Goal: Task Accomplishment & Management: Complete application form

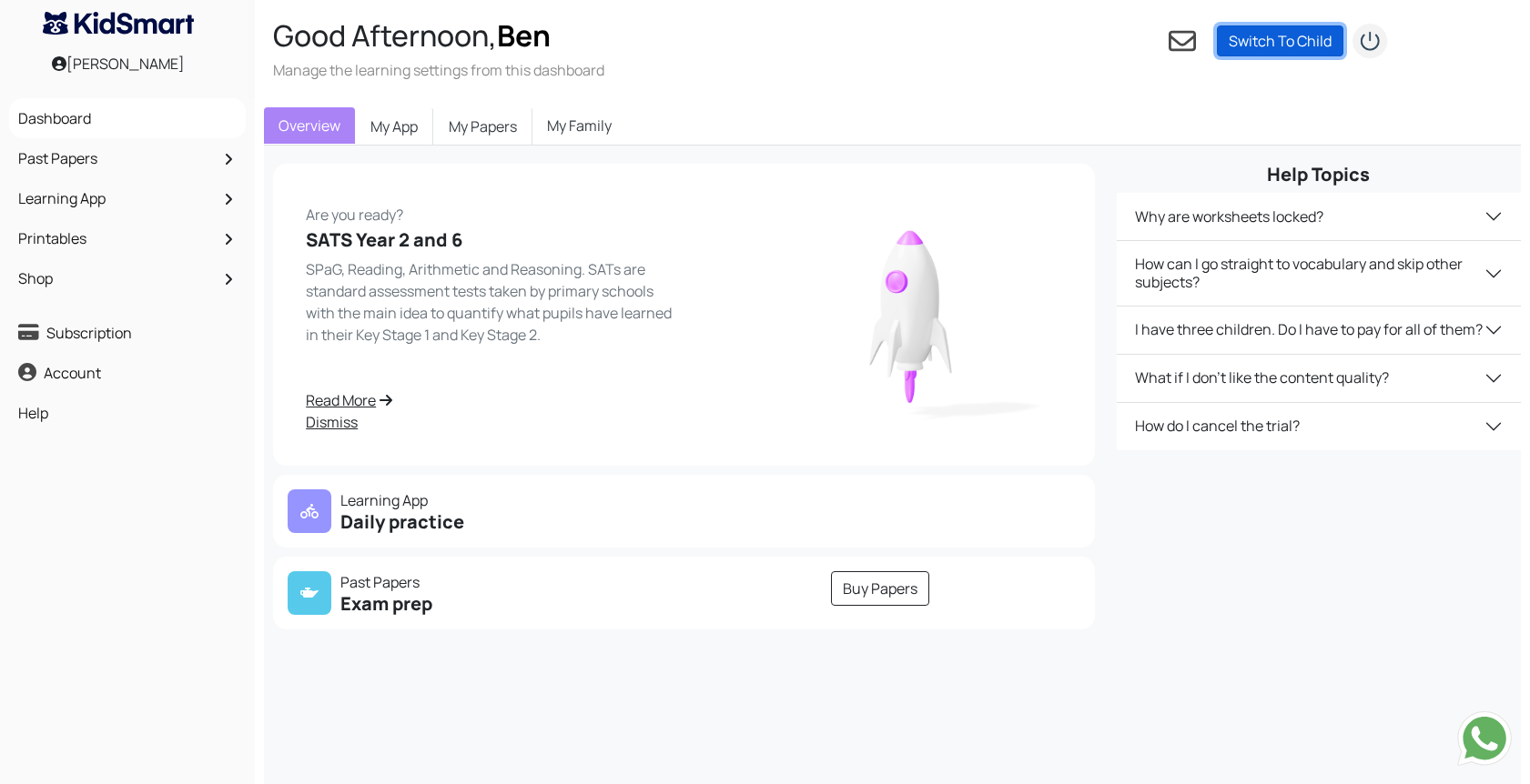
click at [1282, 45] on link "Switch To Child" at bounding box center [1280, 41] width 127 height 31
click at [1354, 65] on link "Add a child" at bounding box center [1347, 67] width 72 height 20
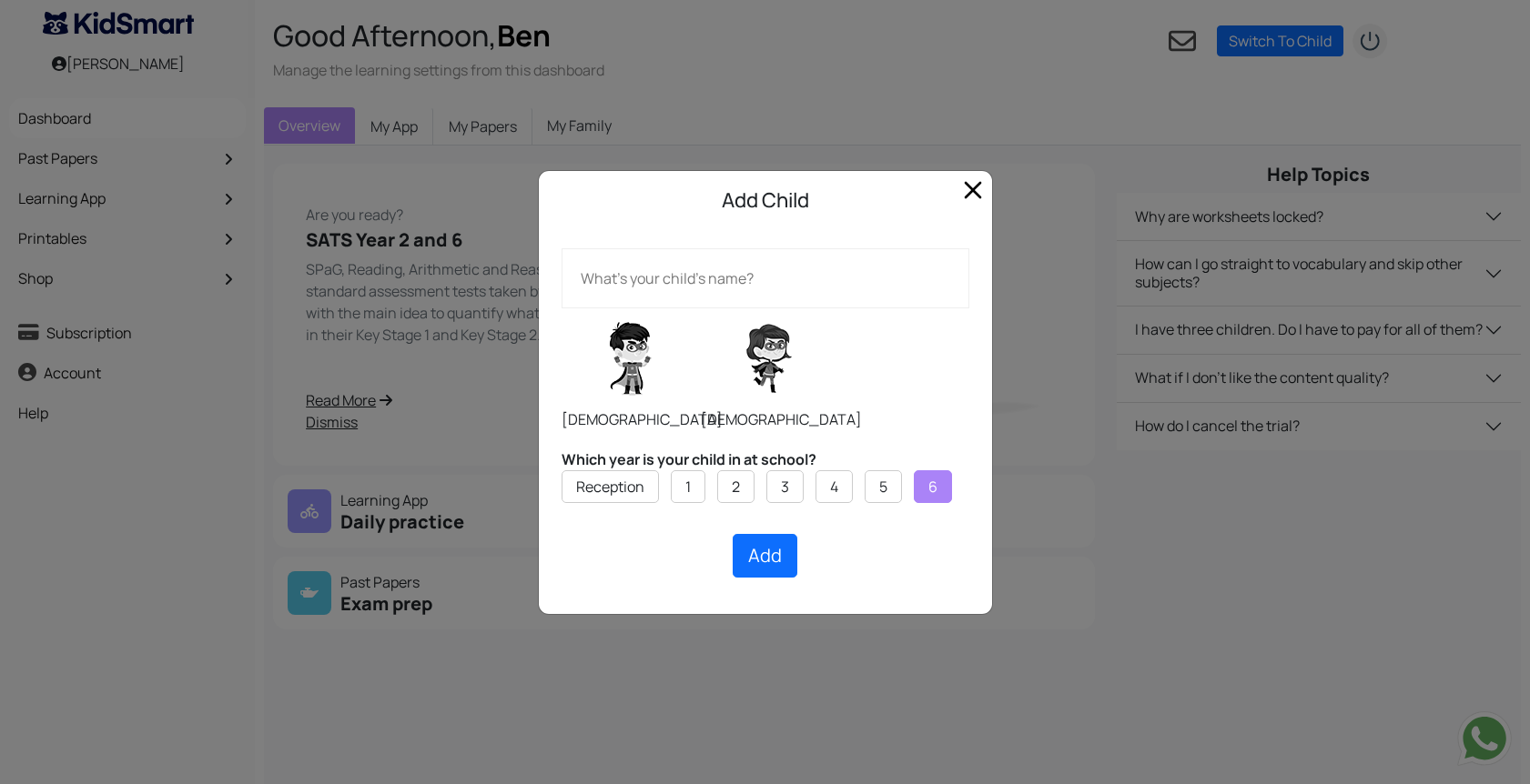
click at [935, 481] on label "6" at bounding box center [933, 486] width 9 height 22
click at [0, 0] on input "6" at bounding box center [0, 0] width 0 height 0
click at [762, 365] on label at bounding box center [769, 359] width 137 height 91
click at [701, 308] on input "radio" at bounding box center [700, 307] width 1 height 1
radio input "true"
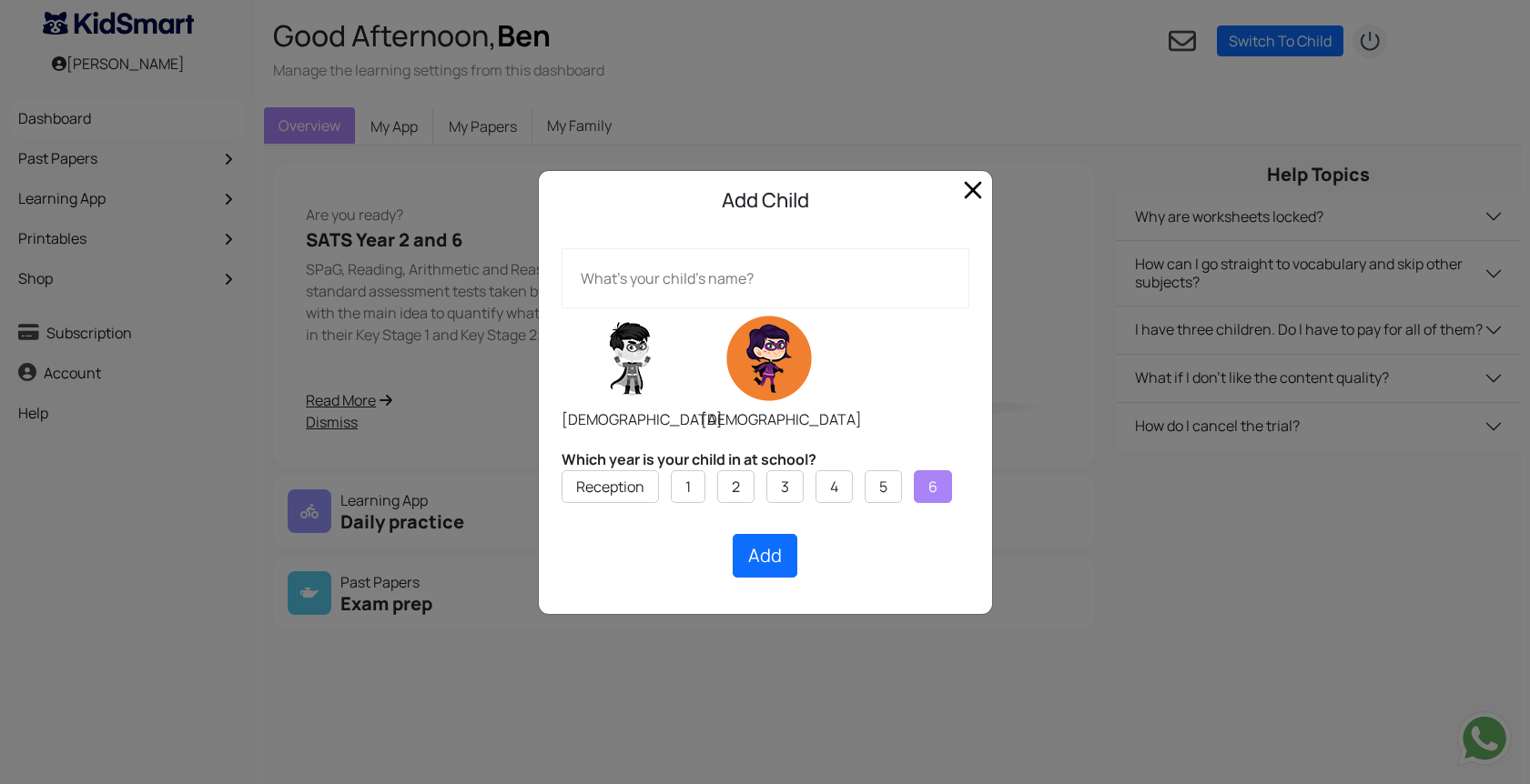
click at [762, 283] on input "text" at bounding box center [765, 278] width 408 height 60
type input "Saskia"
click at [767, 561] on button "Add" at bounding box center [765, 555] width 65 height 44
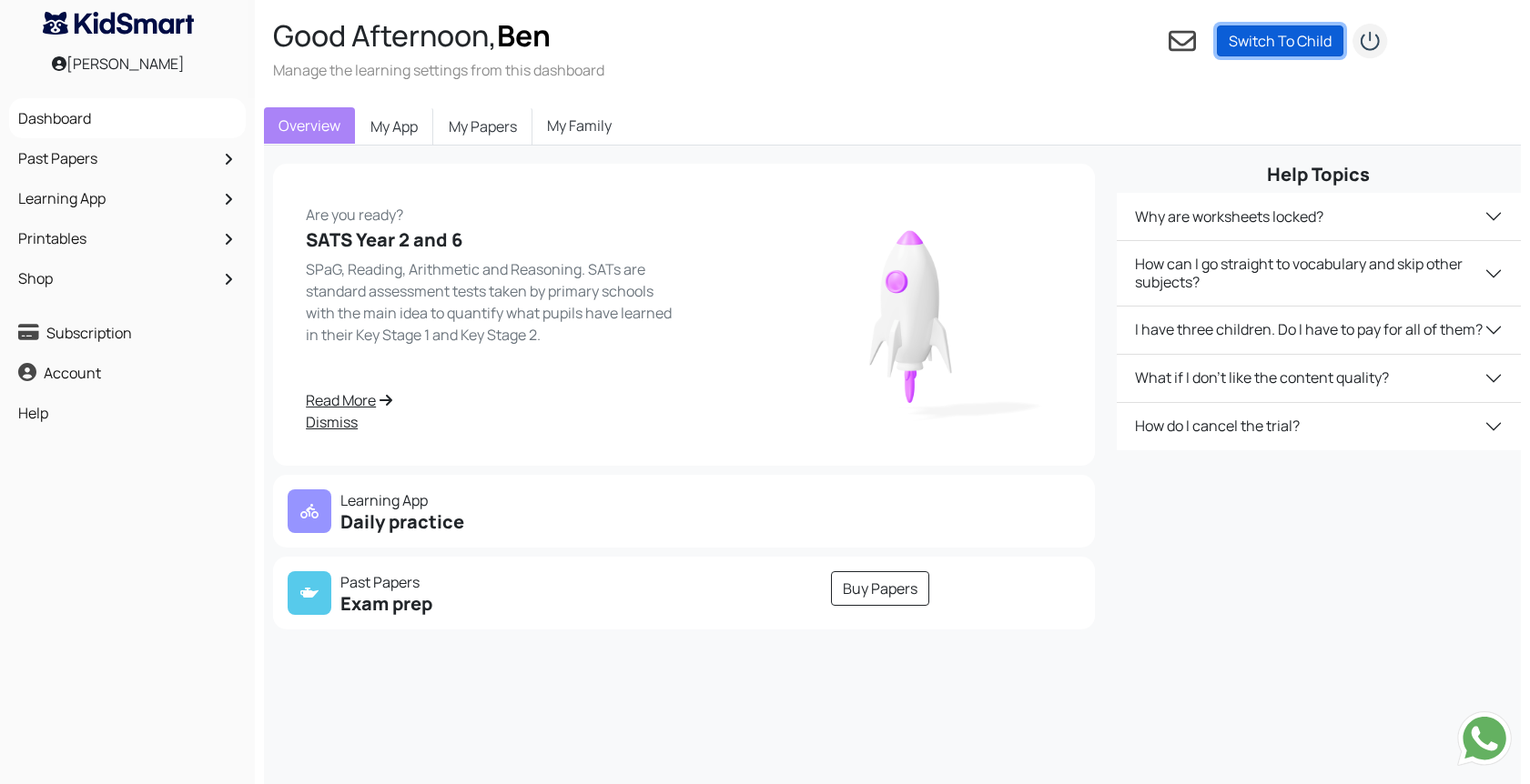
click at [1248, 50] on link "Switch To Child" at bounding box center [1280, 41] width 127 height 31
click at [1298, 67] on p "You need to Add a child" at bounding box center [1308, 67] width 182 height 22
click at [1040, 108] on div "Overview My App My Papers My Family" at bounding box center [892, 126] width 1258 height 38
click at [1257, 43] on link "Switch To Child" at bounding box center [1280, 41] width 127 height 31
click at [958, 76] on div "Good Afternoon, Ben Manage the learning settings from this dashboard Settings P…" at bounding box center [902, 48] width 1293 height 98
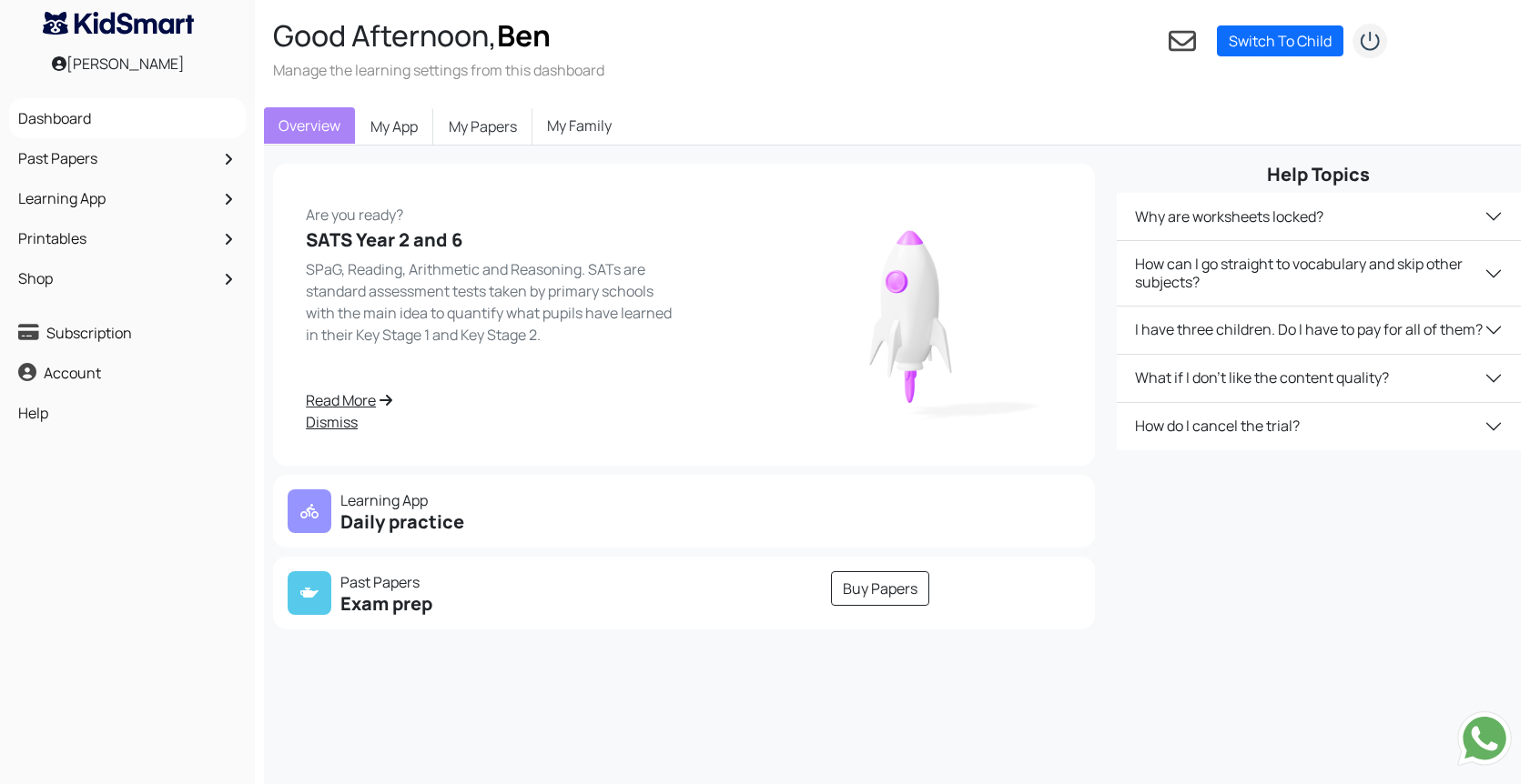
click at [581, 139] on link "My Family" at bounding box center [579, 126] width 94 height 37
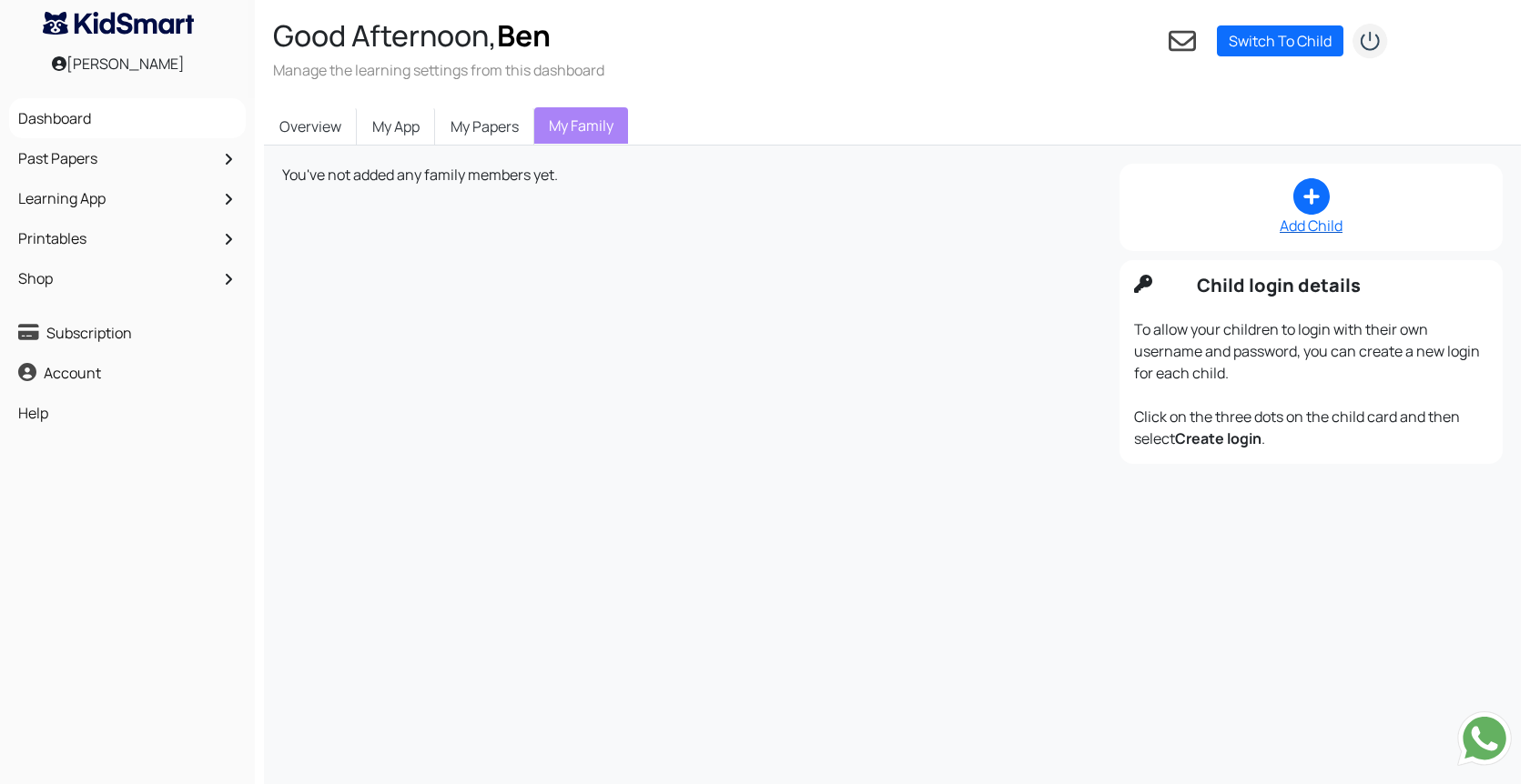
click at [1300, 209] on icon at bounding box center [1312, 197] width 37 height 37
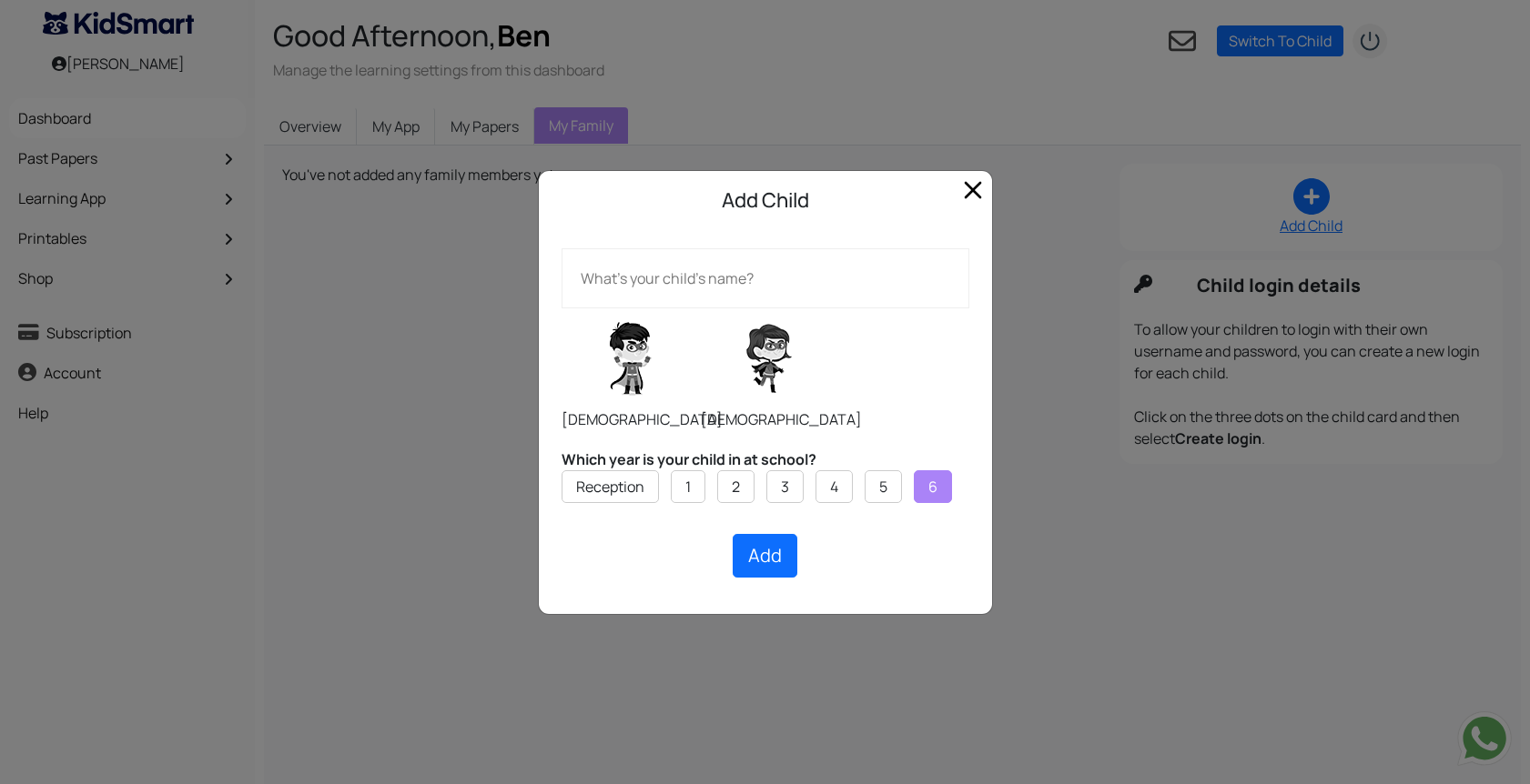
click at [946, 480] on li "6" at bounding box center [933, 486] width 38 height 33
click at [695, 274] on input "text" at bounding box center [765, 278] width 408 height 60
type input "Saskia"
click at [774, 562] on button "Add" at bounding box center [765, 555] width 65 height 44
click at [614, 287] on input "Saskia" at bounding box center [765, 278] width 408 height 60
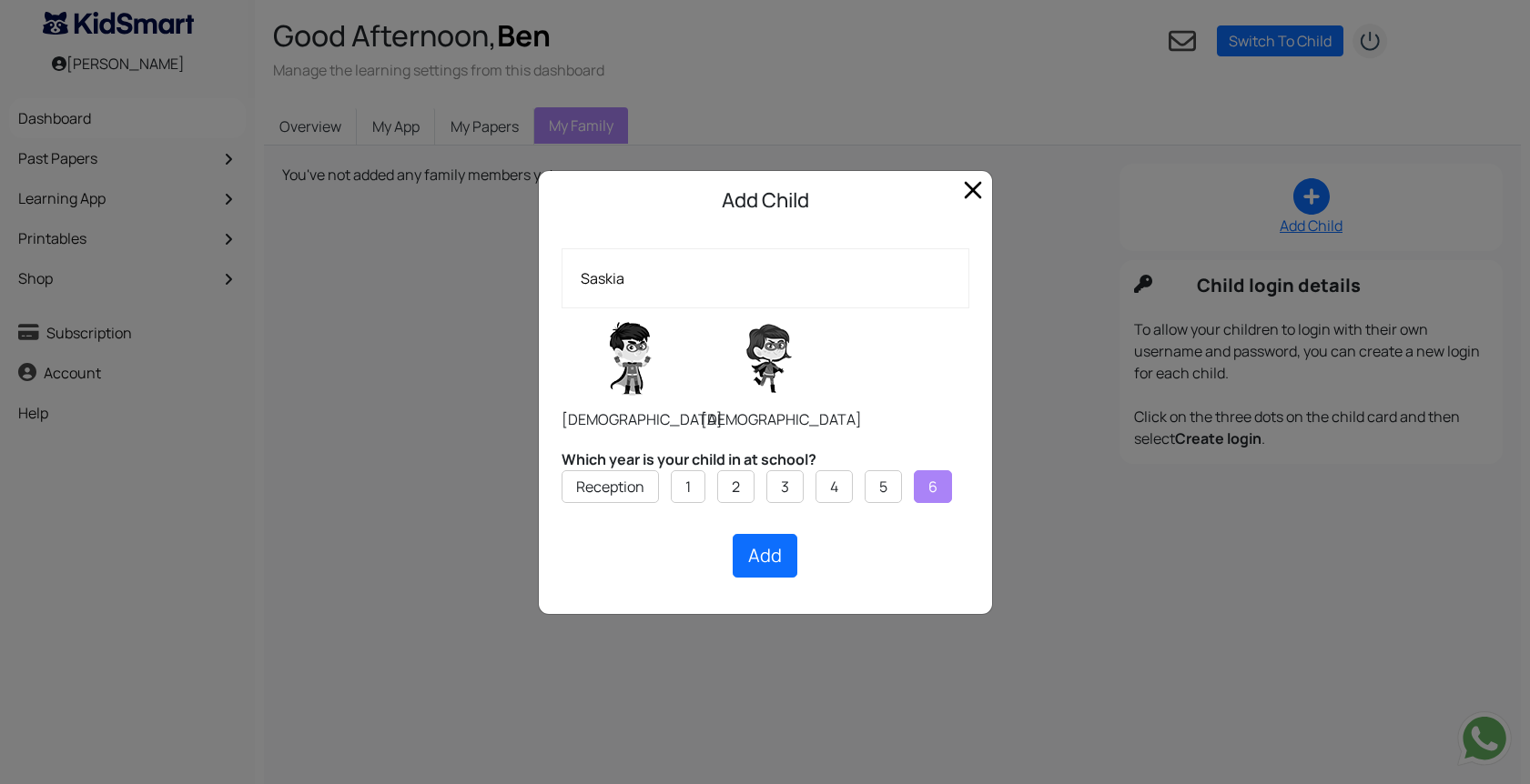
click at [642, 282] on input "Saskia" at bounding box center [765, 278] width 408 height 60
click at [748, 346] on label at bounding box center [769, 359] width 137 height 91
click at [701, 308] on input "radio" at bounding box center [700, 307] width 1 height 1
radio input "true"
click at [765, 571] on button "Add" at bounding box center [765, 555] width 65 height 44
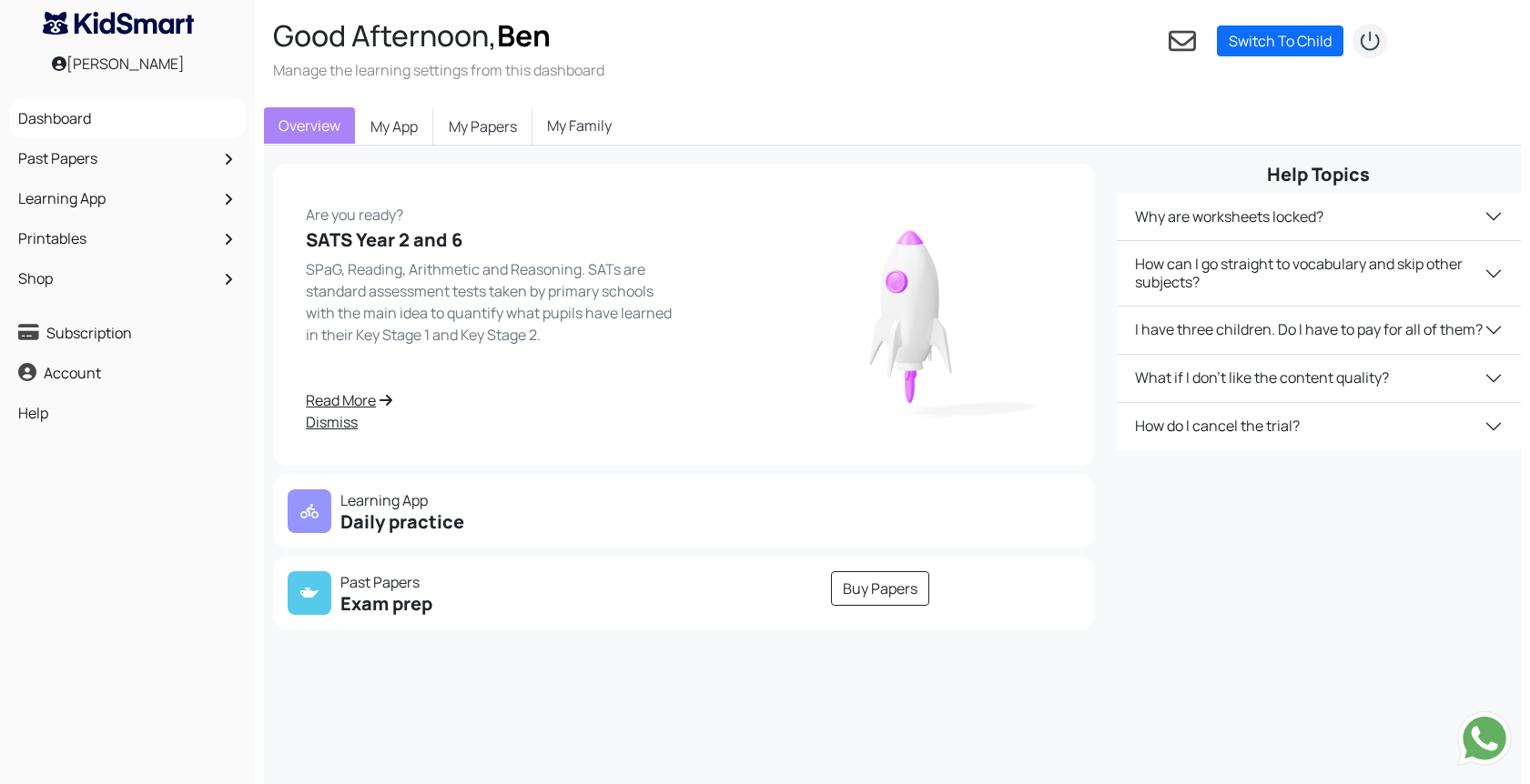
click at [567, 104] on div "Overview My App My Papers My Family Your subscription is inactive. Please make …" at bounding box center [892, 518] width 1275 height 841
click at [553, 151] on div "Your subscription is inactive. Please make the payment to activate. Pay £ Are y…" at bounding box center [892, 537] width 1258 height 784
click at [565, 123] on link "My Family" at bounding box center [579, 126] width 94 height 37
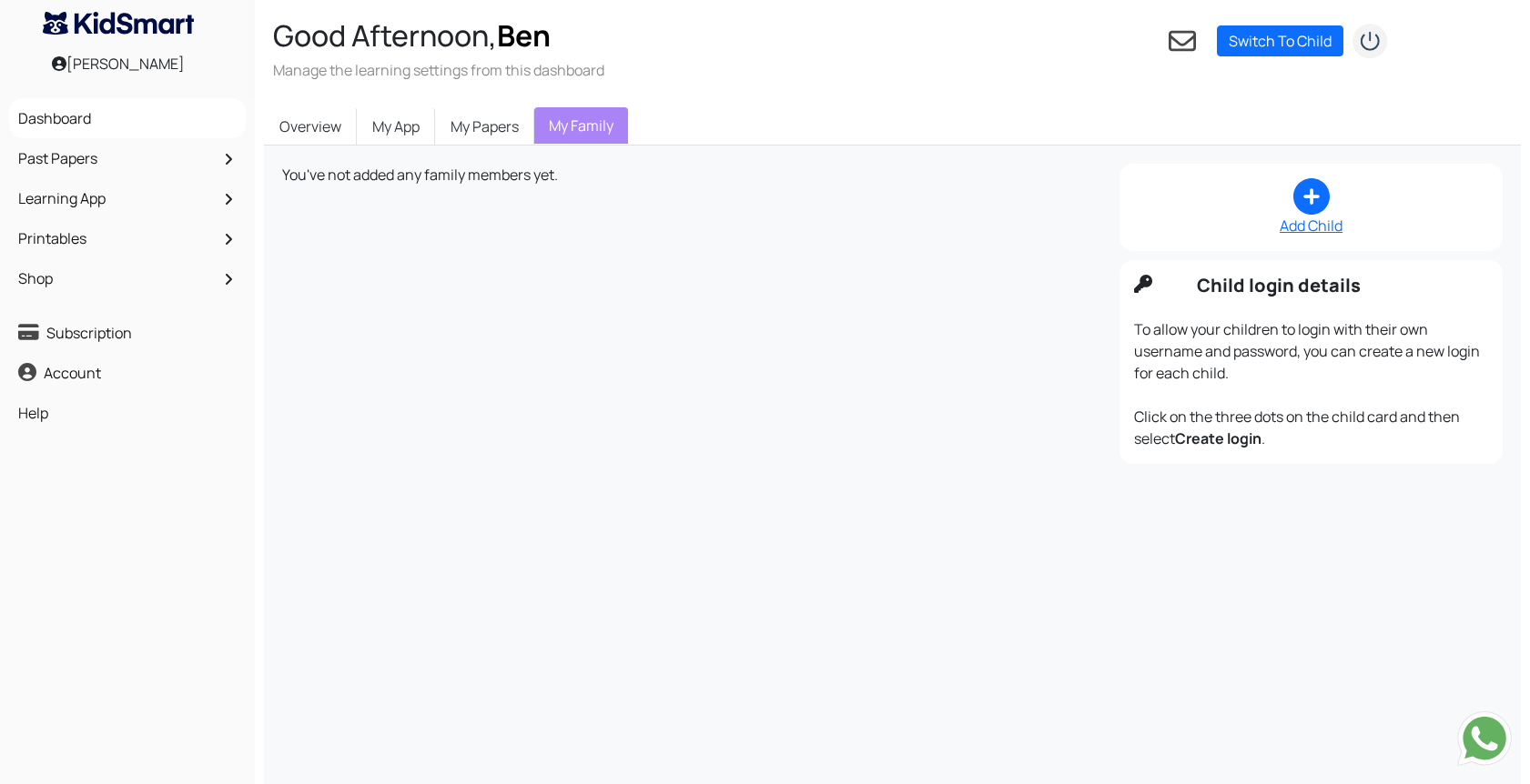
click at [1261, 324] on div "To allow your children to login with their own username and password, you can c…" at bounding box center [1311, 384] width 354 height 131
click at [1258, 50] on link "Switch To Child" at bounding box center [1280, 41] width 127 height 31
click at [1349, 77] on link "Add a child" at bounding box center [1347, 67] width 72 height 20
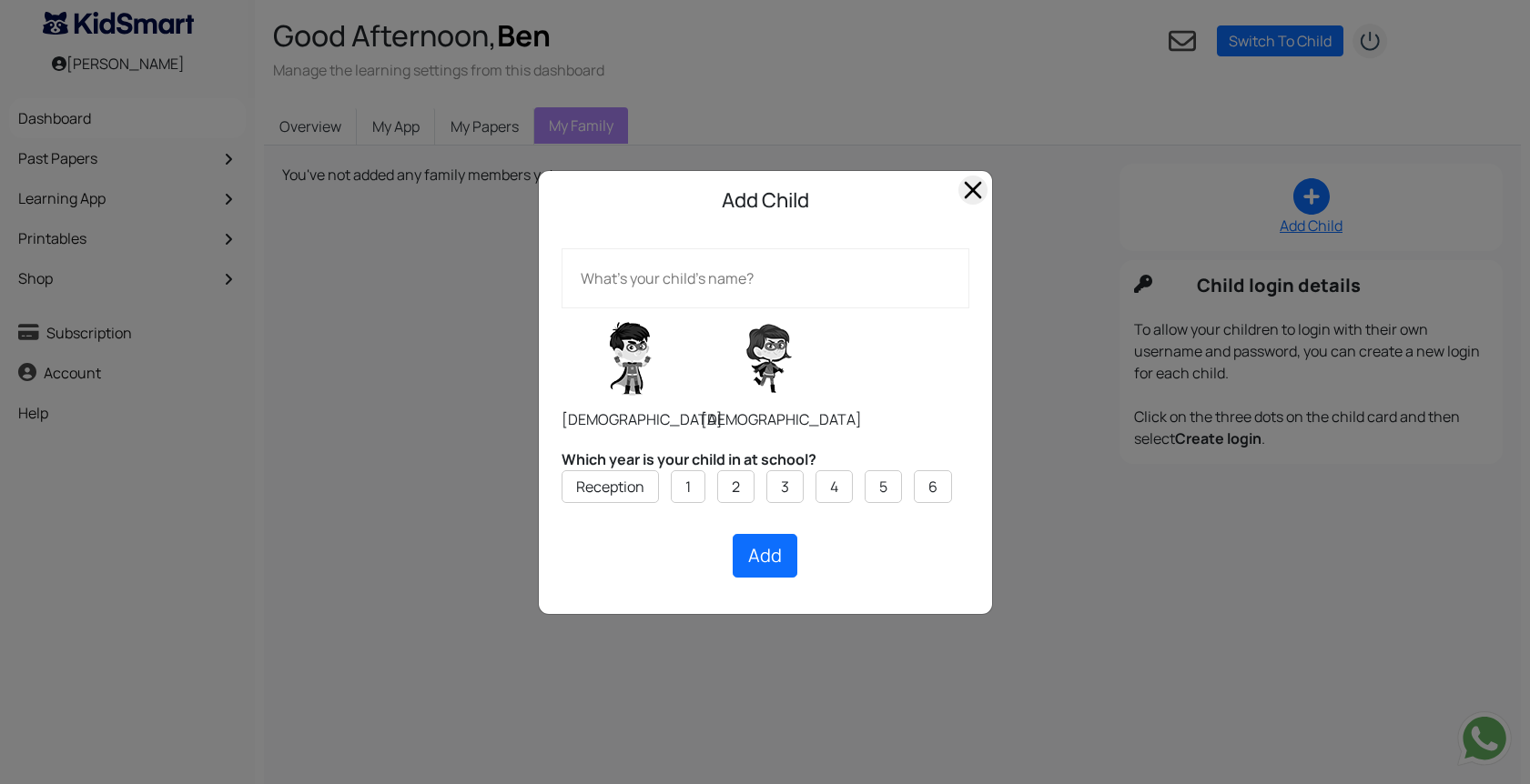
click at [976, 201] on span "Close" at bounding box center [973, 190] width 29 height 29
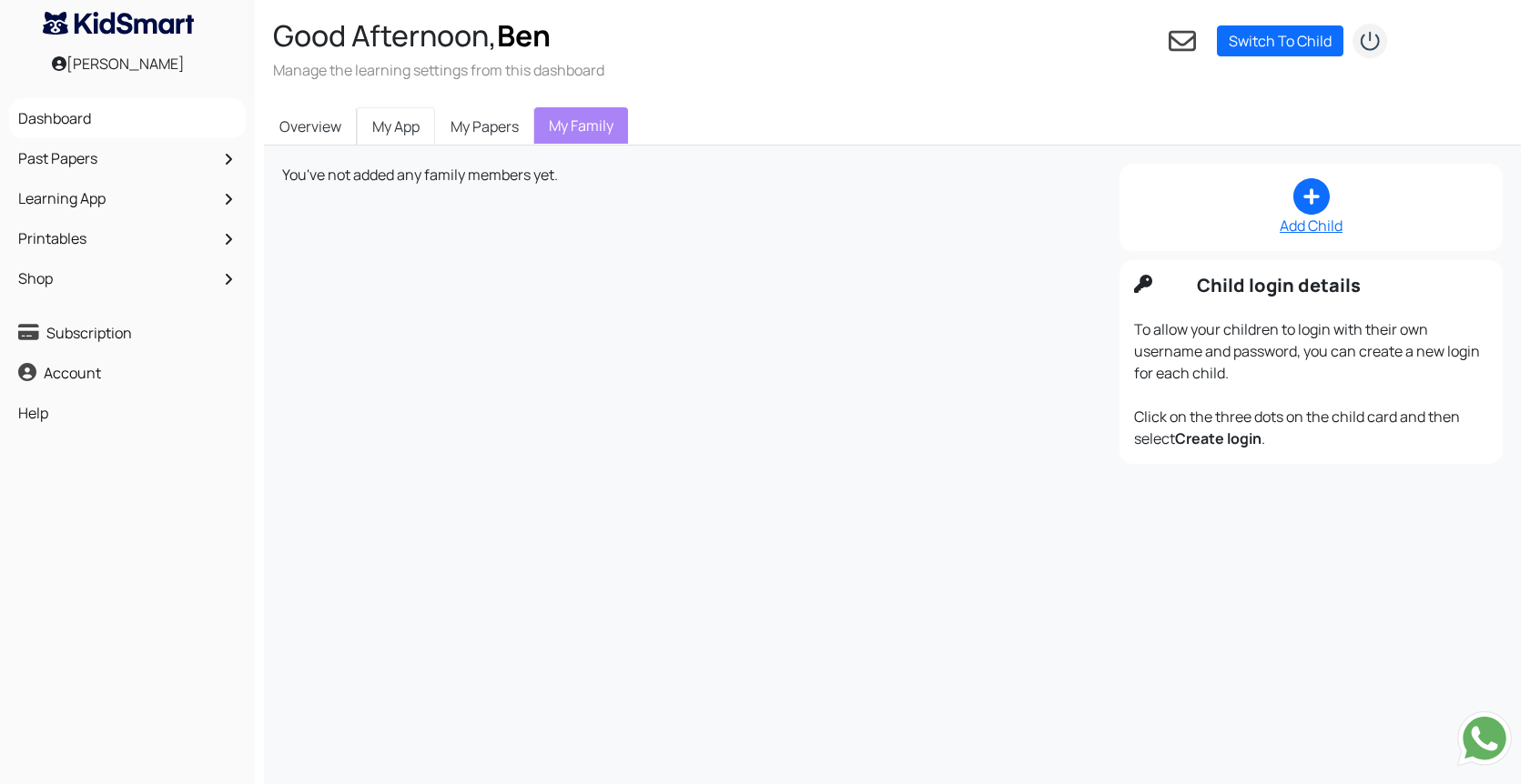
click at [398, 122] on link "My App" at bounding box center [396, 126] width 79 height 38
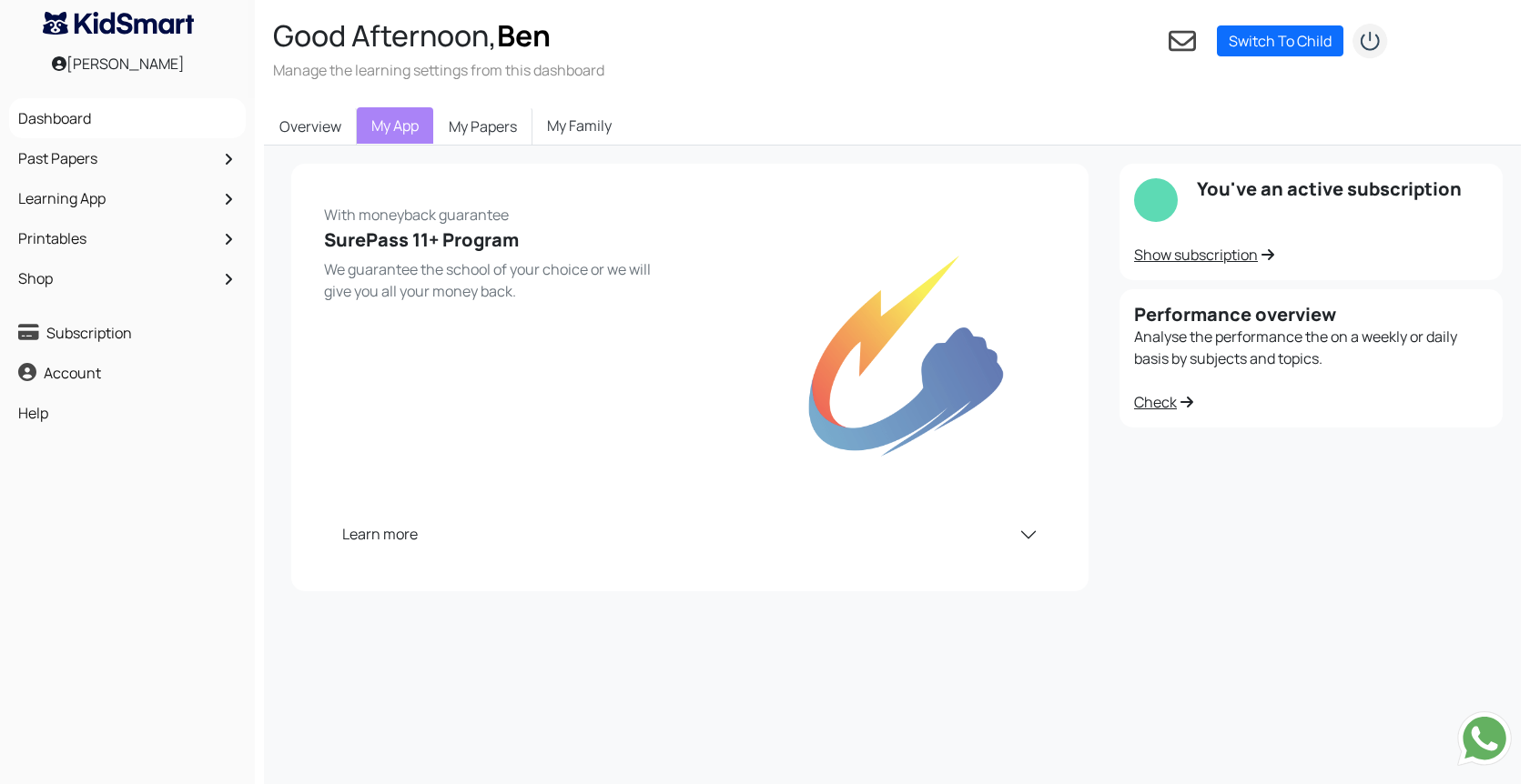
click at [1150, 261] on link "Show subscription" at bounding box center [1204, 255] width 141 height 20
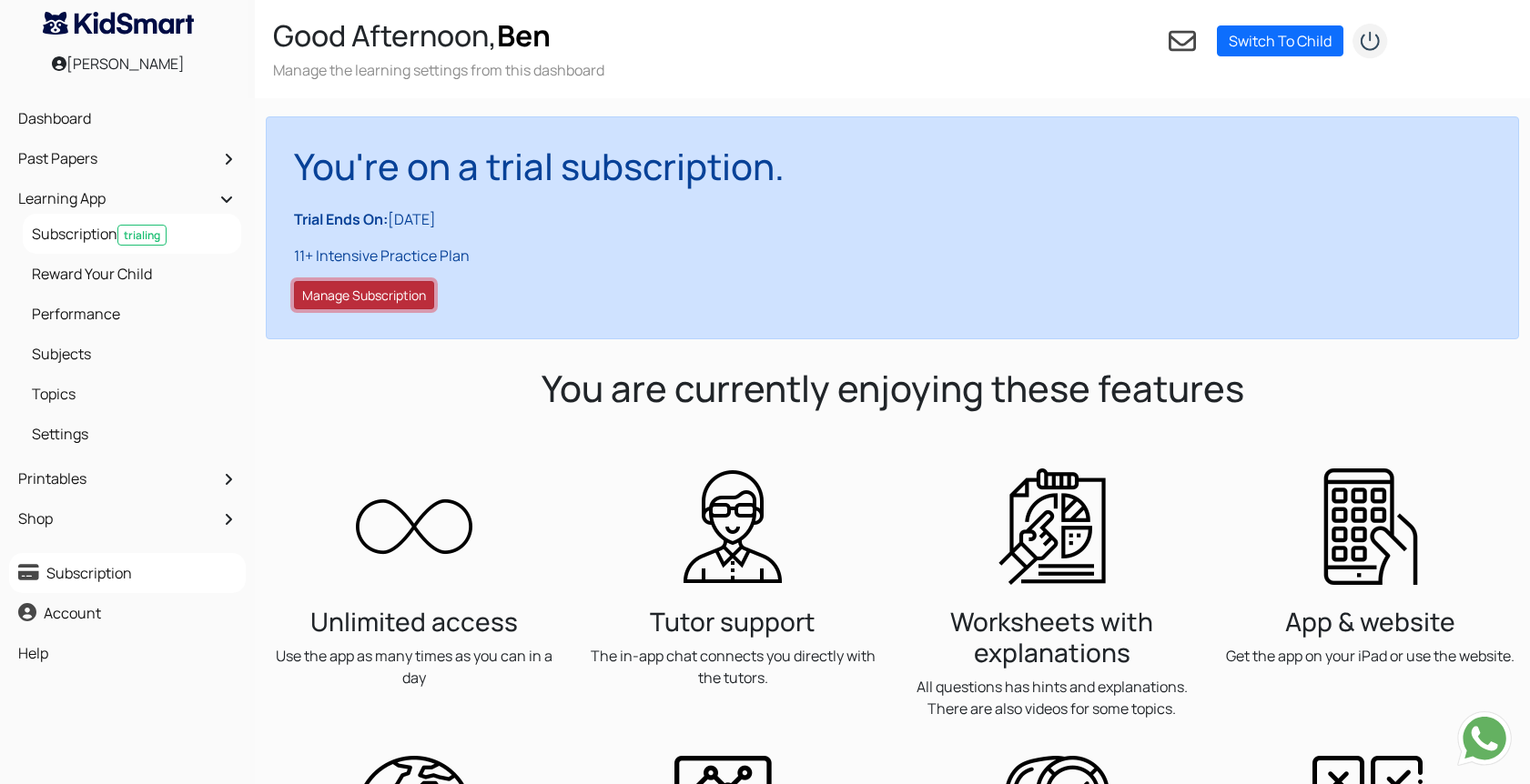
click at [369, 297] on button "Manage Subscription" at bounding box center [364, 295] width 141 height 28
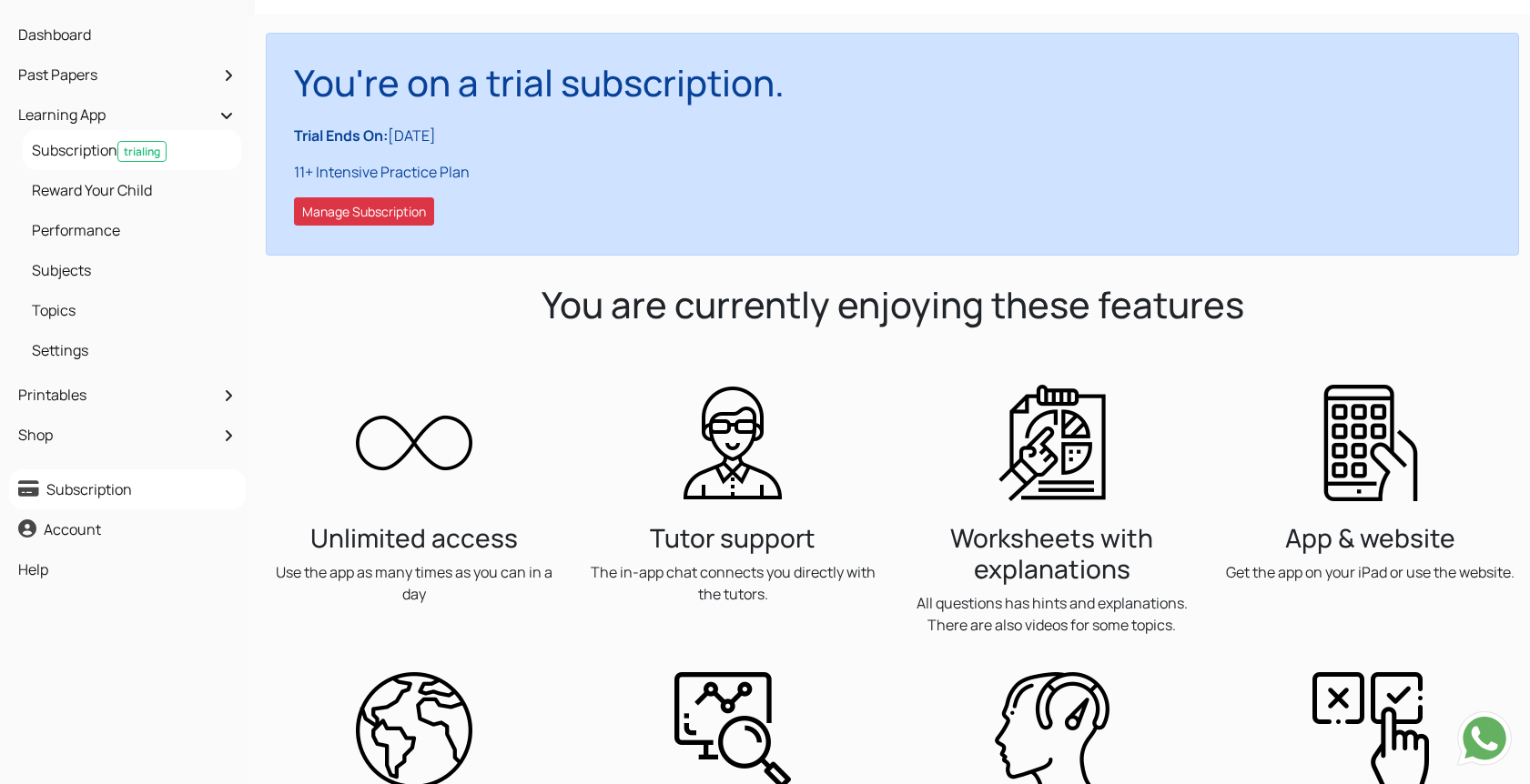
scroll to position [103, 0]
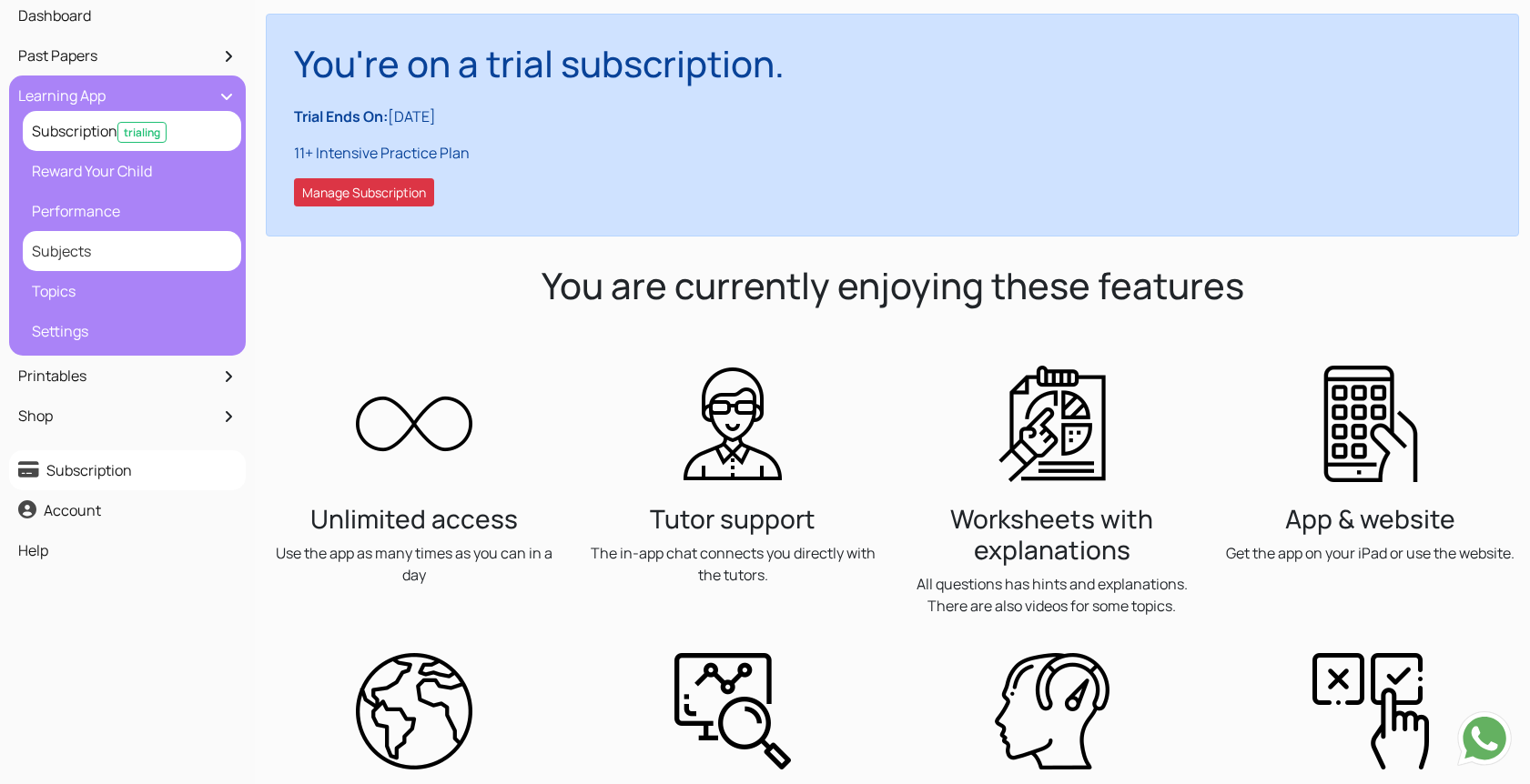
click at [75, 259] on link "Subjects" at bounding box center [132, 251] width 209 height 31
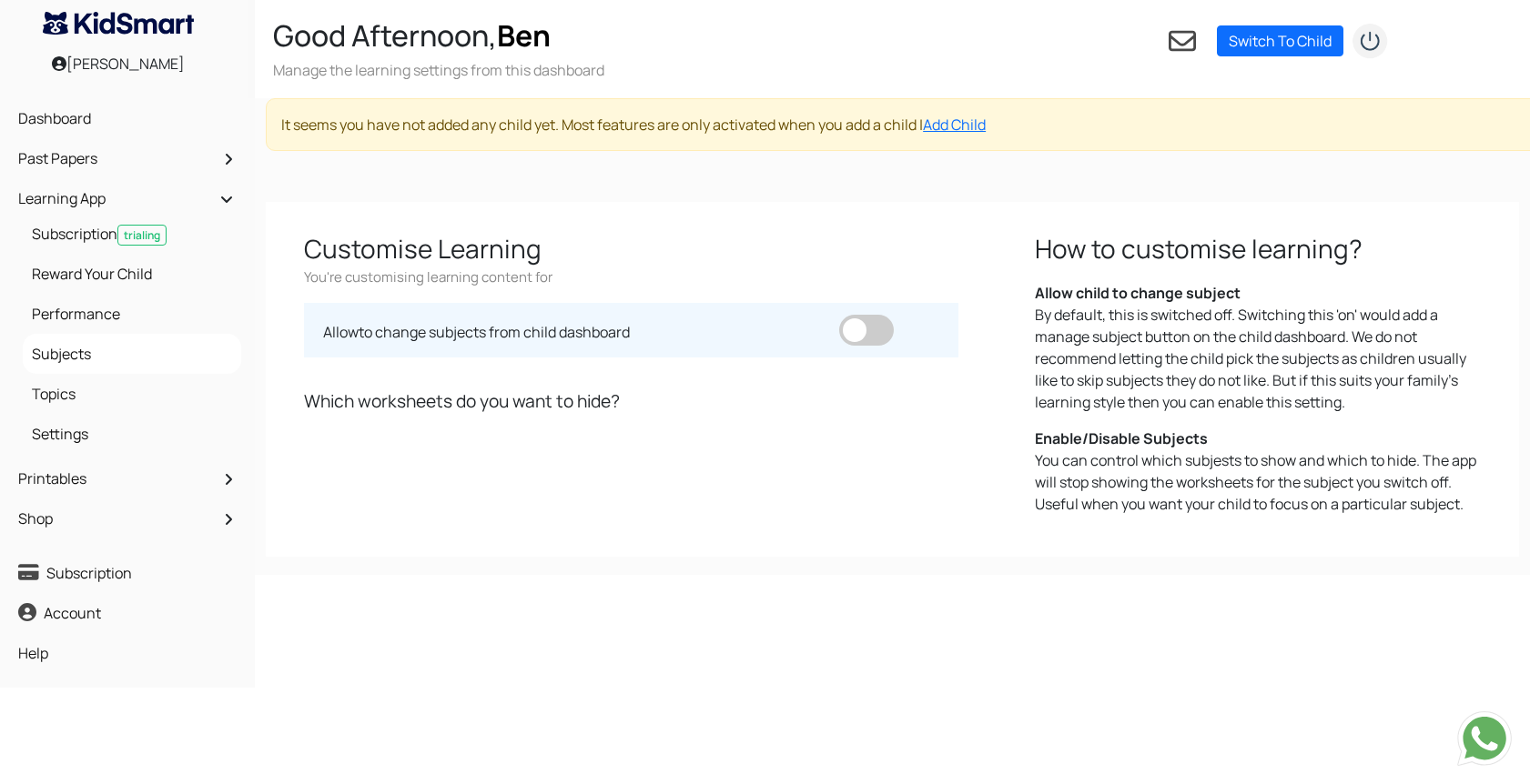
click at [866, 339] on span at bounding box center [867, 330] width 54 height 31
click at [840, 315] on input "checkbox" at bounding box center [840, 315] width 0 height 0
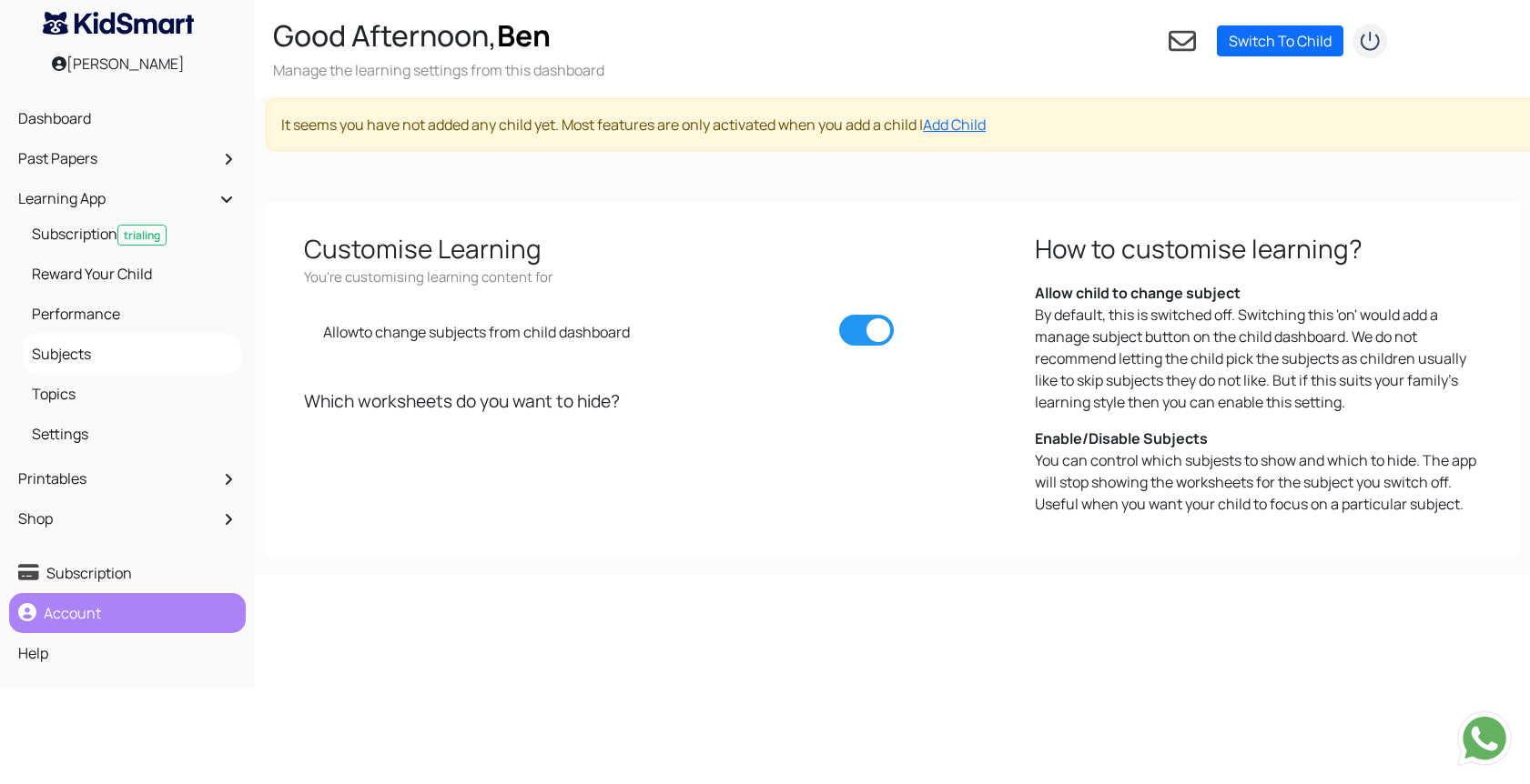
click at [161, 614] on link "Account" at bounding box center [127, 613] width 228 height 31
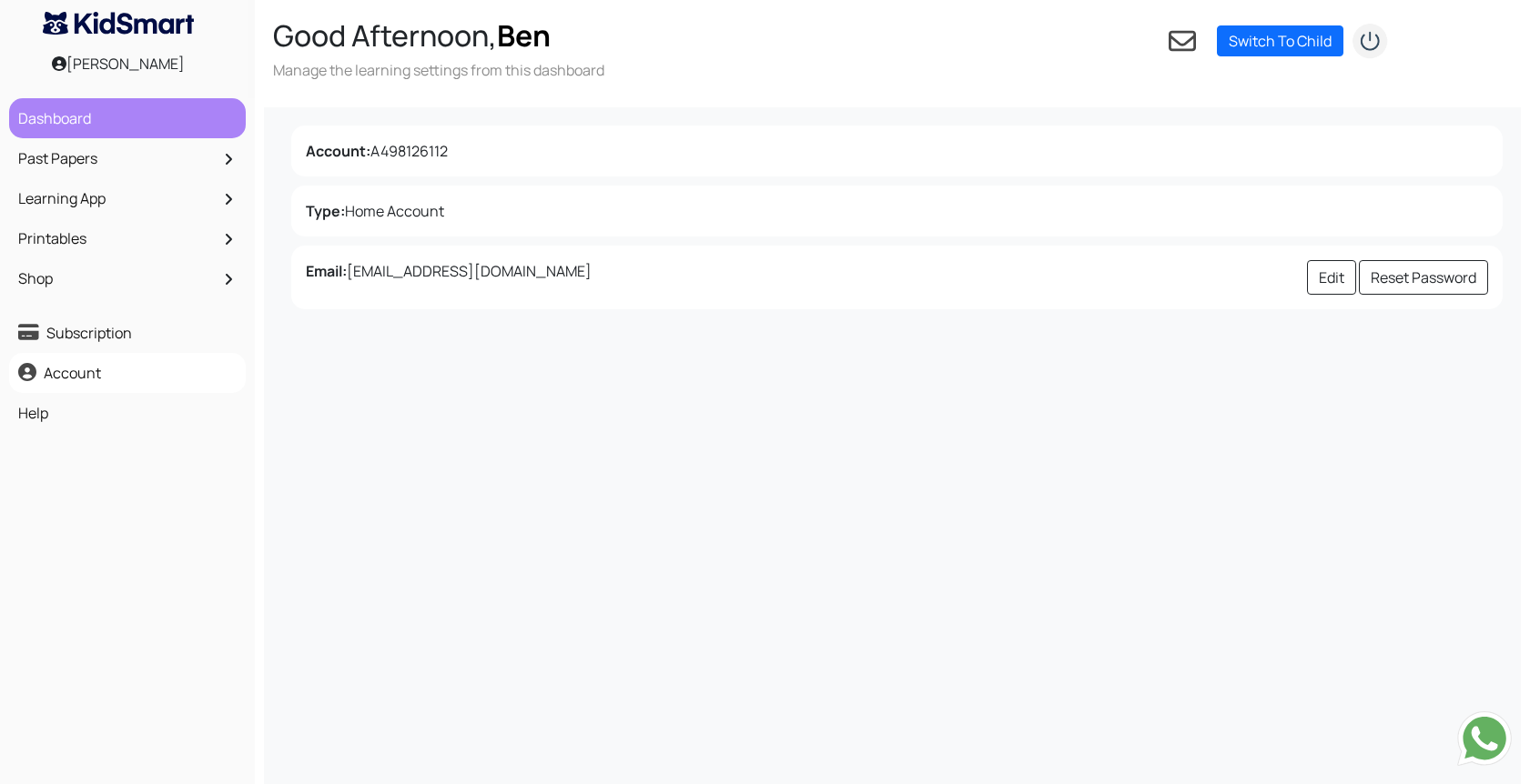
click at [82, 124] on link "Dashboard" at bounding box center [127, 118] width 228 height 31
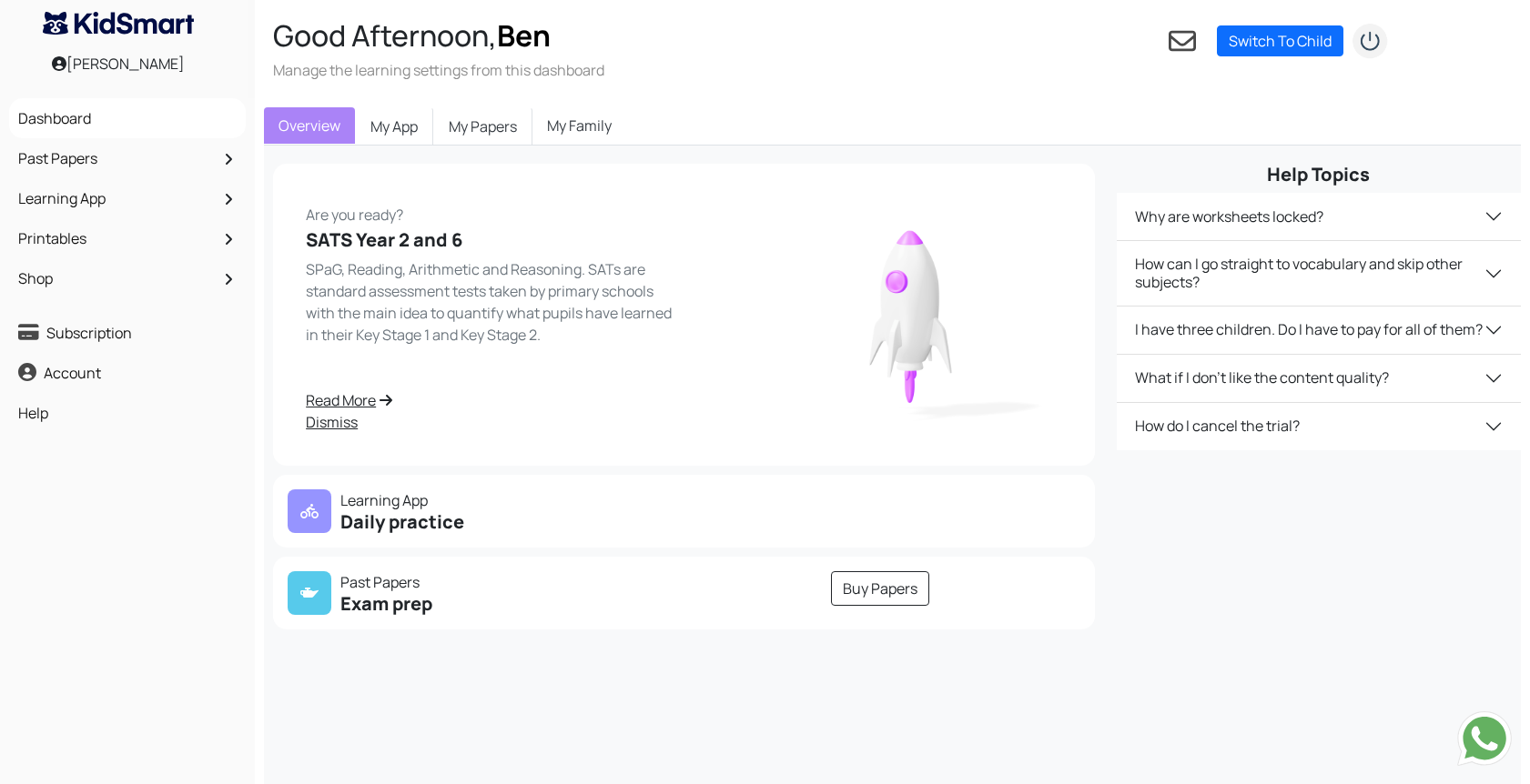
click at [583, 116] on link "My Family" at bounding box center [579, 126] width 94 height 37
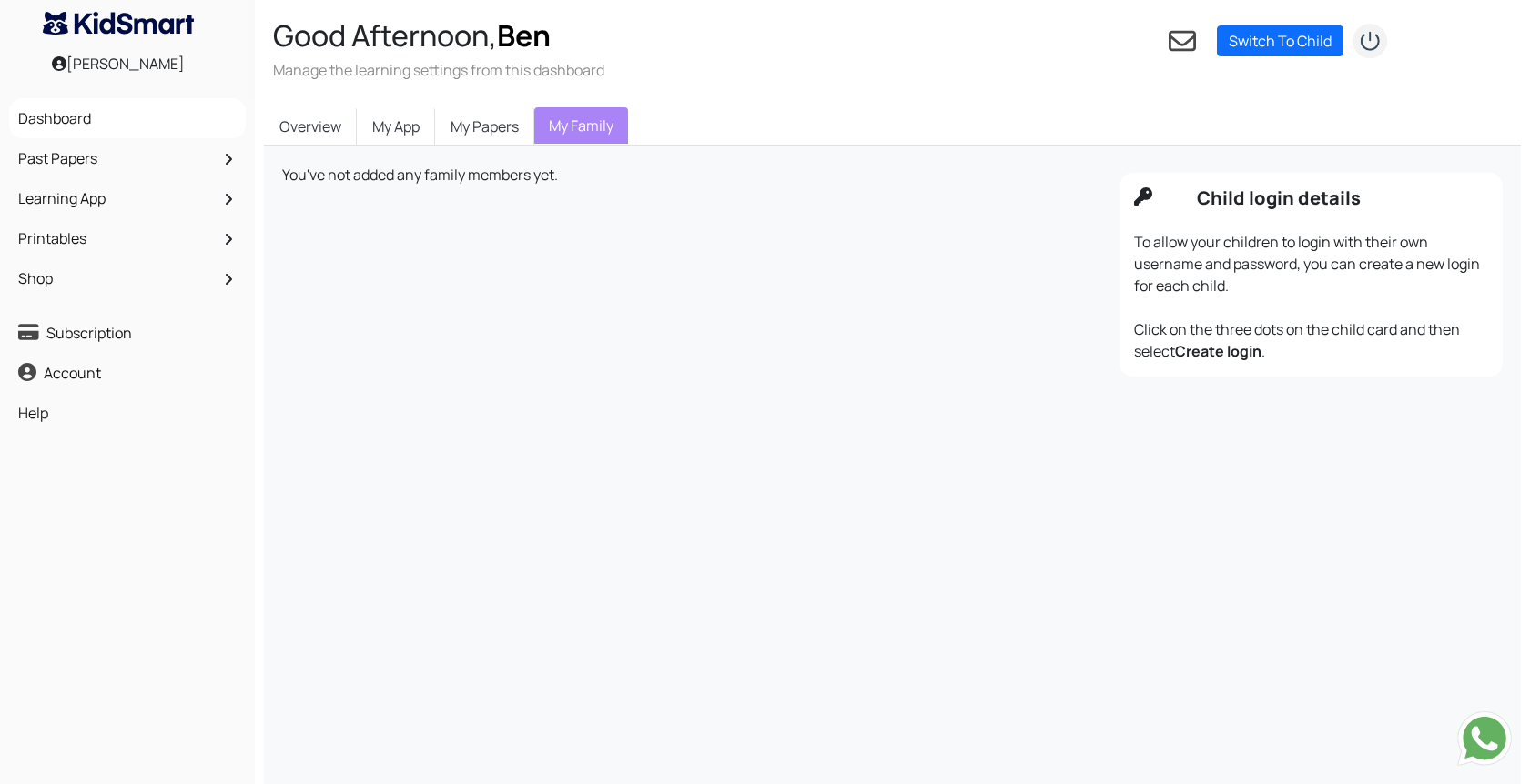
click at [1184, 42] on icon at bounding box center [1183, 41] width 27 height 27
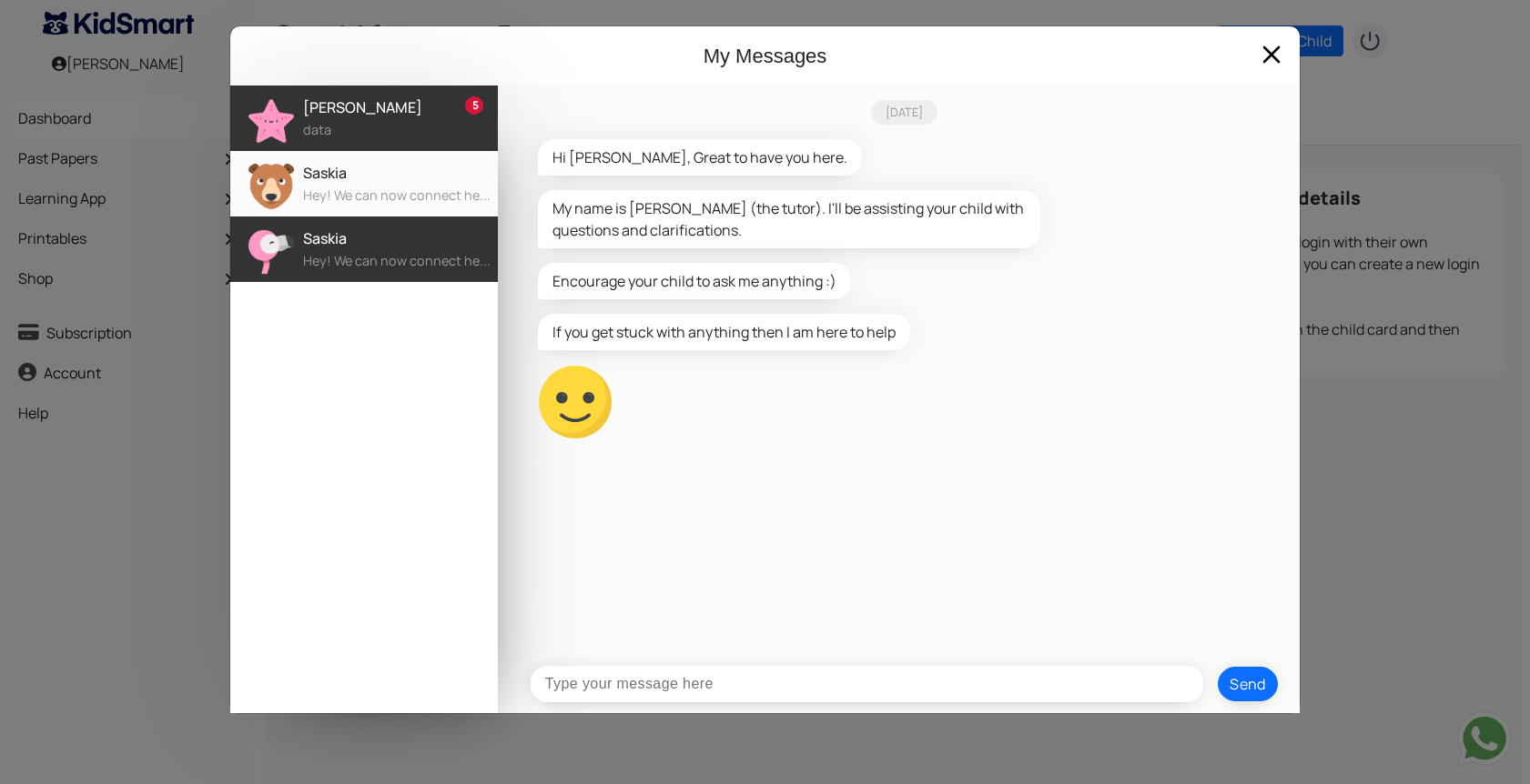
click at [398, 244] on div "Saskia" at bounding box center [400, 238] width 195 height 22
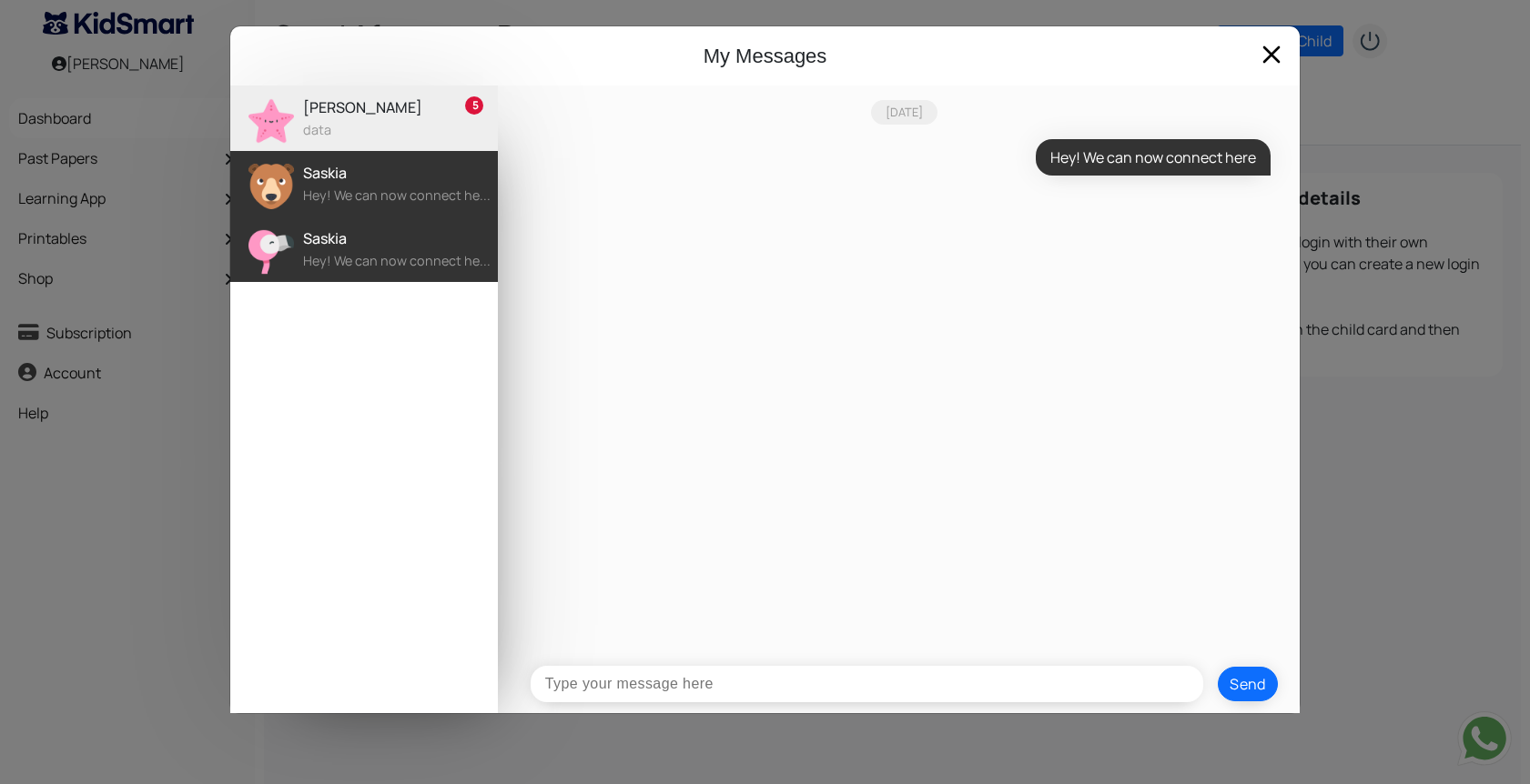
click at [358, 178] on div "Saskia" at bounding box center [400, 172] width 195 height 22
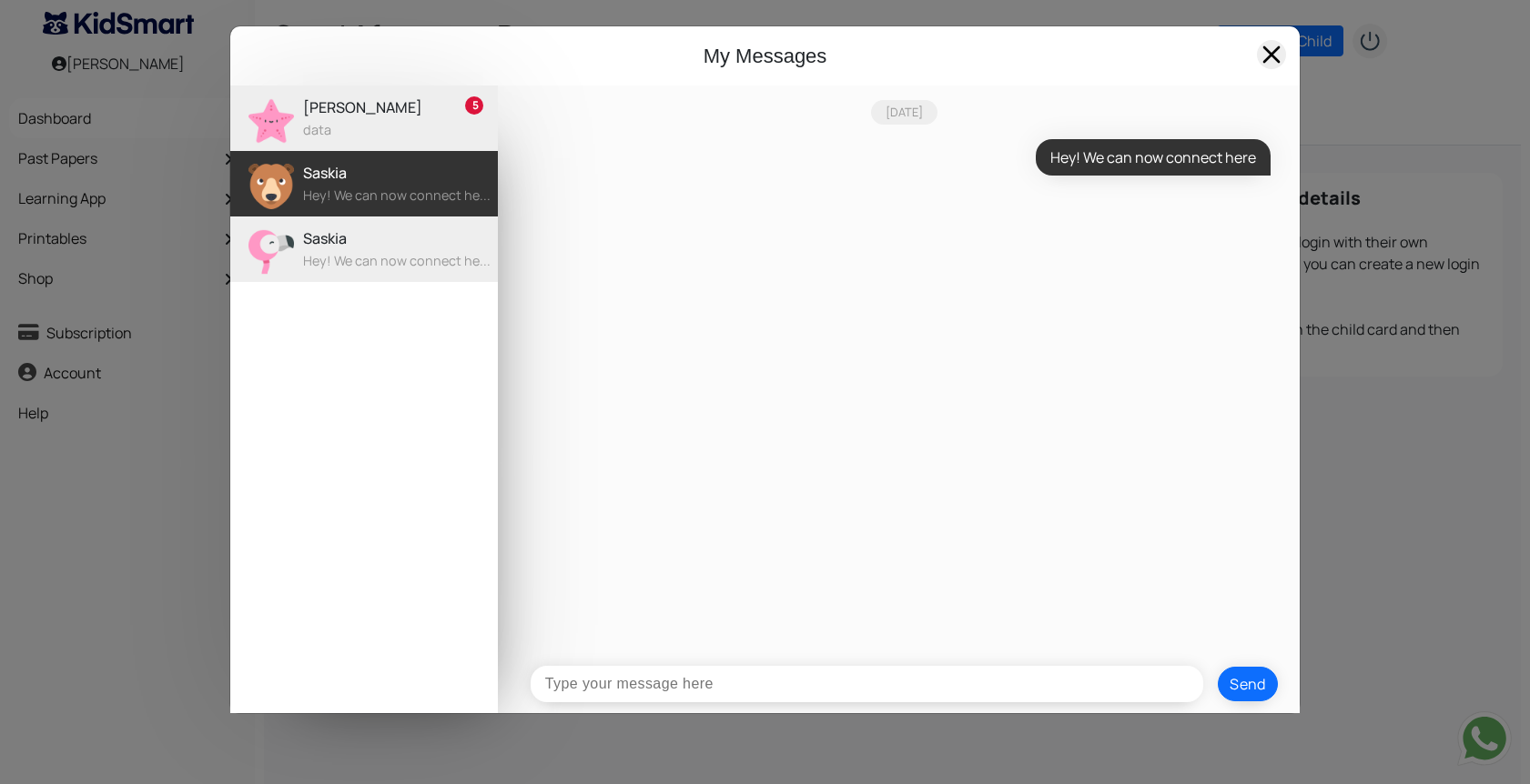
click at [1271, 60] on span at bounding box center [1272, 54] width 29 height 29
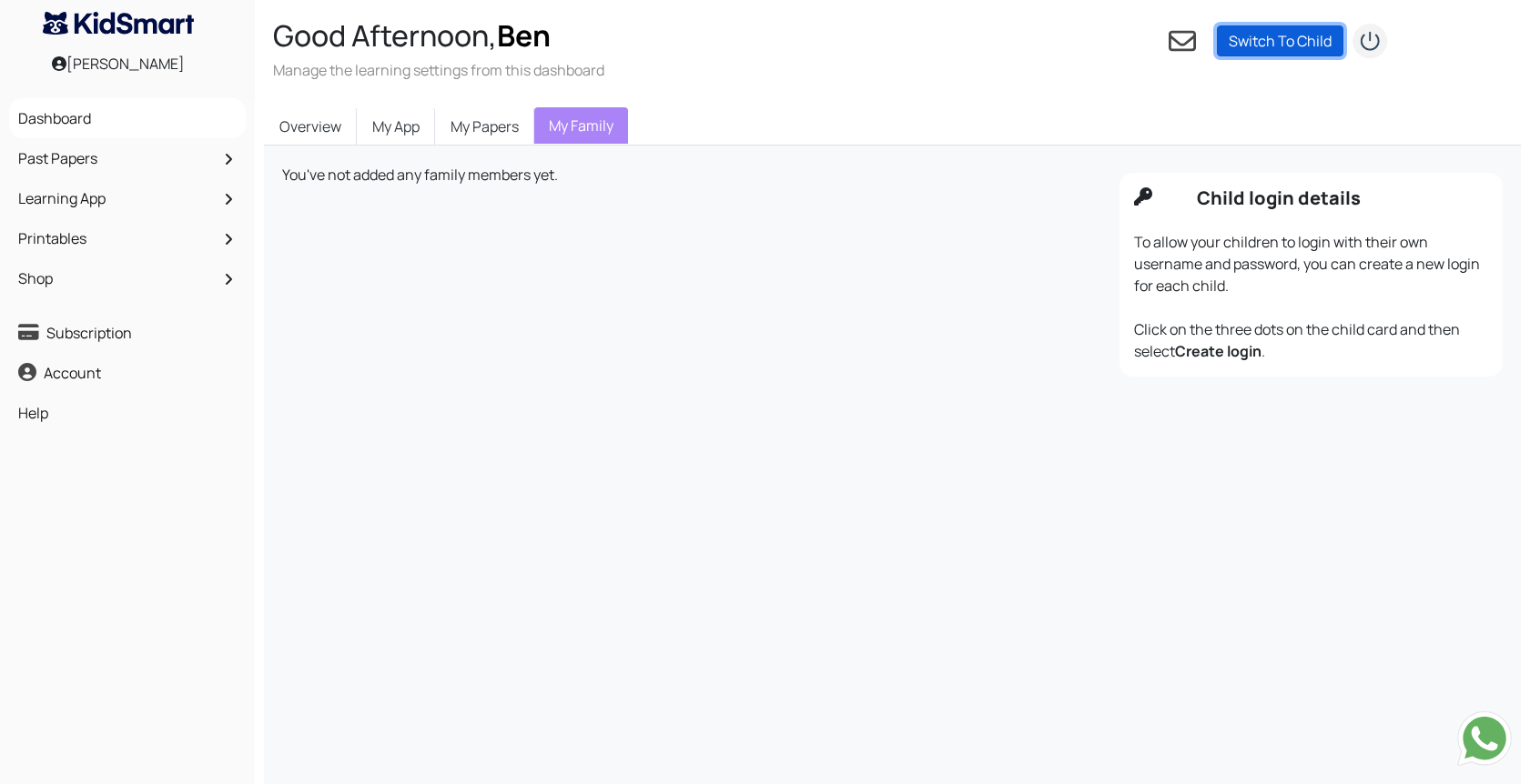
click at [1289, 47] on link "Switch To Child" at bounding box center [1280, 41] width 127 height 31
click at [1290, 69] on p "You need to Add a child" at bounding box center [1308, 67] width 182 height 22
click at [1244, 20] on div "Good Afternoon, Ben Manage the learning settings from this dashboard Settings P…" at bounding box center [902, 48] width 1293 height 98
click at [567, 106] on div "Overview My App My Papers My Family Your subscription is inactive. Please make …" at bounding box center [892, 518] width 1275 height 841
click at [471, 127] on link "My Papers" at bounding box center [485, 126] width 99 height 38
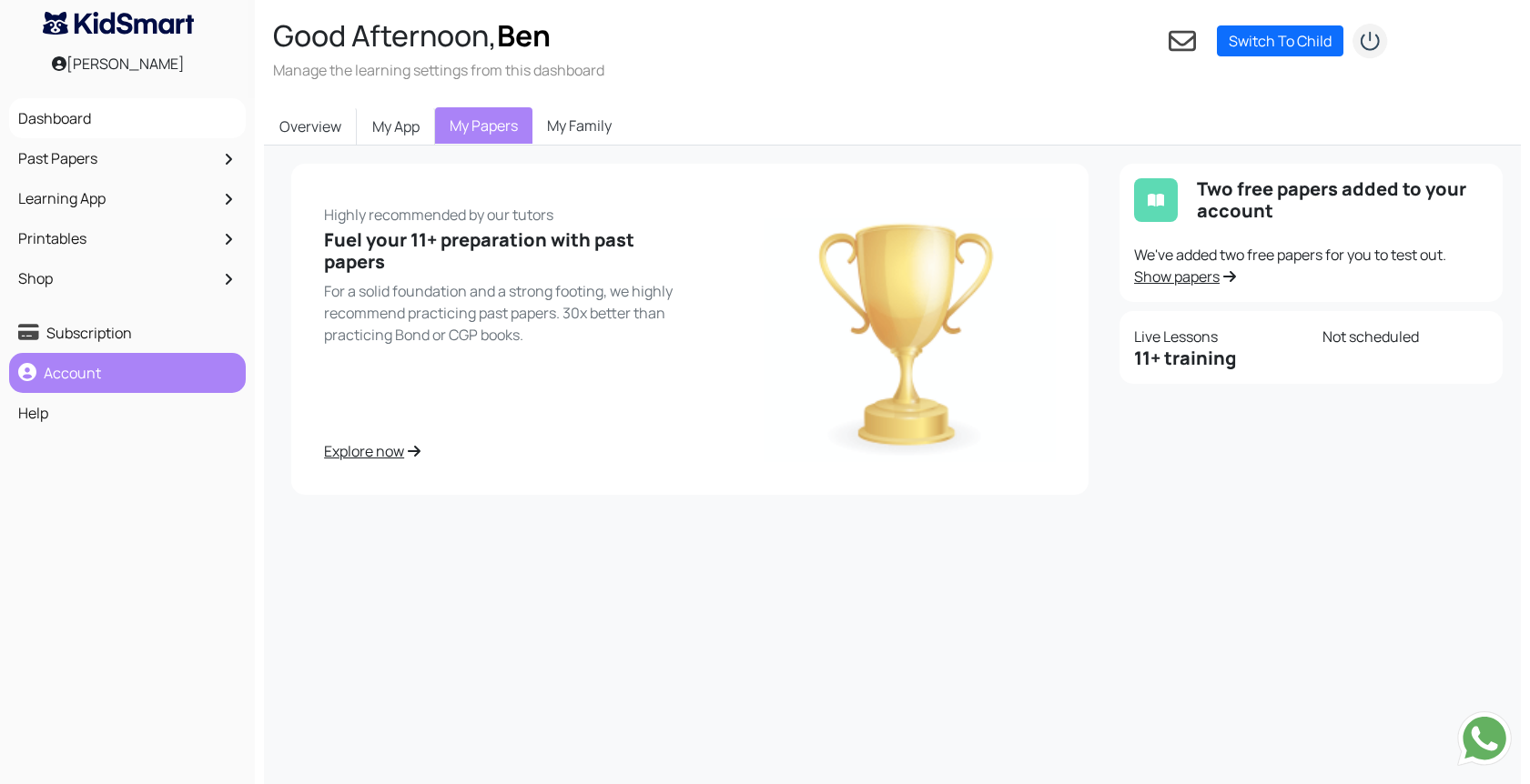
click at [136, 375] on link "Account" at bounding box center [127, 373] width 228 height 31
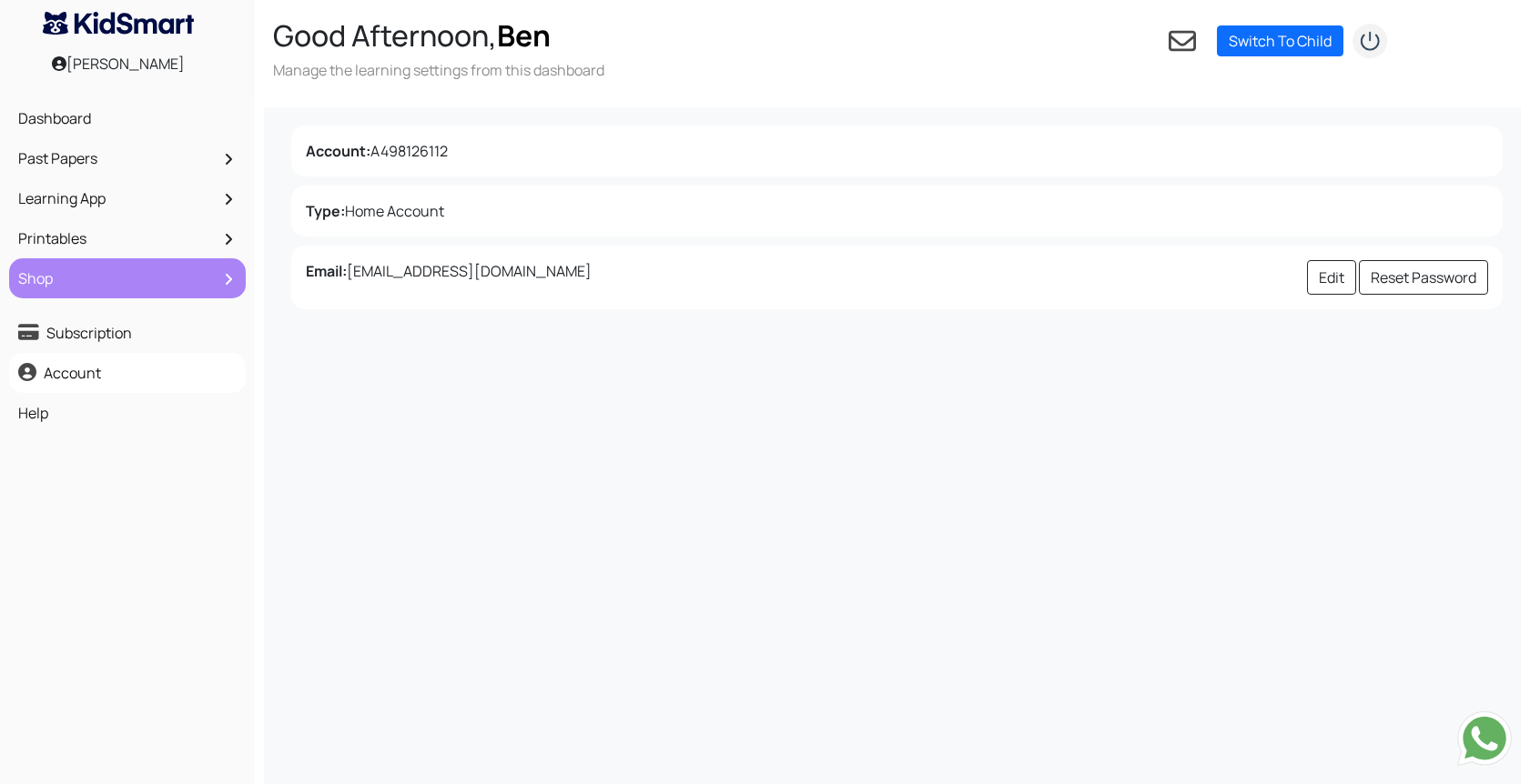
click at [86, 286] on link "Shop" at bounding box center [127, 278] width 228 height 31
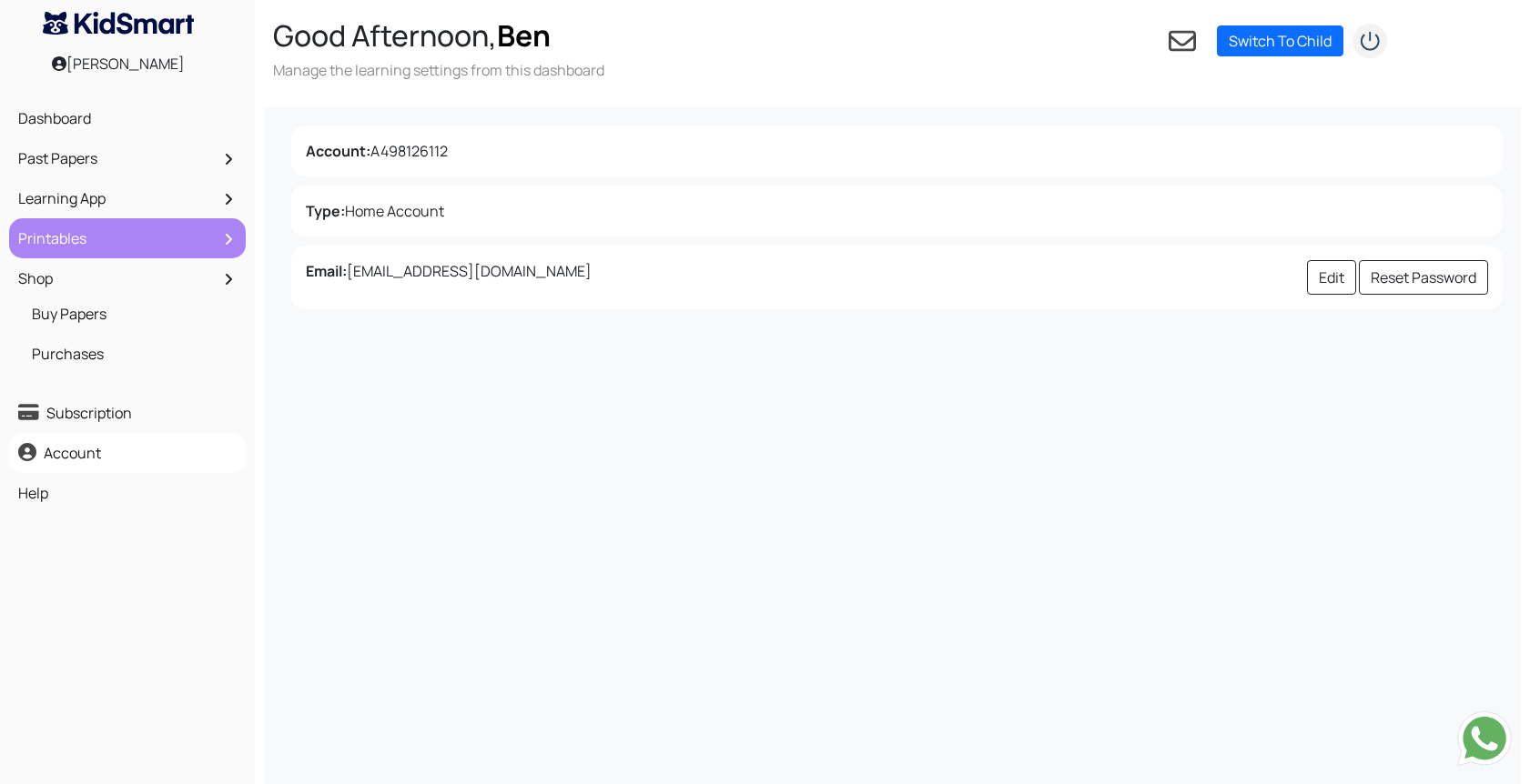
click at [72, 230] on link "Printables" at bounding box center [127, 238] width 228 height 31
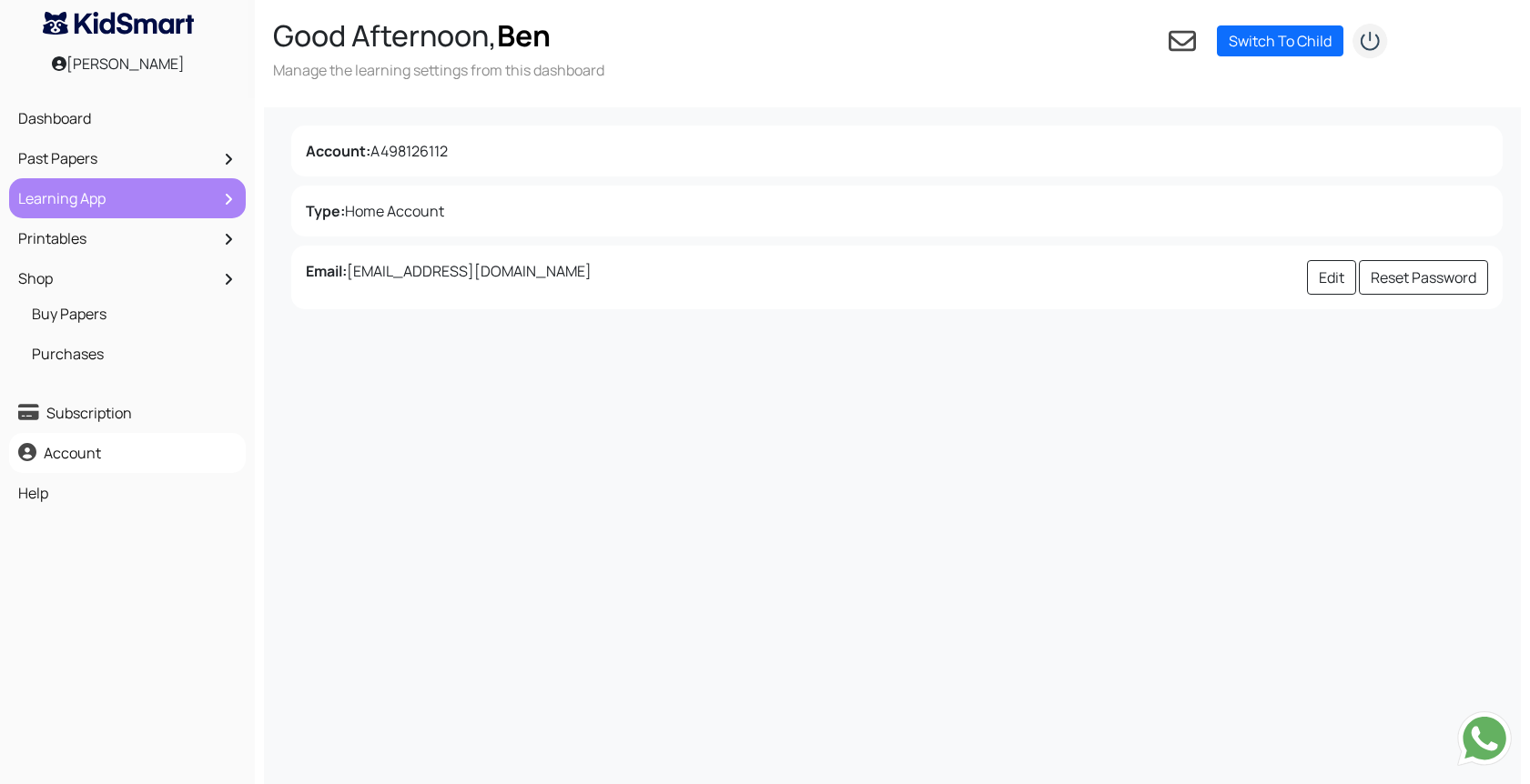
click at [75, 199] on link "Learning App" at bounding box center [127, 199] width 228 height 31
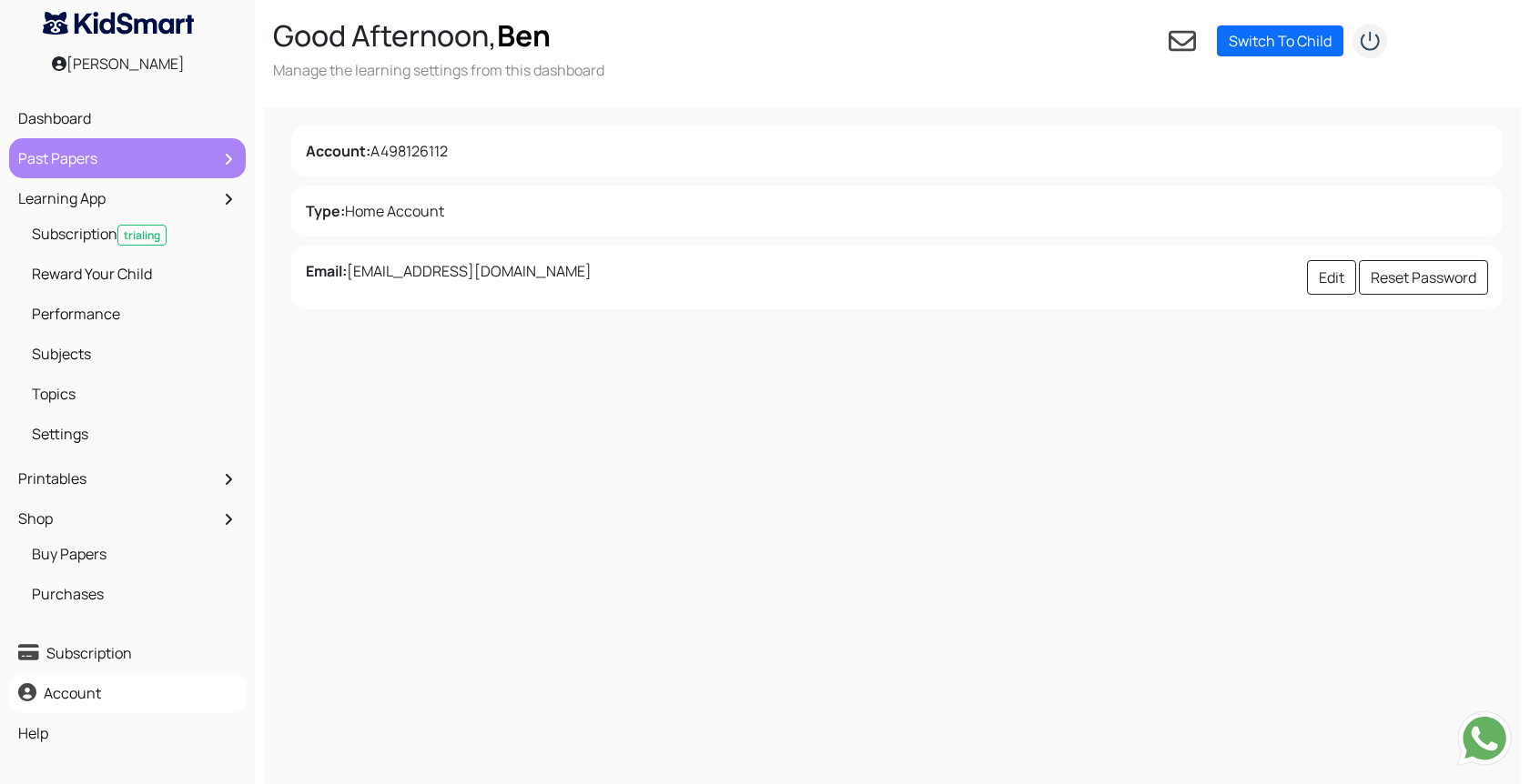
click at [76, 169] on link "Past Papers" at bounding box center [127, 158] width 228 height 31
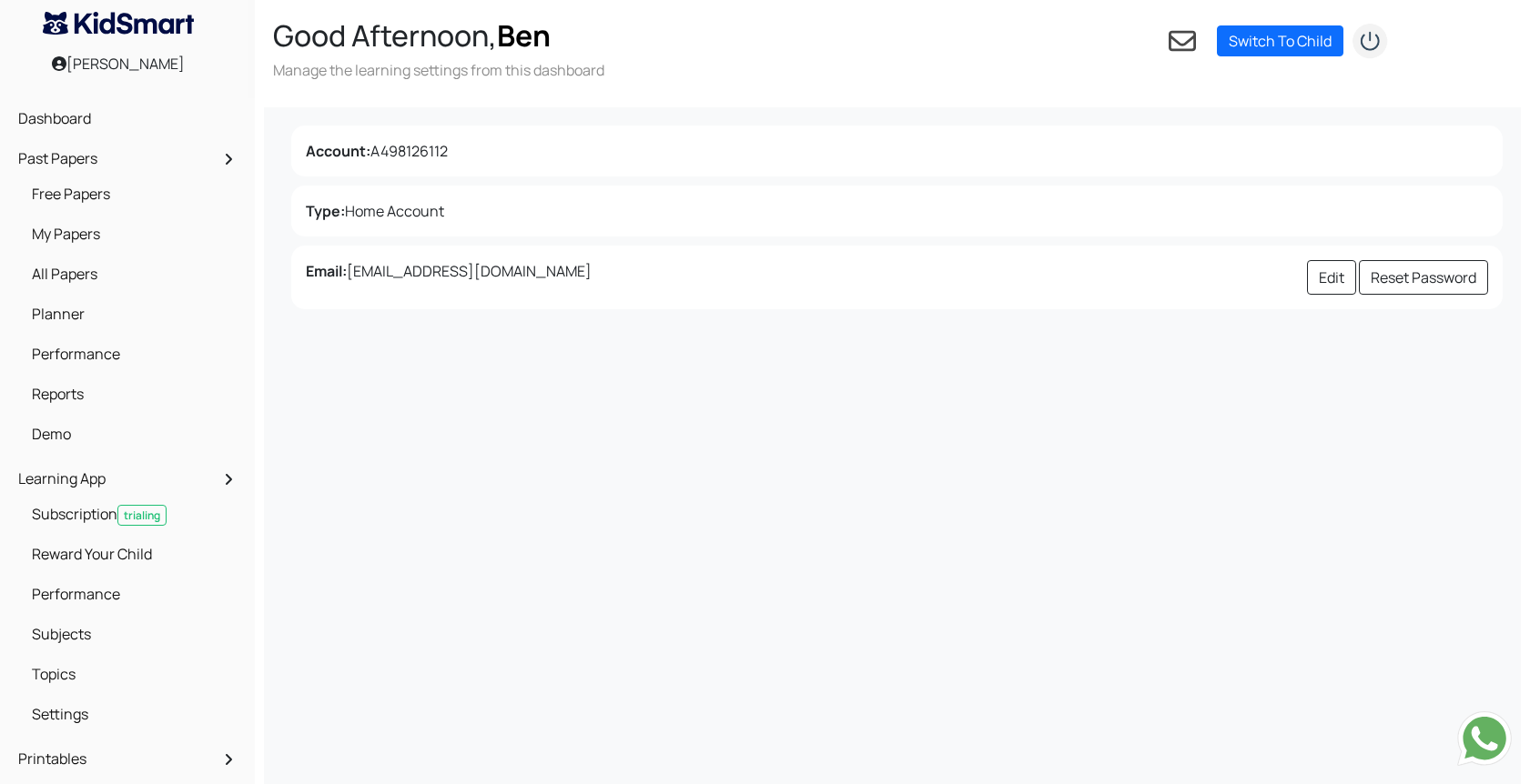
click at [579, 481] on div "Account: A498126112 Type: Home Account Email: bghobkinson@gmail.com Edit Reset …" at bounding box center [892, 499] width 1258 height 784
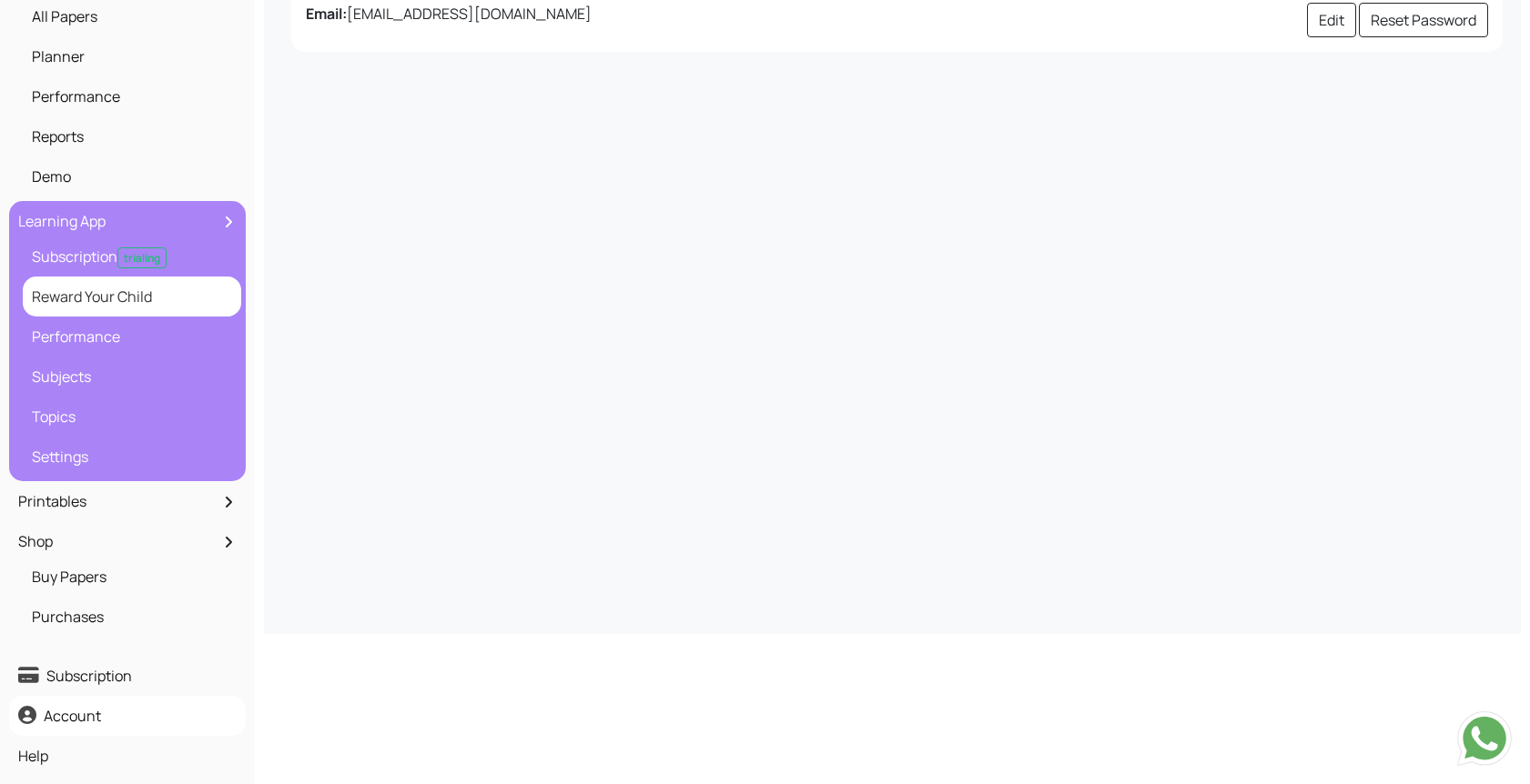
scroll to position [264, 0]
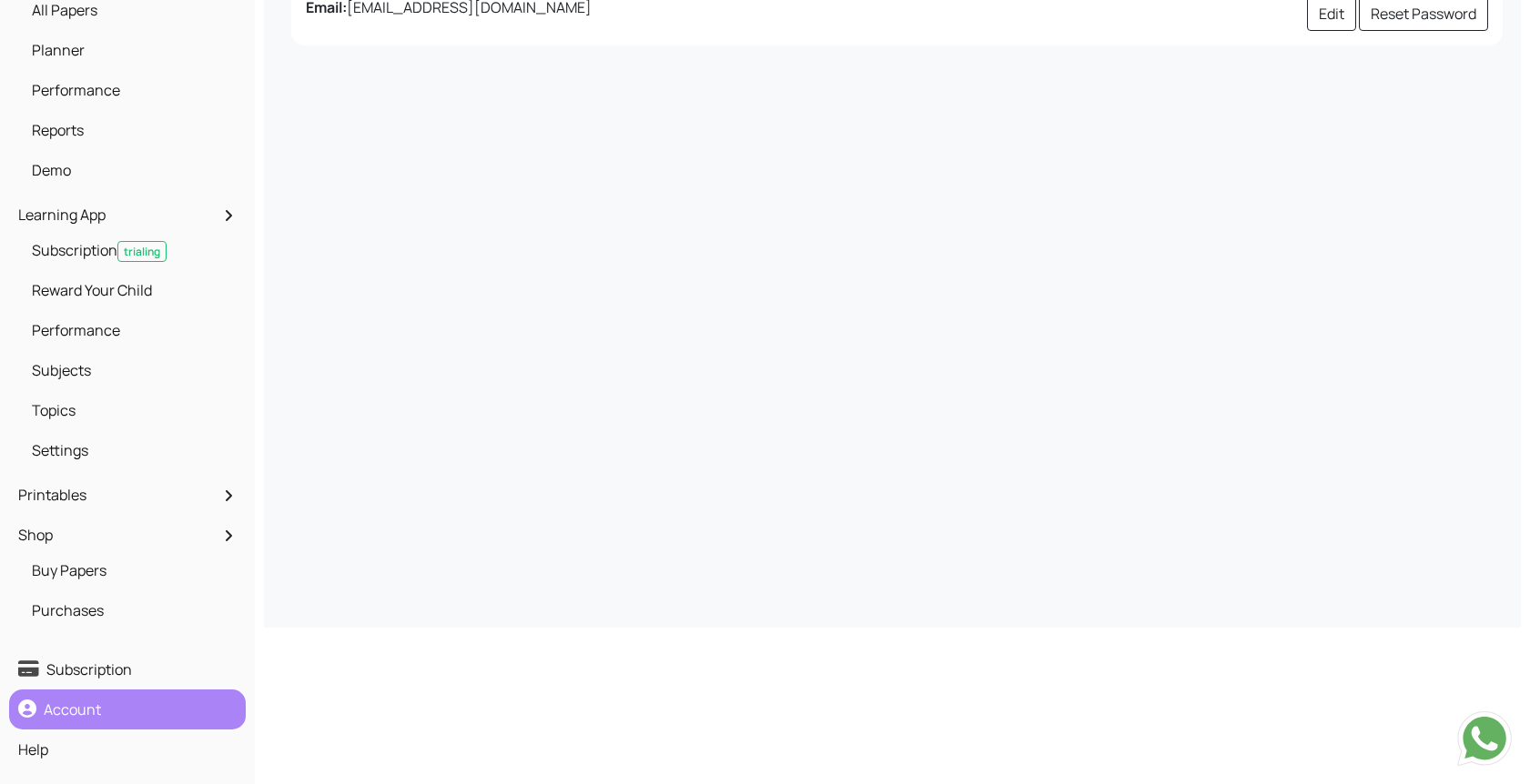
click at [89, 717] on link "Account" at bounding box center [127, 709] width 228 height 31
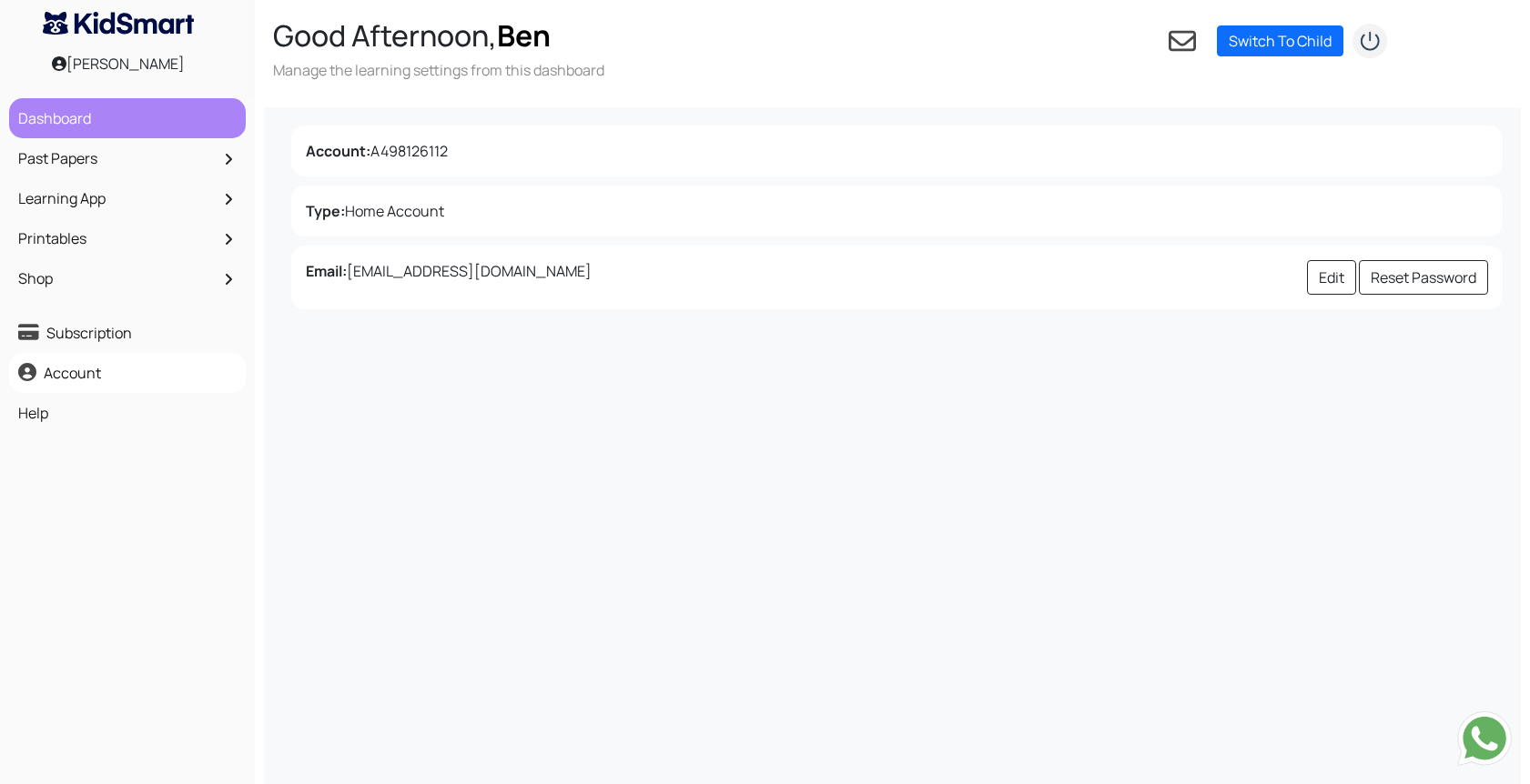
click at [60, 103] on link "Dashboard" at bounding box center [127, 118] width 228 height 31
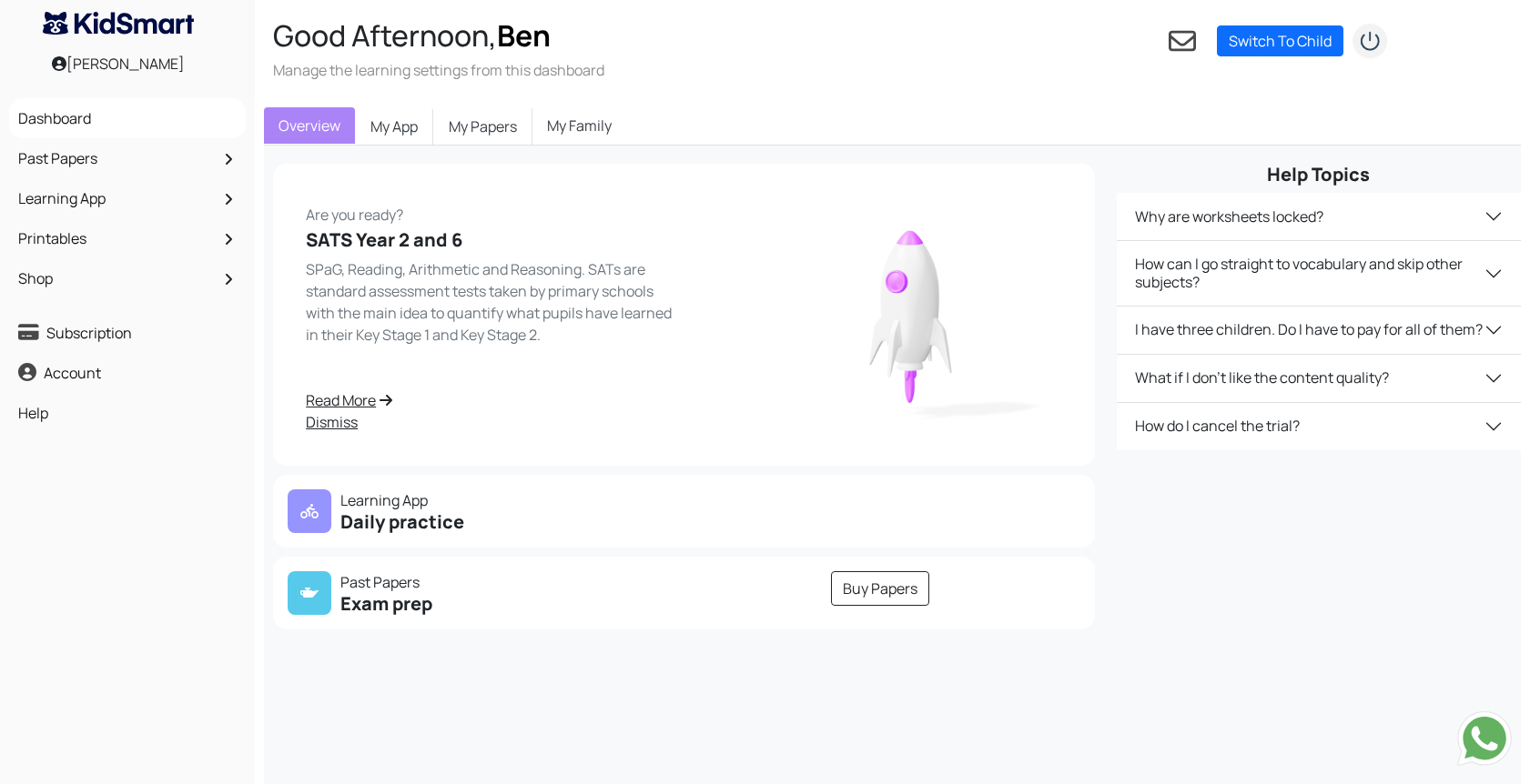
click at [1481, 739] on img at bounding box center [1484, 738] width 54 height 54
click at [80, 368] on link "Account" at bounding box center [127, 373] width 228 height 31
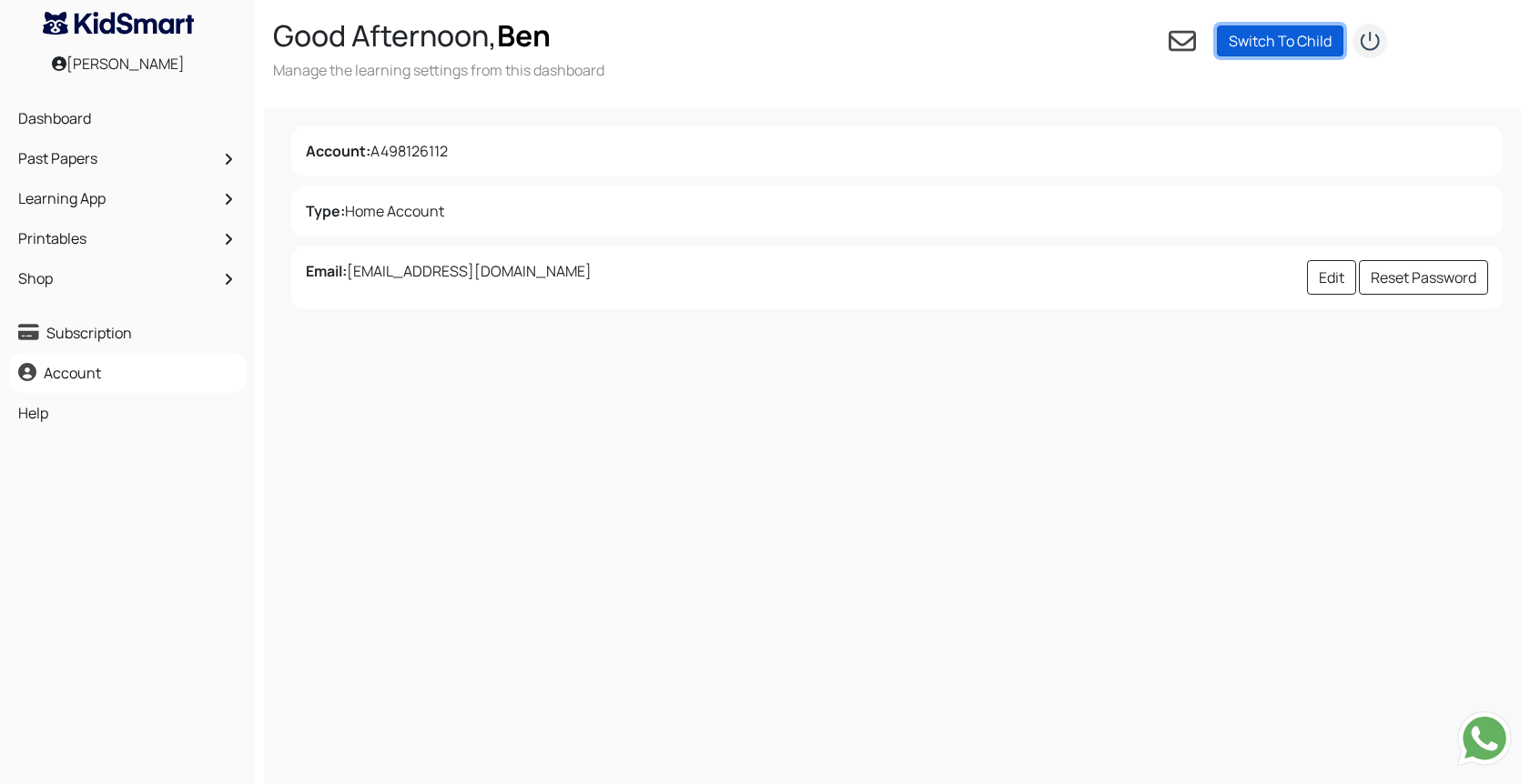
click at [1289, 43] on link "Switch To Child" at bounding box center [1280, 41] width 127 height 31
click at [1325, 68] on link "Add a child" at bounding box center [1347, 67] width 72 height 20
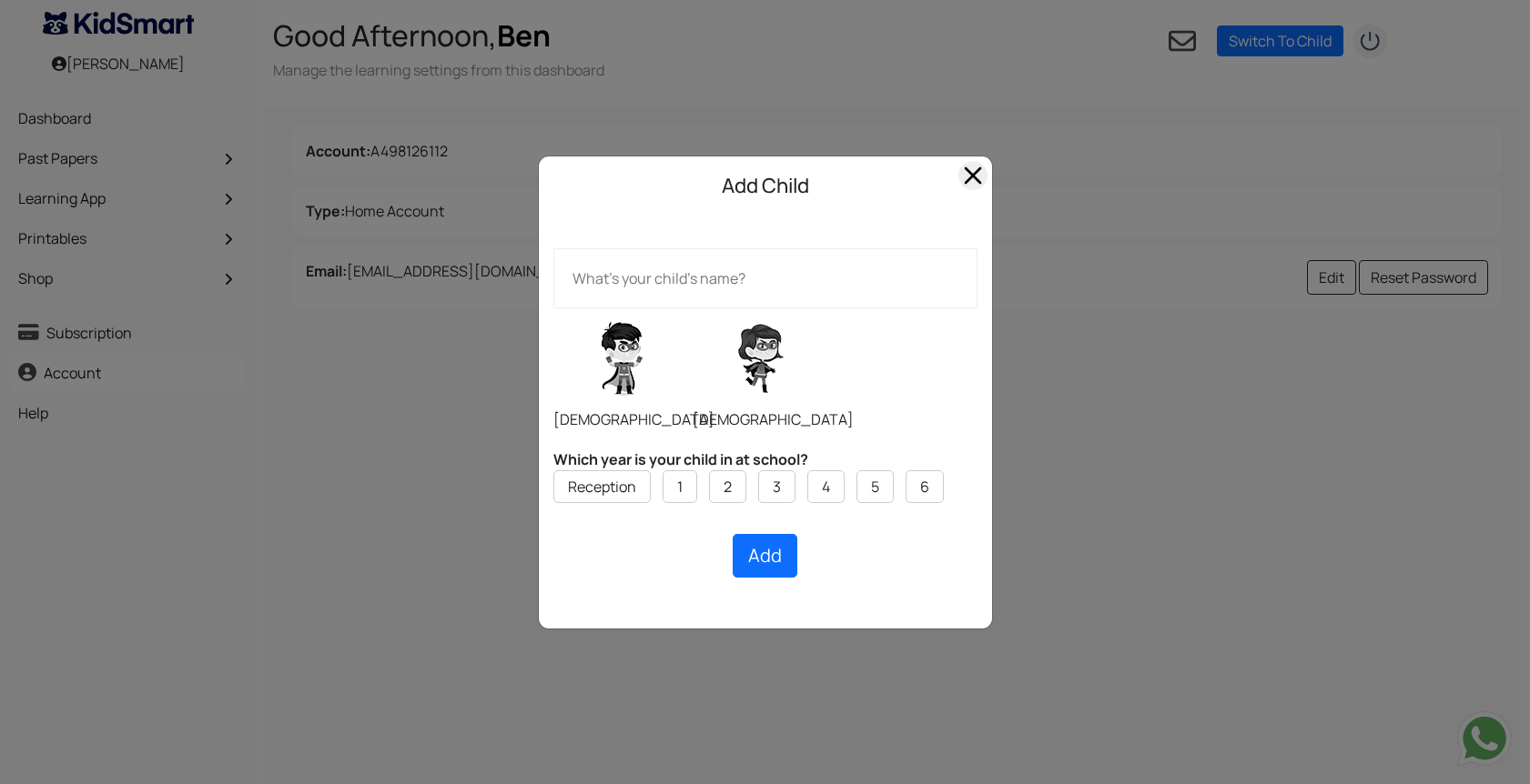
click at [967, 177] on span "Close" at bounding box center [973, 175] width 29 height 29
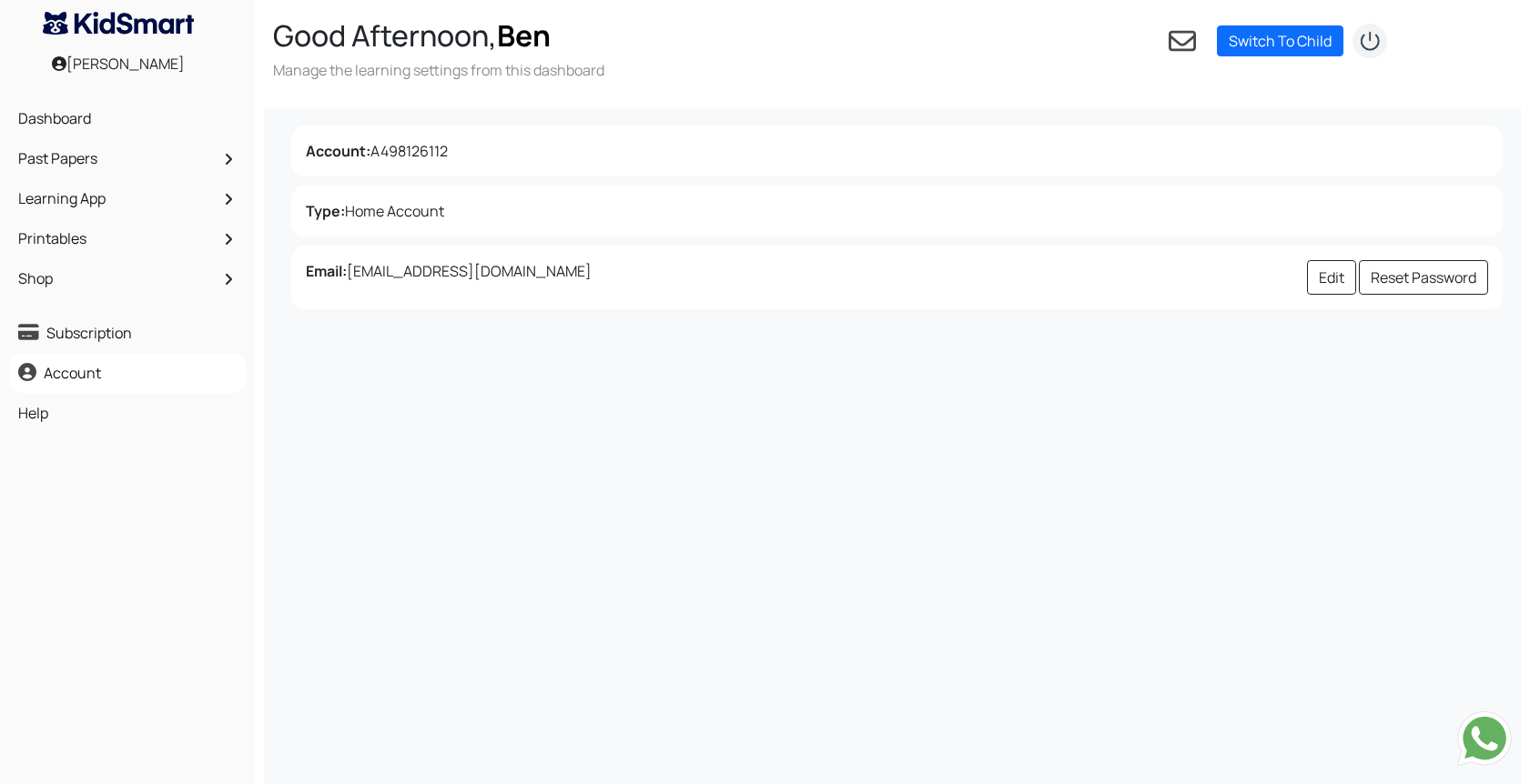
click at [1360, 32] on img "submit" at bounding box center [1370, 41] width 37 height 37
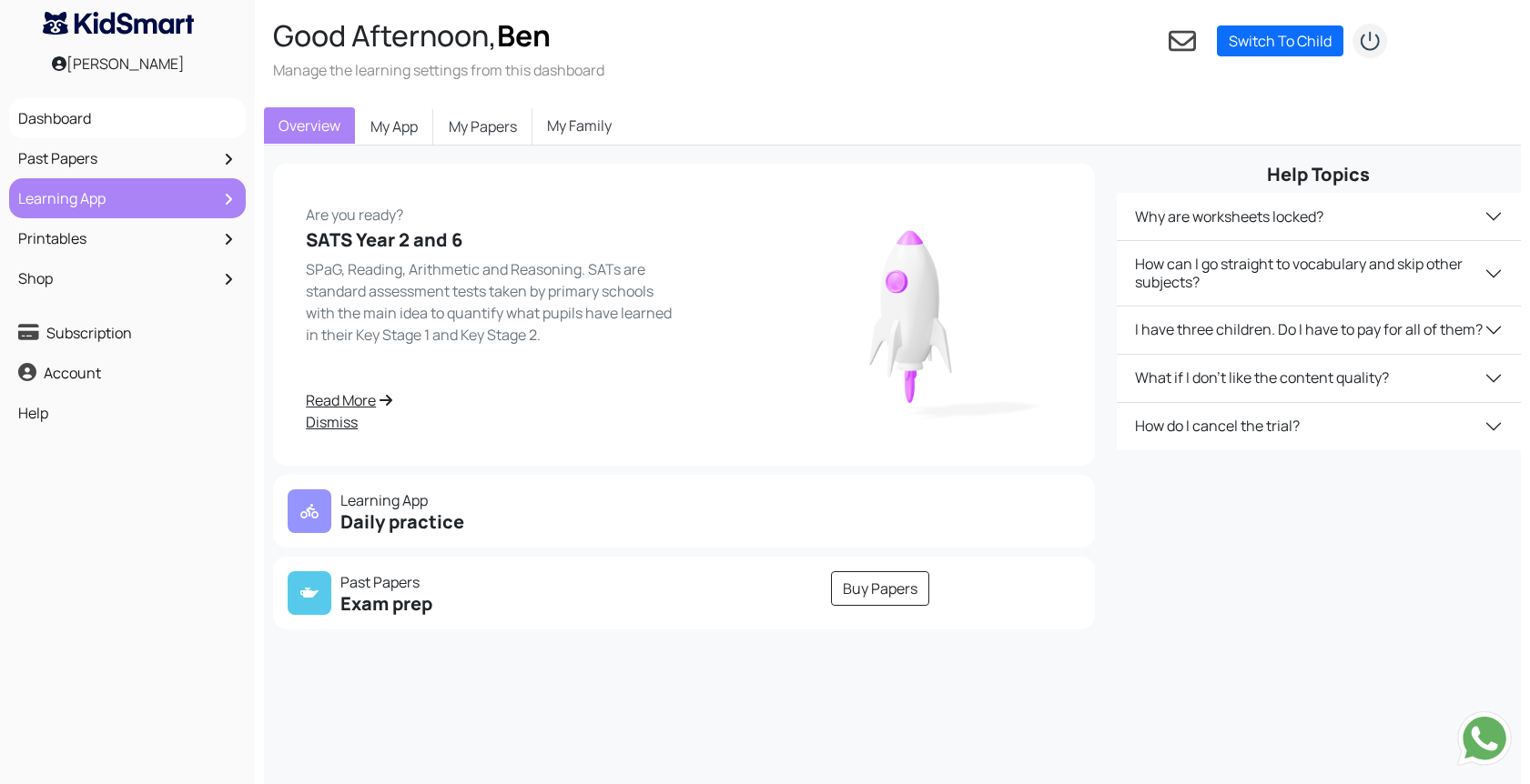
click at [98, 201] on link "Learning App" at bounding box center [127, 199] width 228 height 31
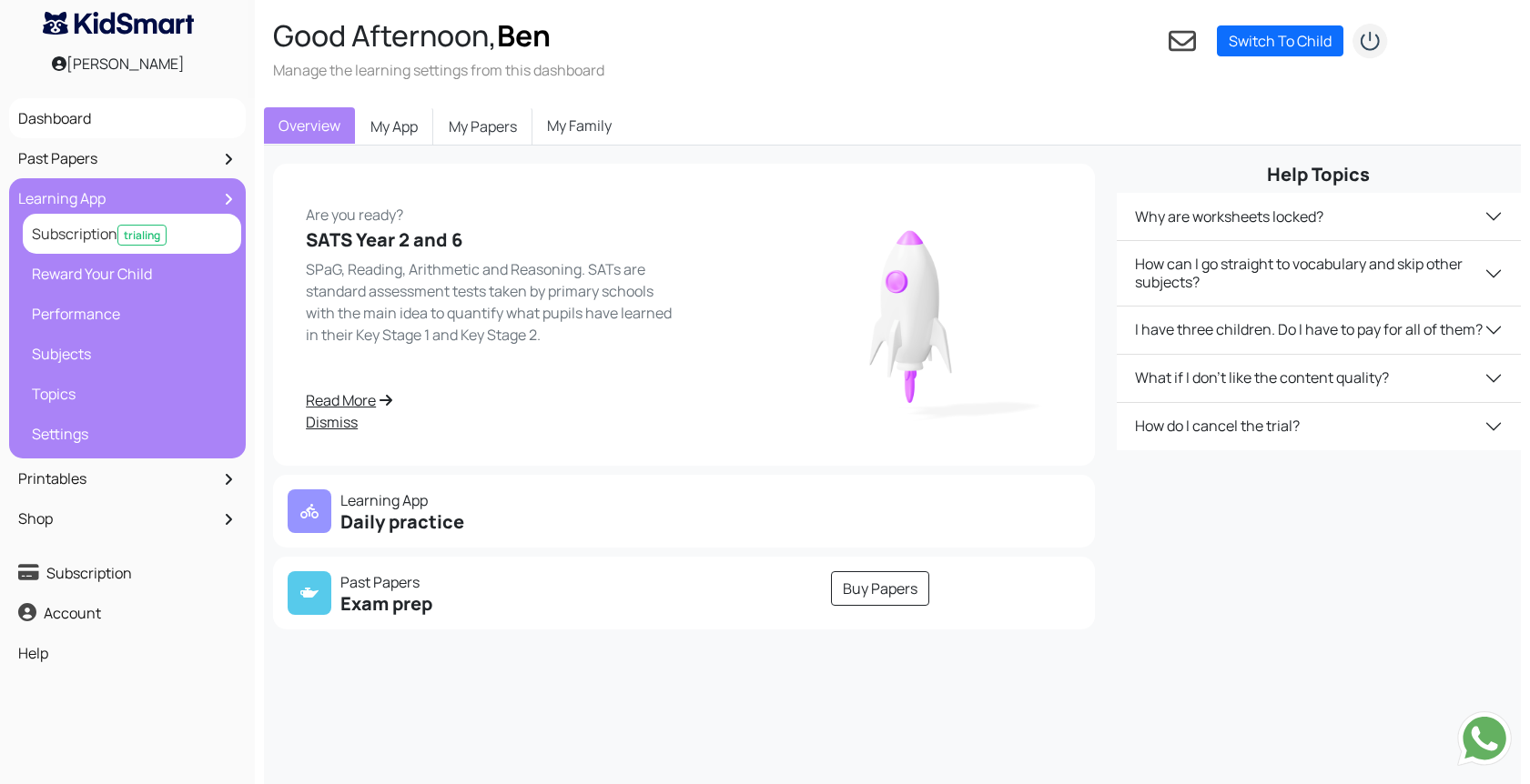
click at [79, 237] on link "Subscription trialing" at bounding box center [132, 234] width 209 height 31
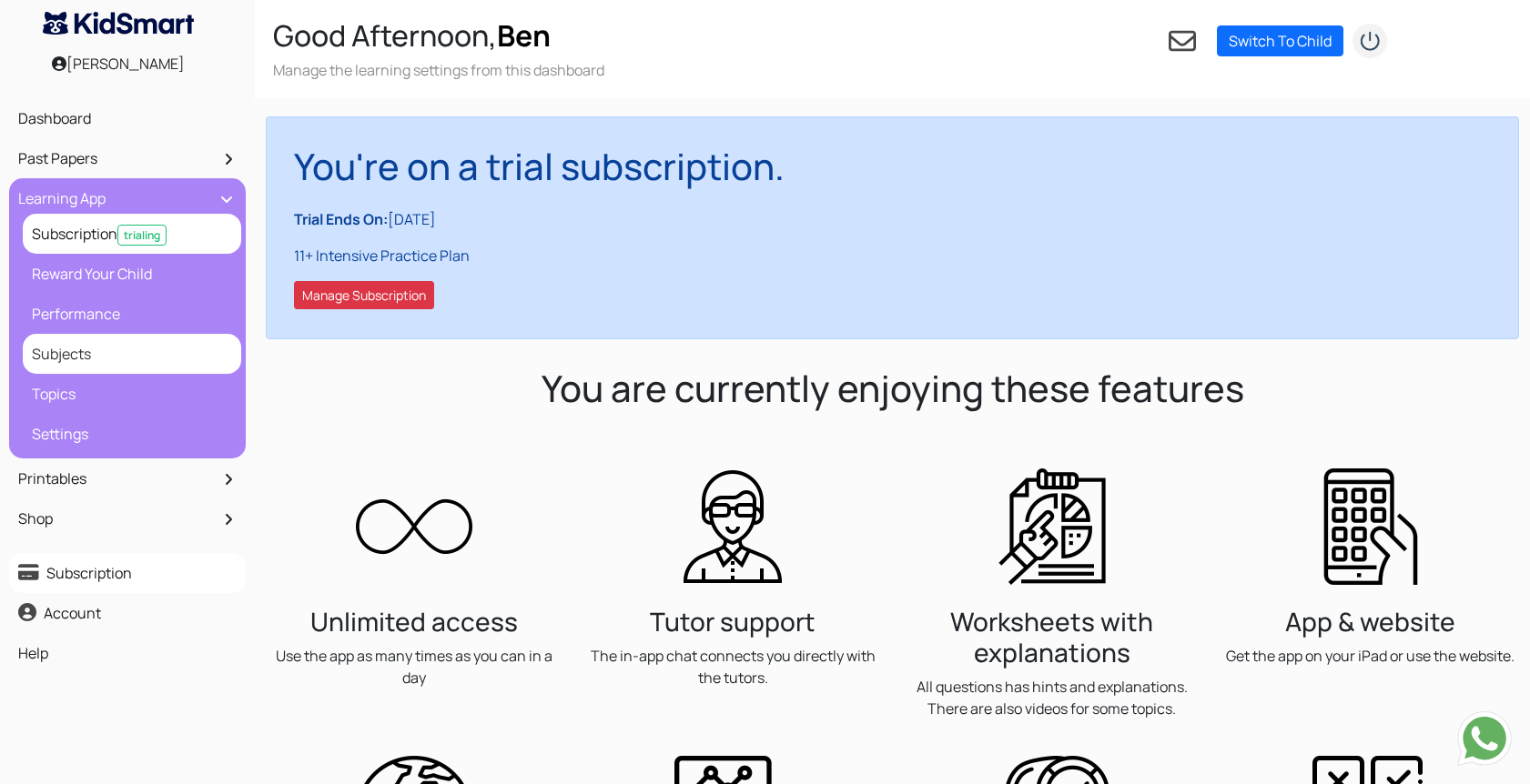
click at [72, 354] on link "Subjects" at bounding box center [132, 354] width 209 height 31
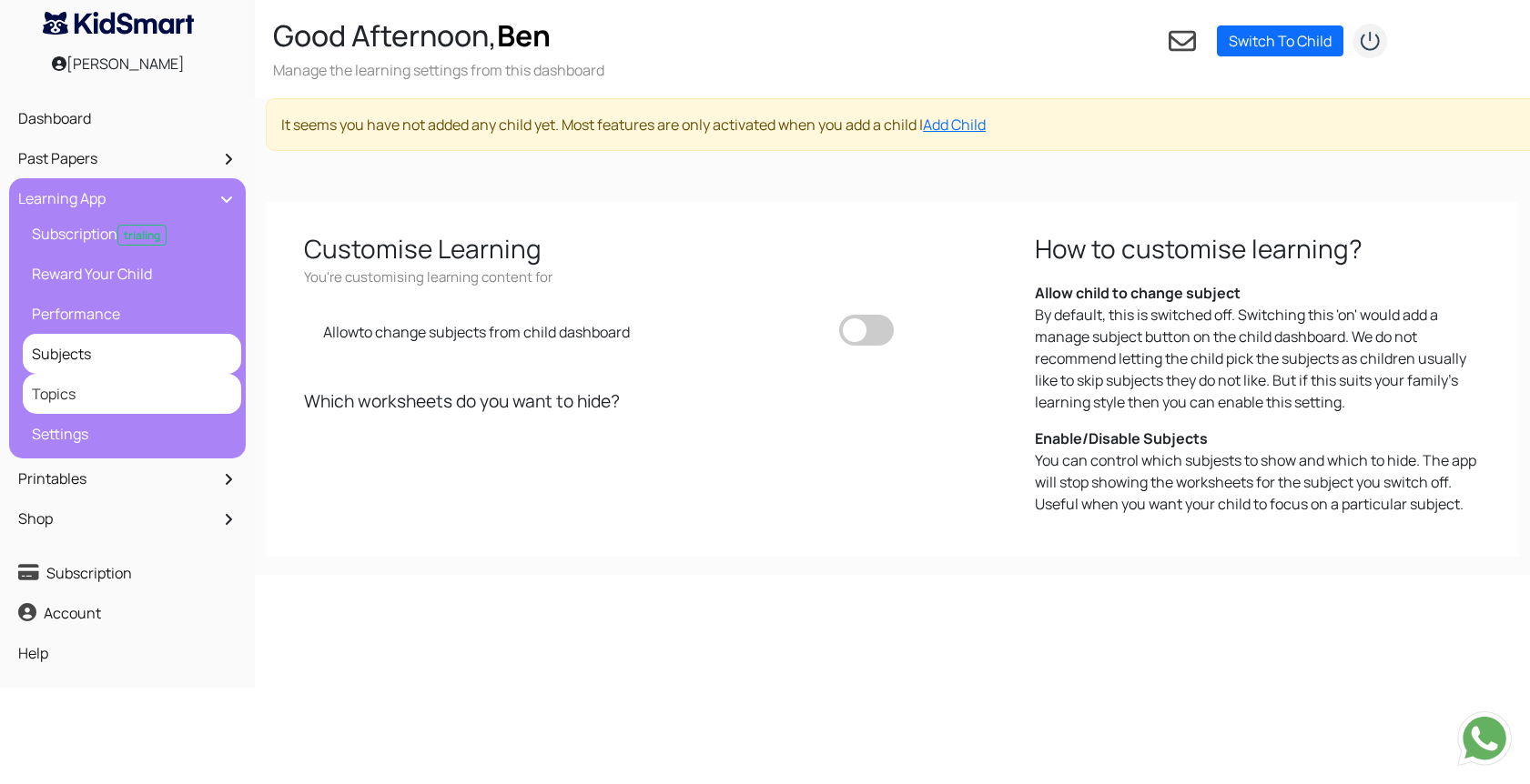
click at [67, 405] on link "Topics" at bounding box center [132, 394] width 209 height 31
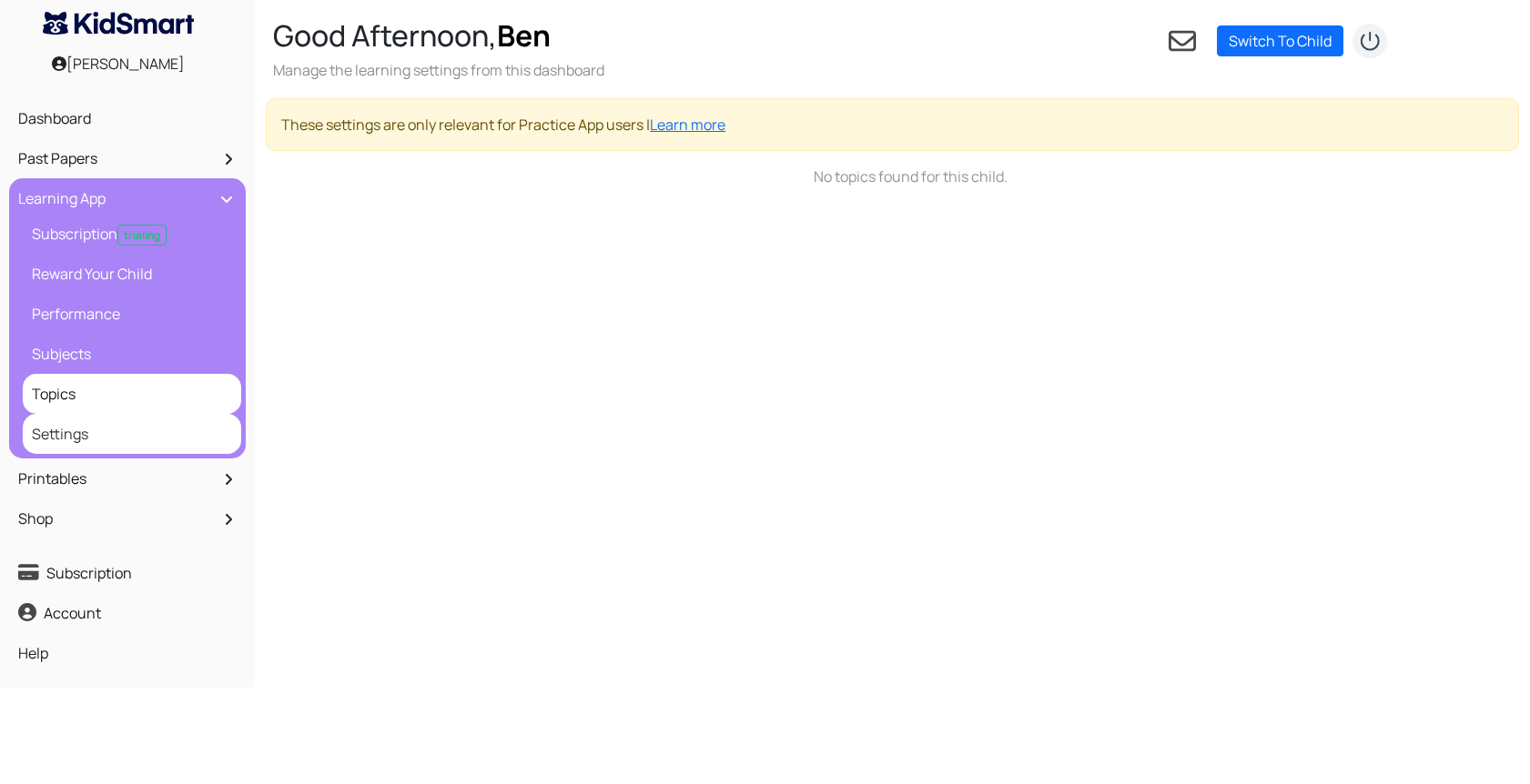
click at [67, 434] on link "Settings" at bounding box center [132, 434] width 209 height 31
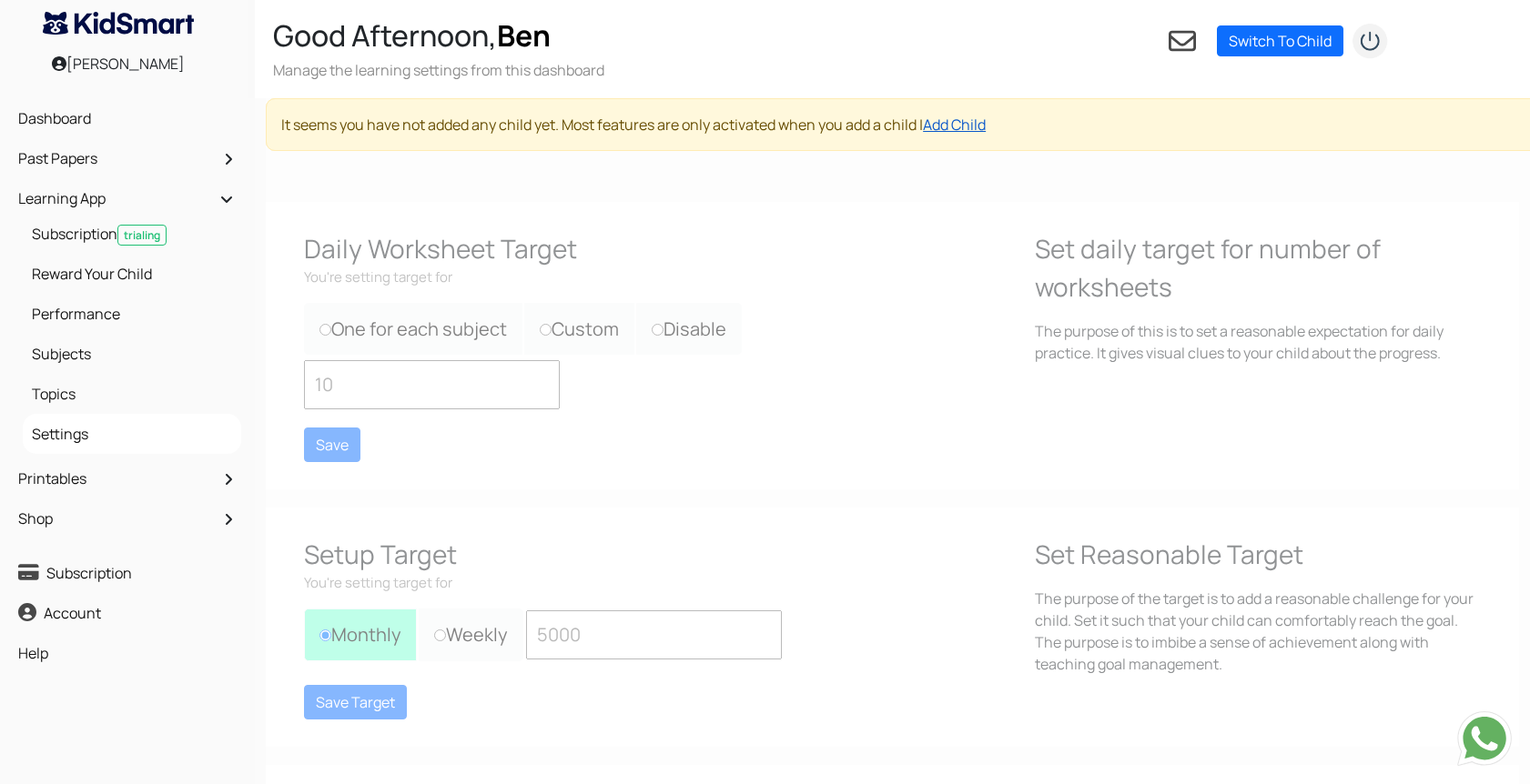
click at [982, 123] on link "Add Child" at bounding box center [954, 124] width 63 height 20
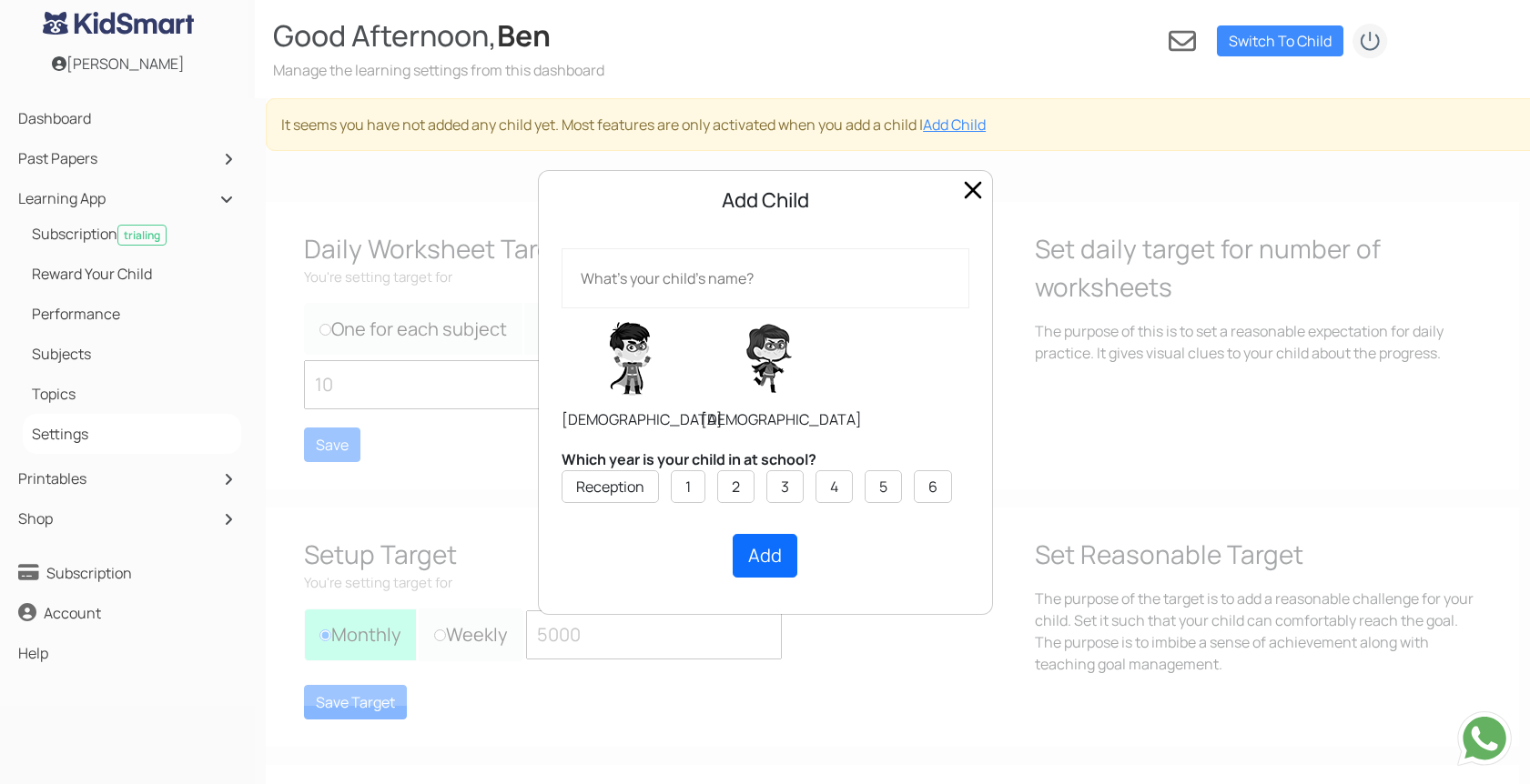
click at [471, 163] on div "Add Child Male Female Which year is your child in at school? Reception 1 2 3 4 …" at bounding box center [765, 392] width 1530 height 784
click at [521, 39] on div "Add Child Male Female Which year is your child in at school? Reception 1 2 3 4 …" at bounding box center [765, 392] width 1530 height 784
click at [718, 279] on input "text" at bounding box center [765, 278] width 408 height 60
type input "Saskia H"
click at [929, 494] on li "6" at bounding box center [933, 486] width 38 height 33
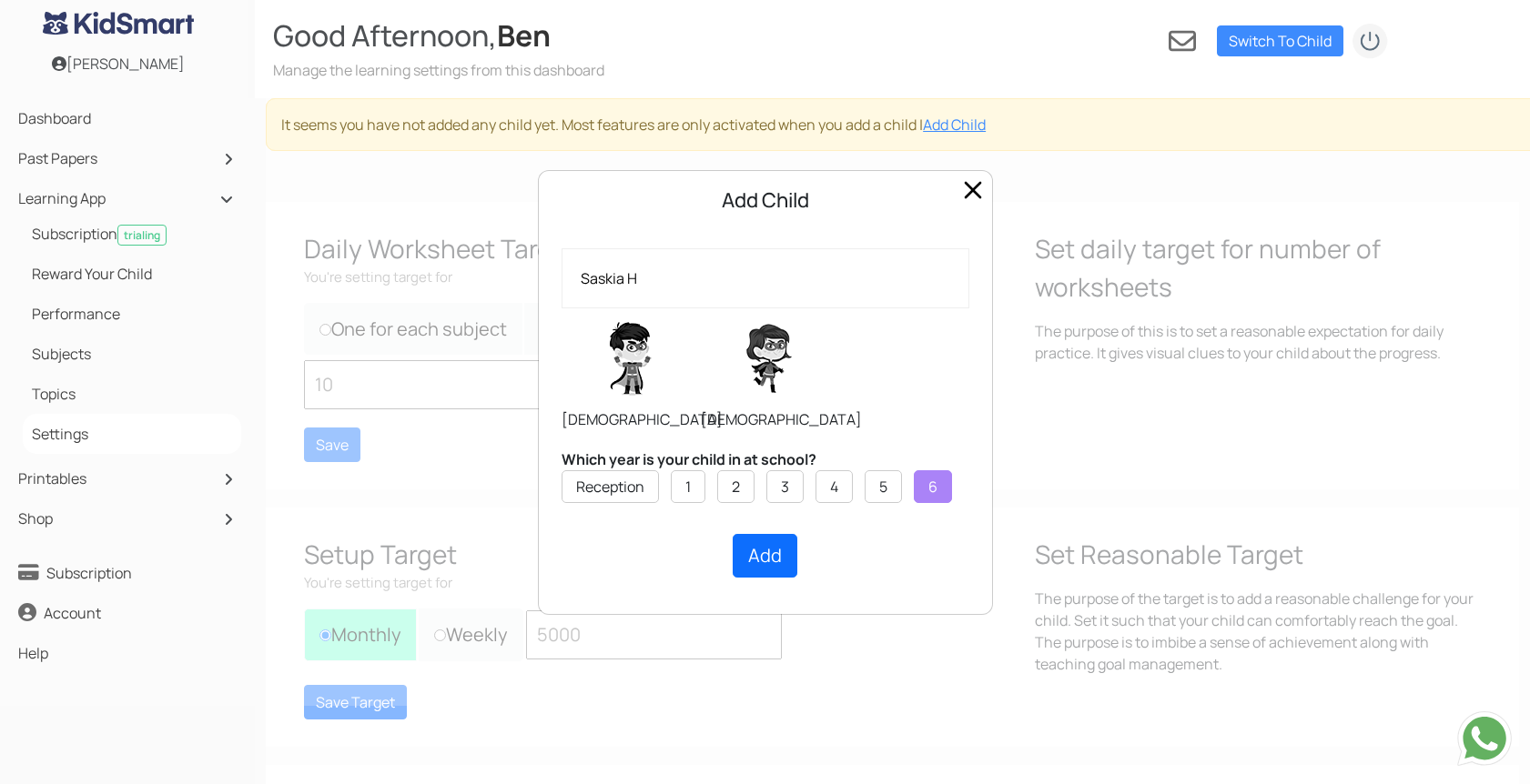
click at [787, 391] on label at bounding box center [769, 359] width 137 height 91
click at [701, 308] on input "radio" at bounding box center [700, 307] width 1 height 1
radio input "true"
click at [775, 564] on button "Add" at bounding box center [765, 555] width 65 height 44
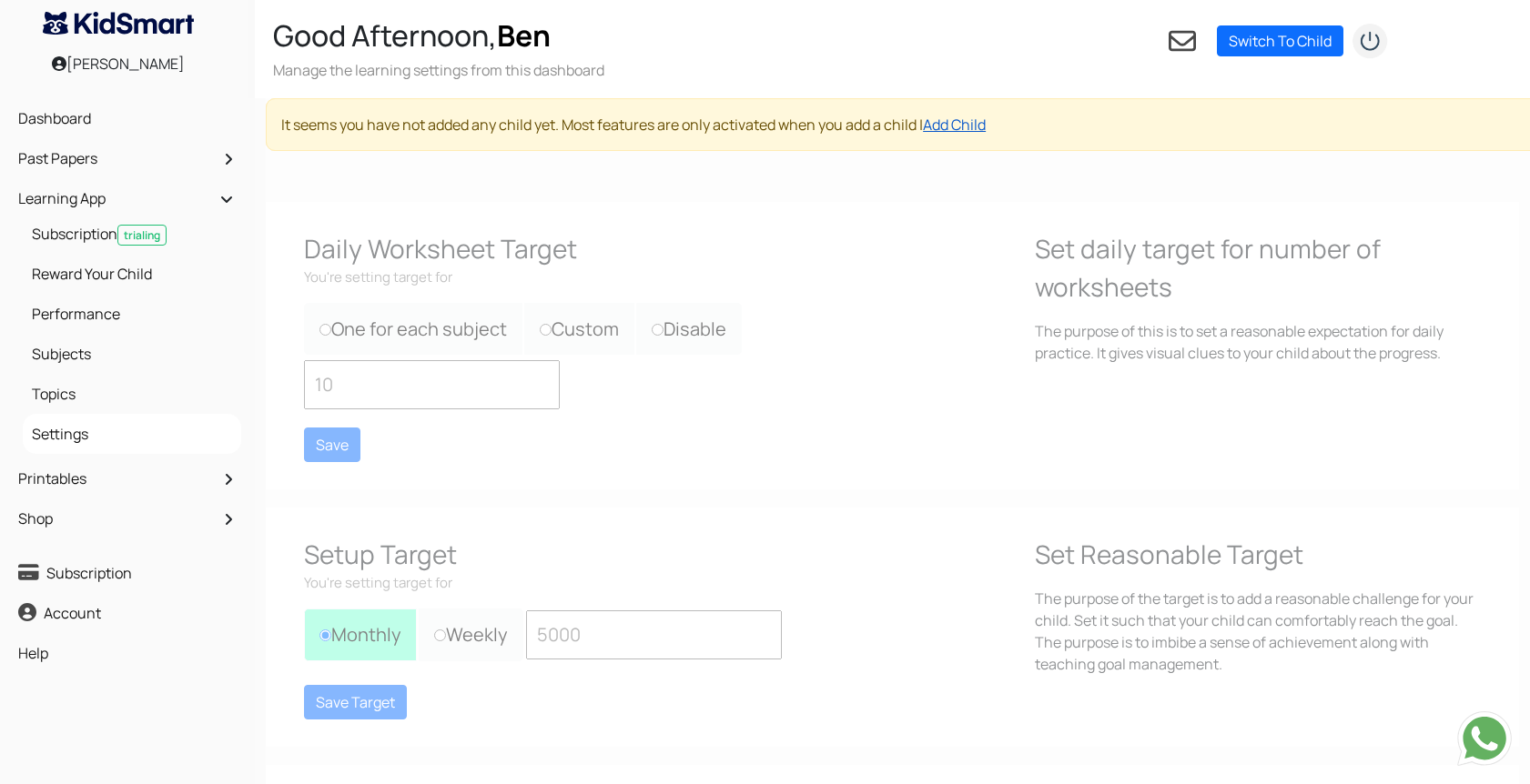
click at [978, 127] on link "Add Child" at bounding box center [954, 124] width 63 height 20
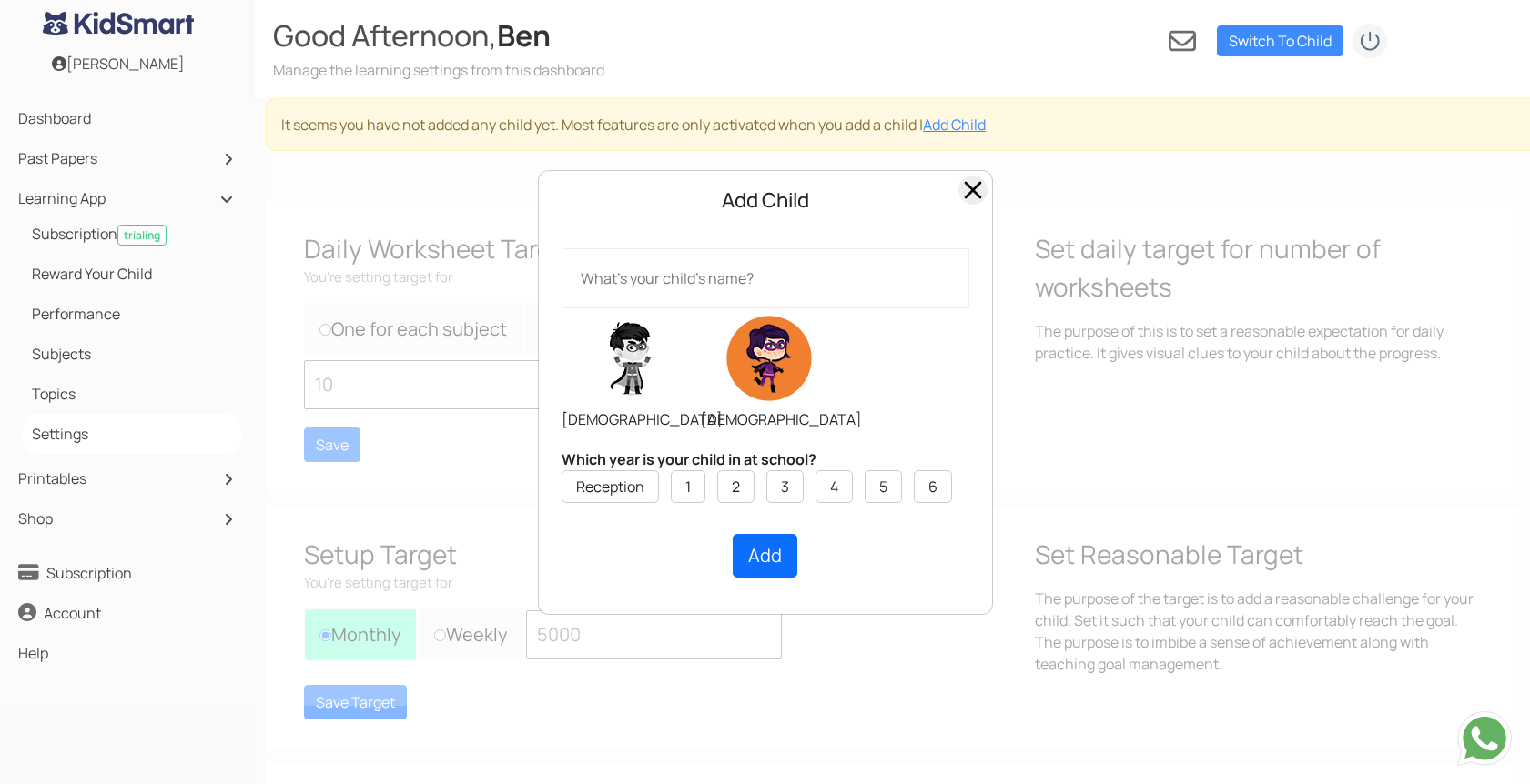
click at [974, 195] on span "Close" at bounding box center [973, 190] width 29 height 29
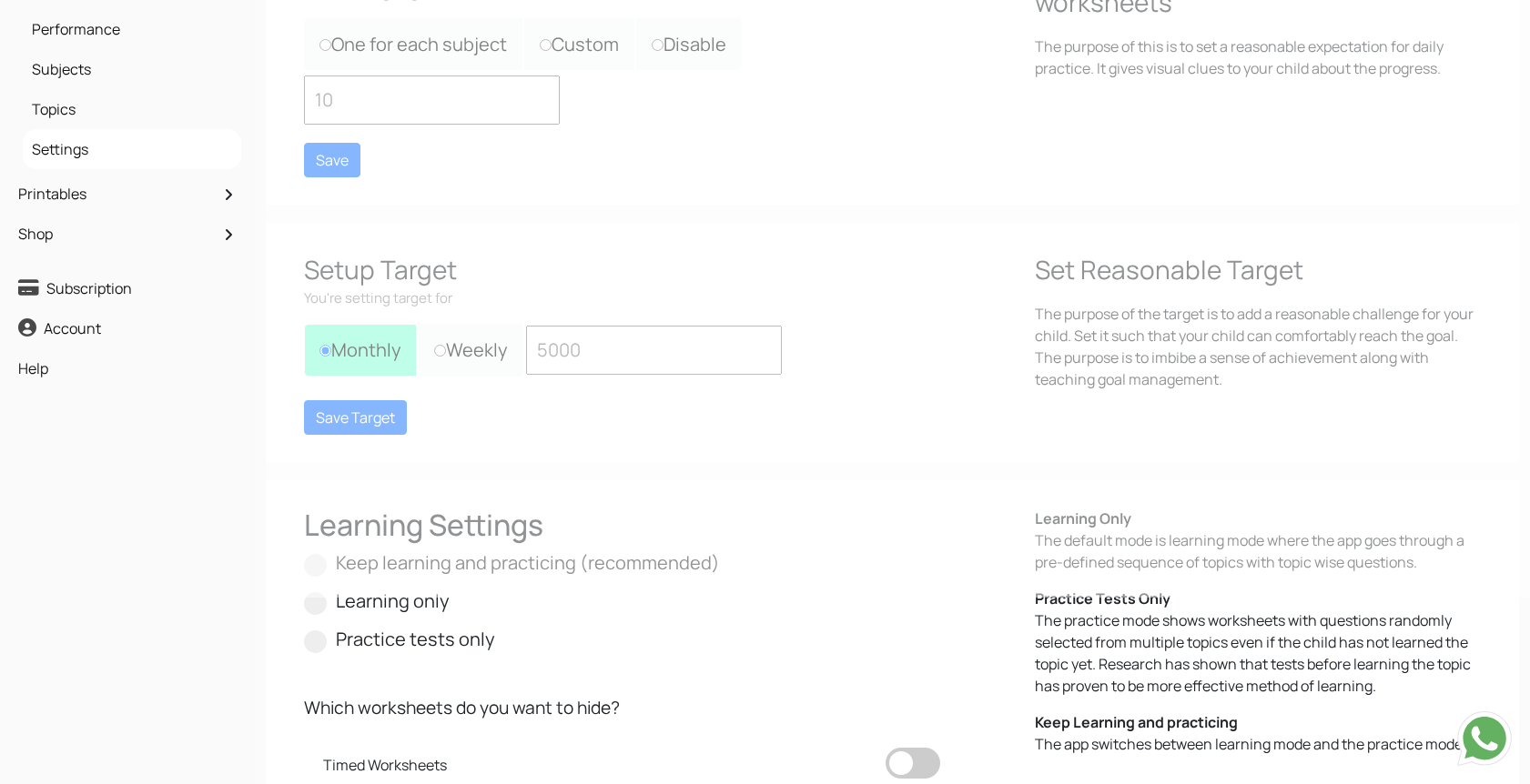
scroll to position [243, 0]
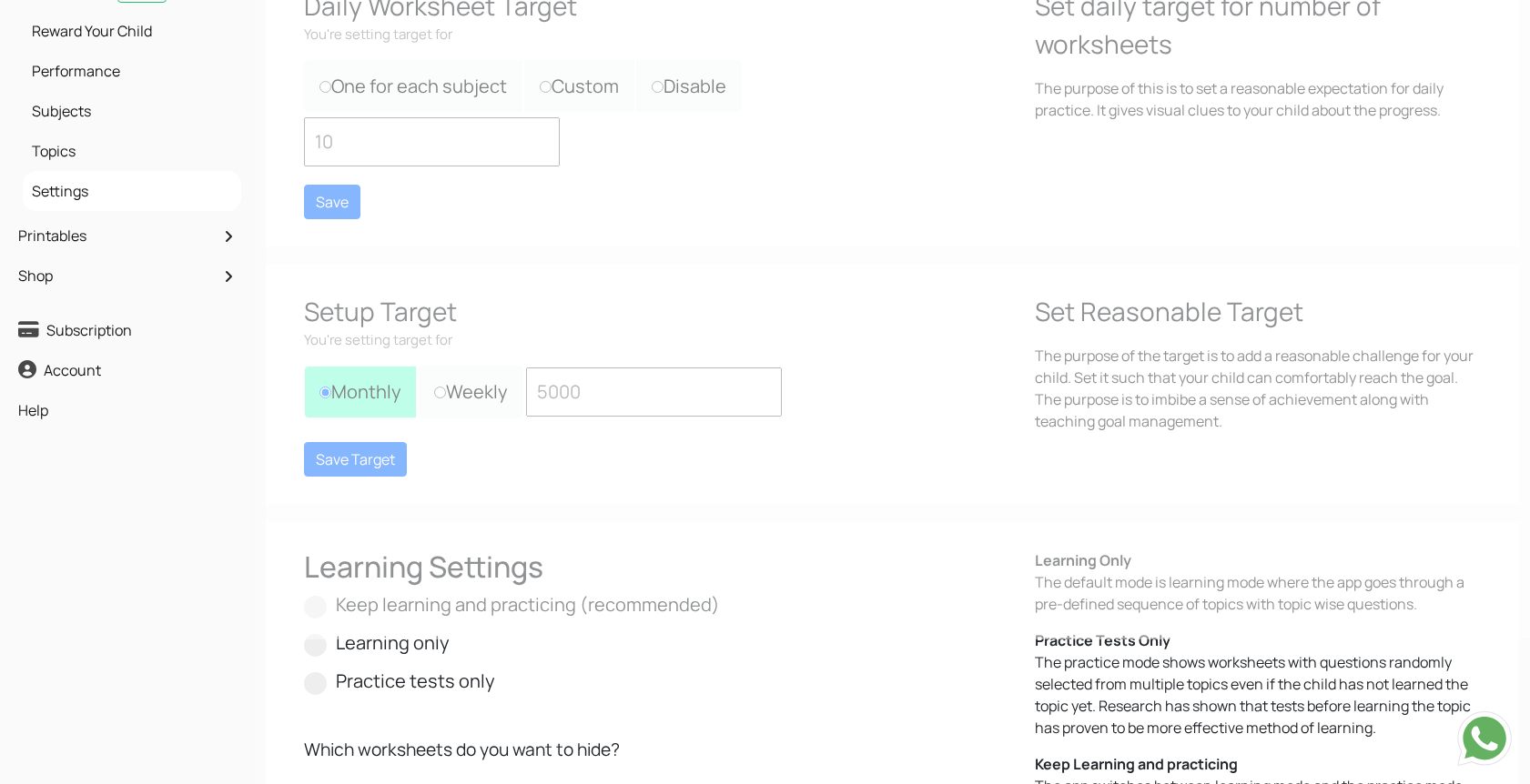
click at [614, 339] on div at bounding box center [1031, 247] width 1530 height 784
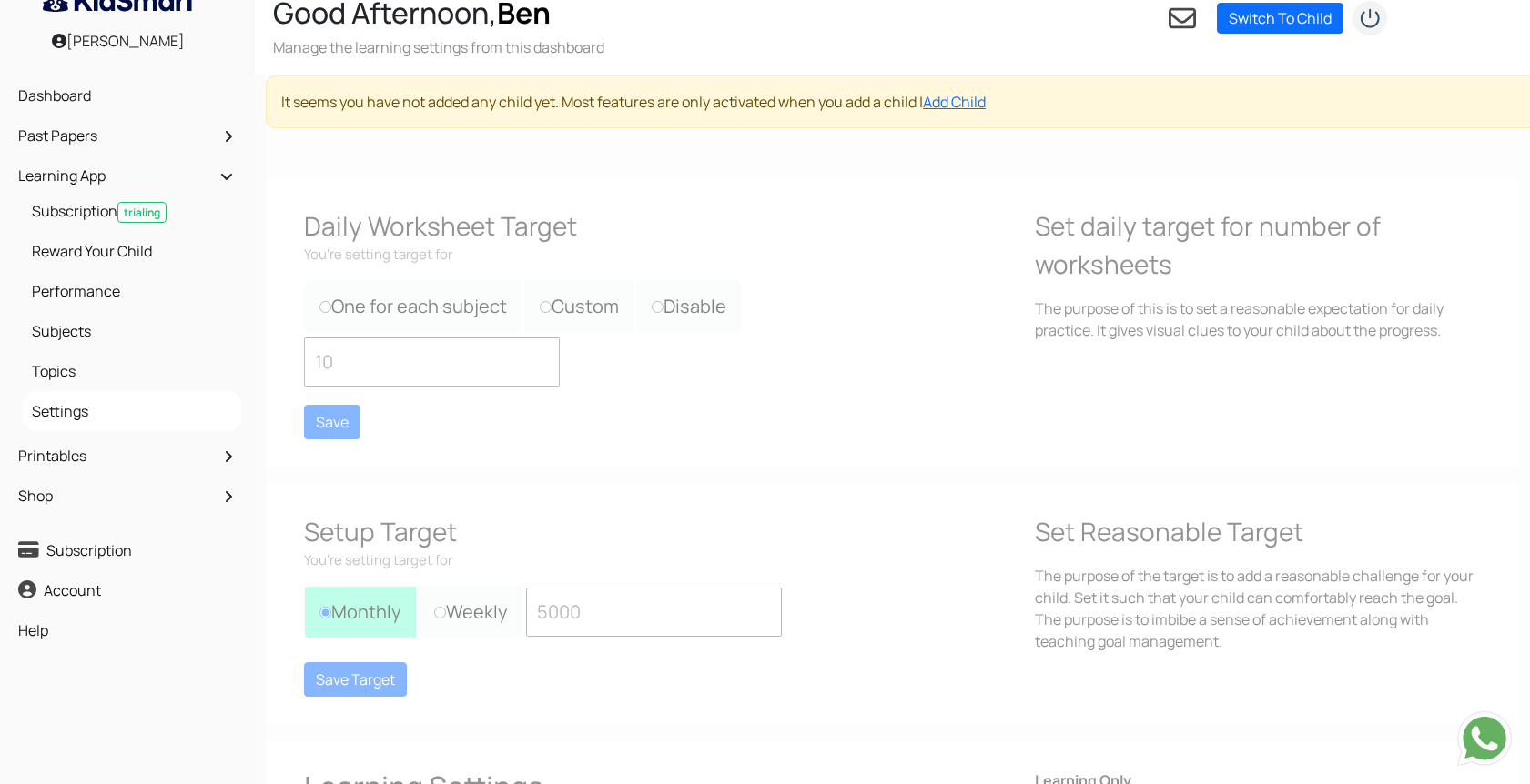
scroll to position [0, 0]
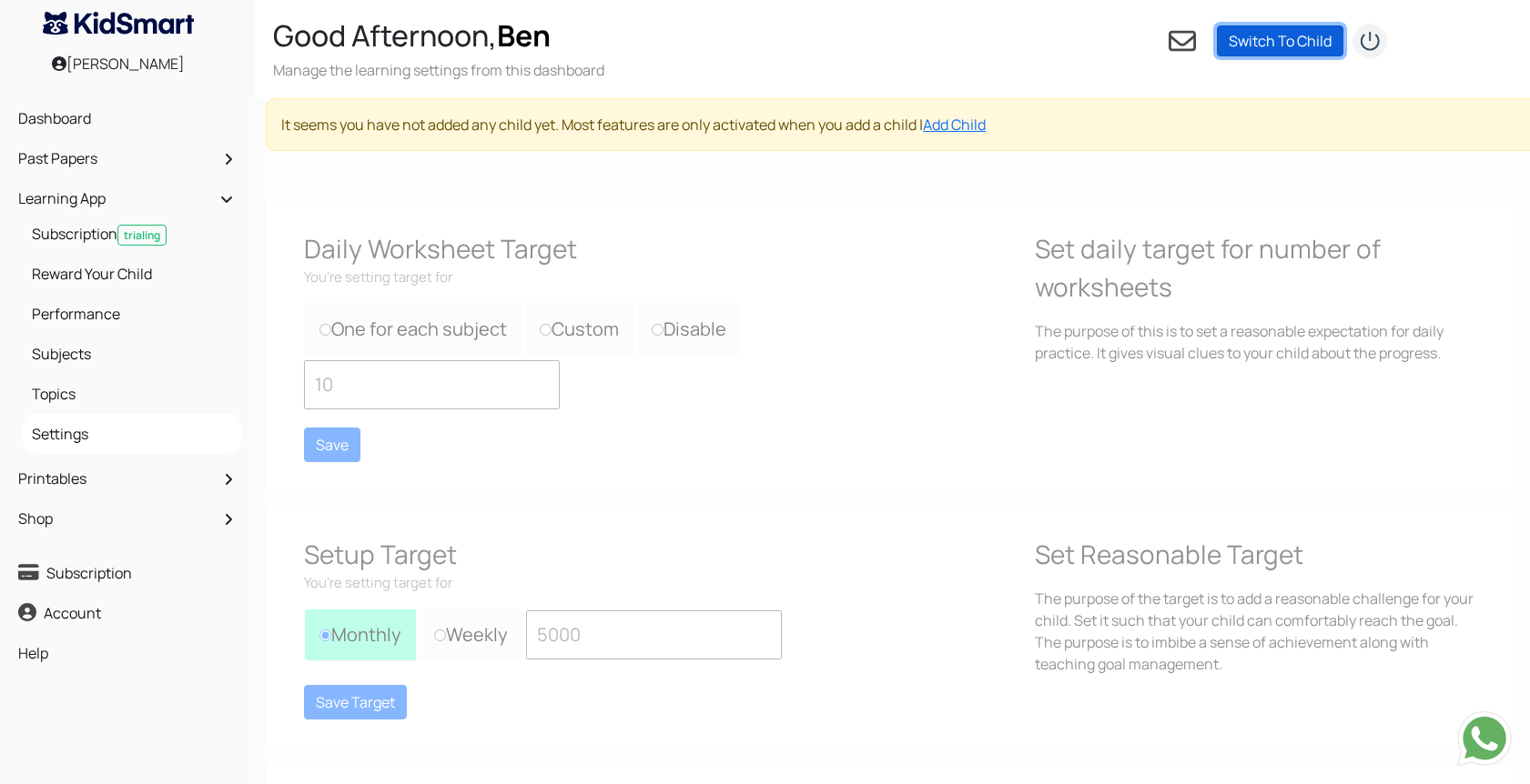
click at [1292, 38] on link "Switch To Child" at bounding box center [1280, 41] width 127 height 31
click at [978, 210] on div at bounding box center [1031, 489] width 1530 height 784
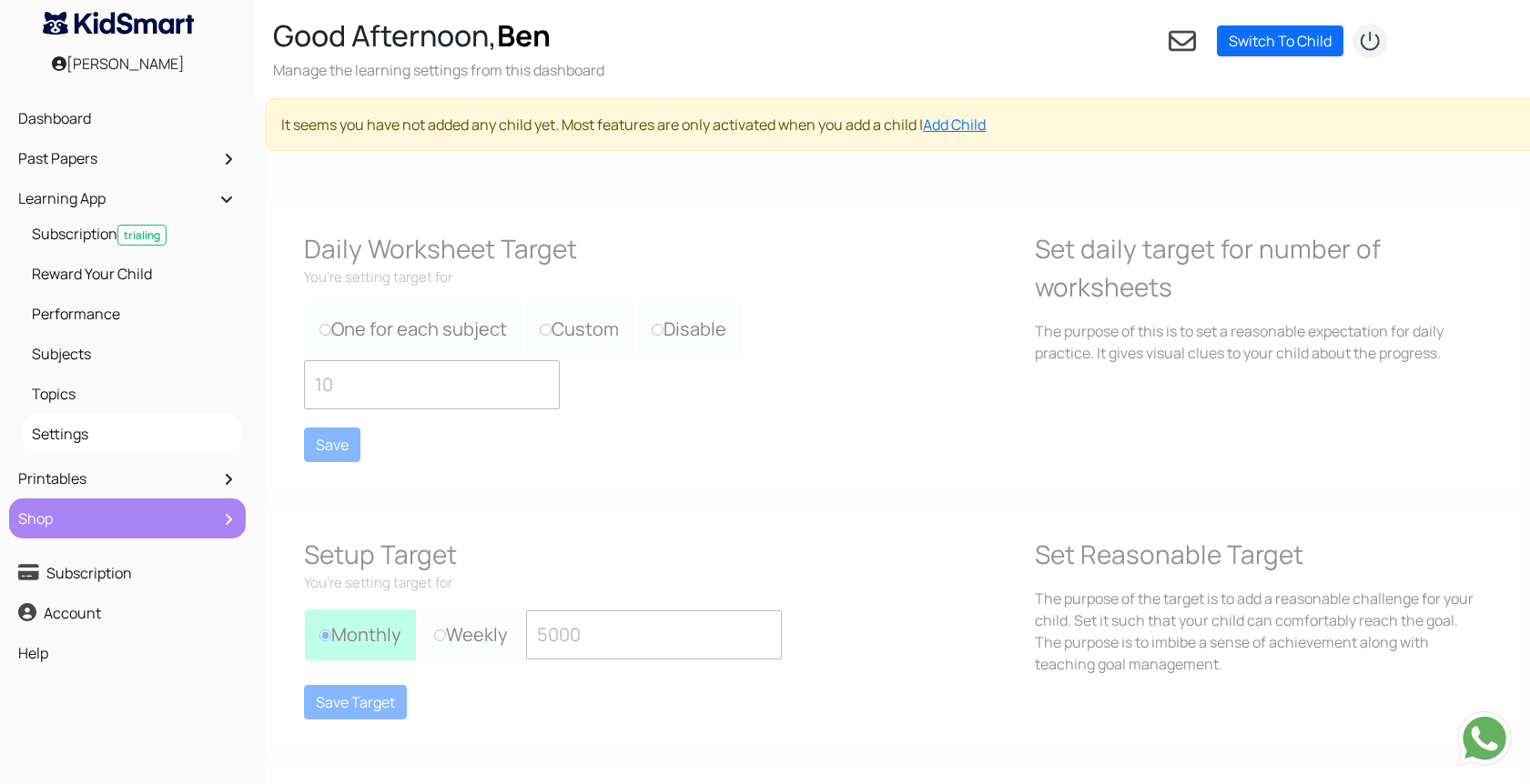
click at [83, 530] on link "Shop" at bounding box center [127, 518] width 228 height 31
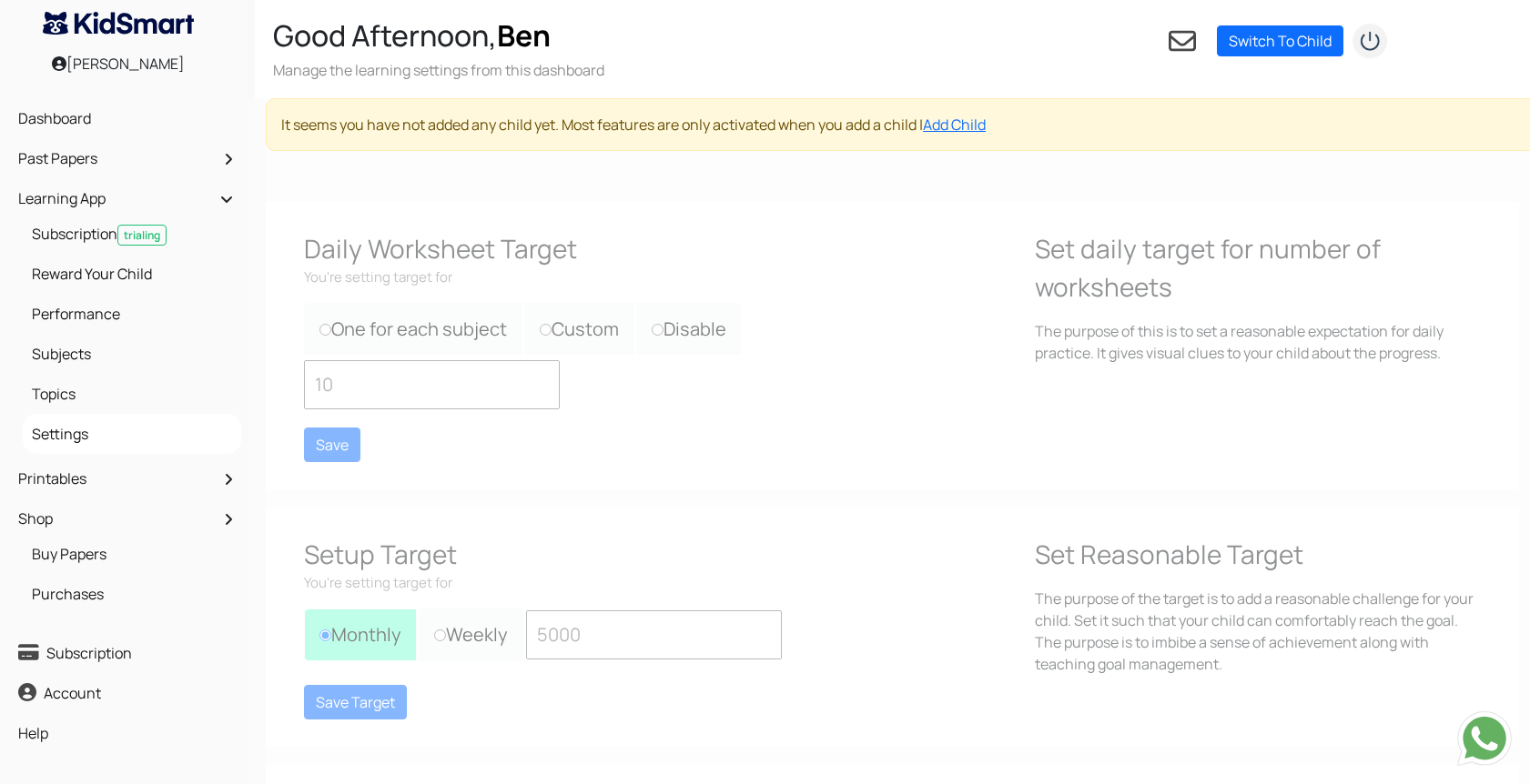
click at [500, 217] on div at bounding box center [1031, 489] width 1530 height 784
click at [1379, 37] on img "submit" at bounding box center [1370, 41] width 37 height 37
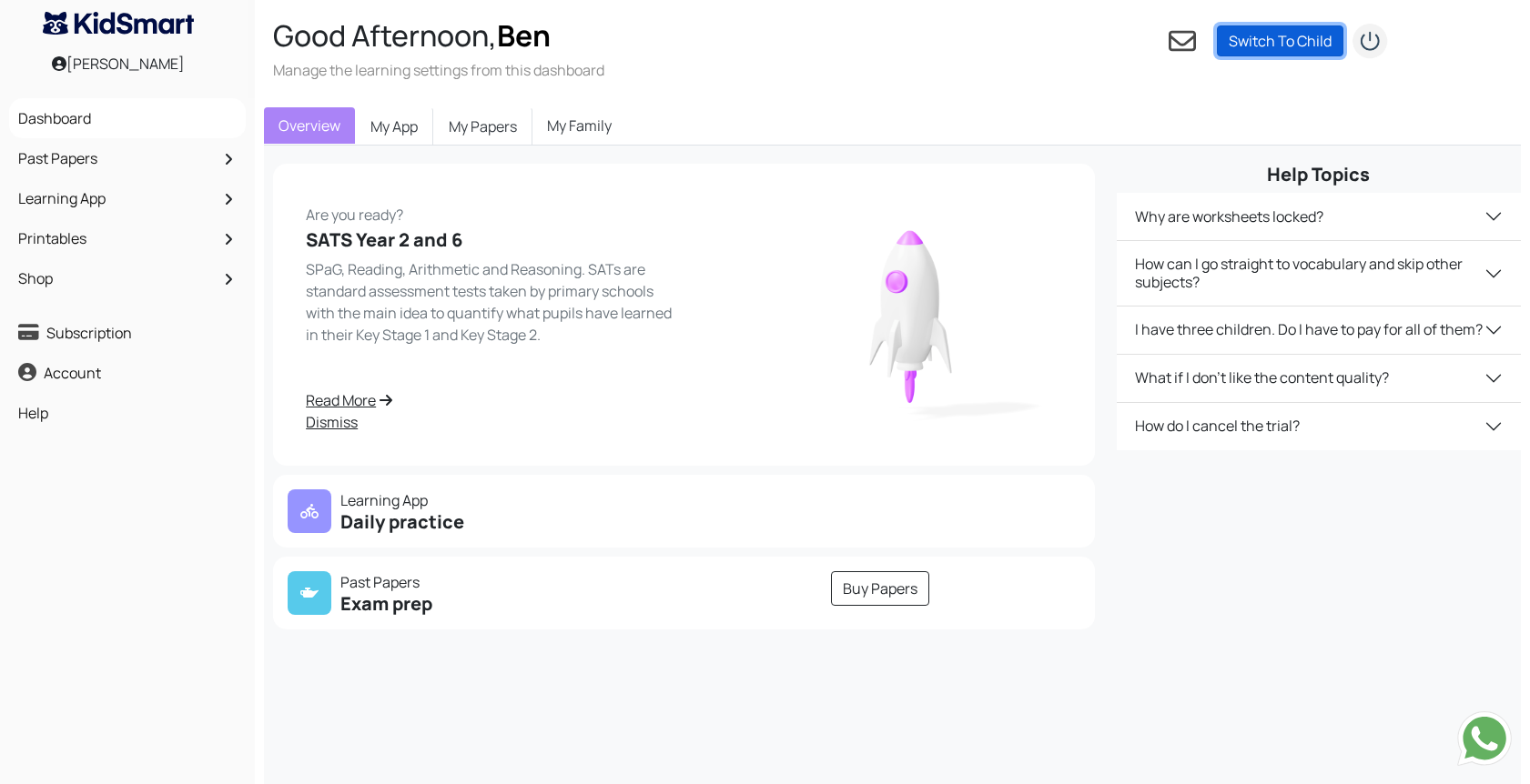
click at [1289, 44] on link "Switch To Child" at bounding box center [1280, 41] width 127 height 31
click at [843, 57] on div "Good Afternoon, Ben Manage the learning settings from this dashboard Settings P…" at bounding box center [902, 48] width 1293 height 98
click at [570, 124] on link "My Family" at bounding box center [579, 126] width 94 height 37
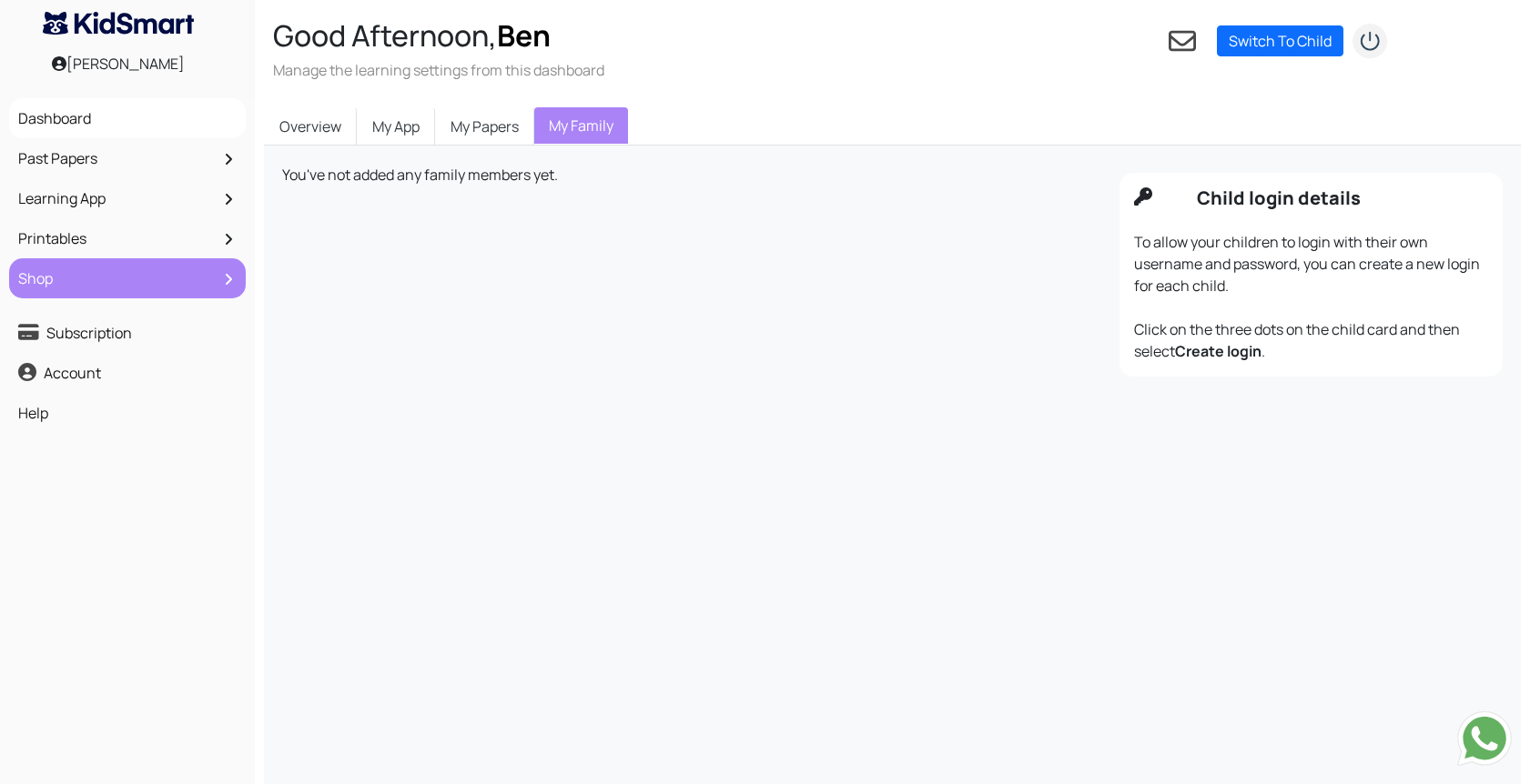
click at [90, 278] on link "Shop" at bounding box center [127, 278] width 228 height 31
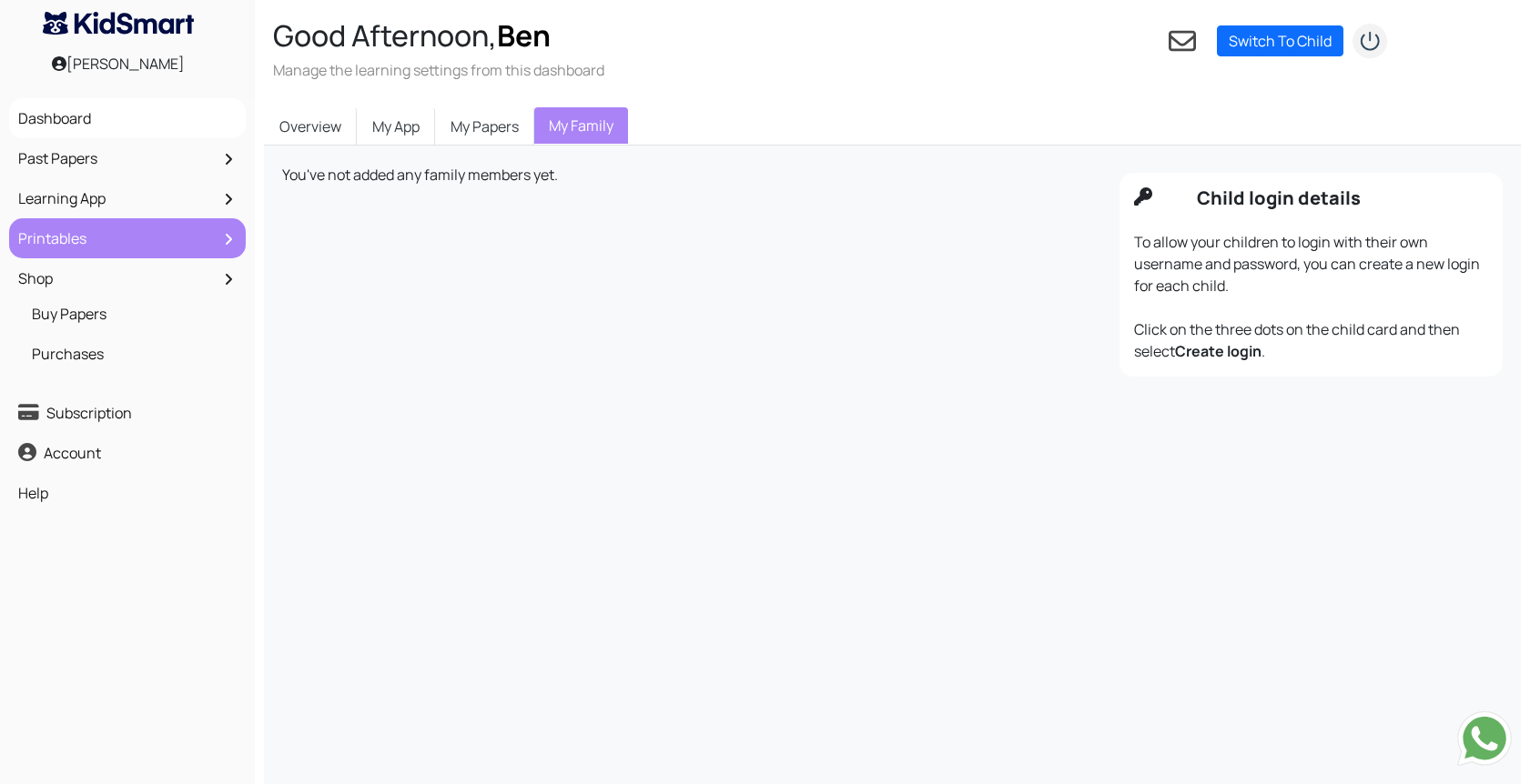
click at [103, 225] on link "Printables" at bounding box center [127, 238] width 228 height 31
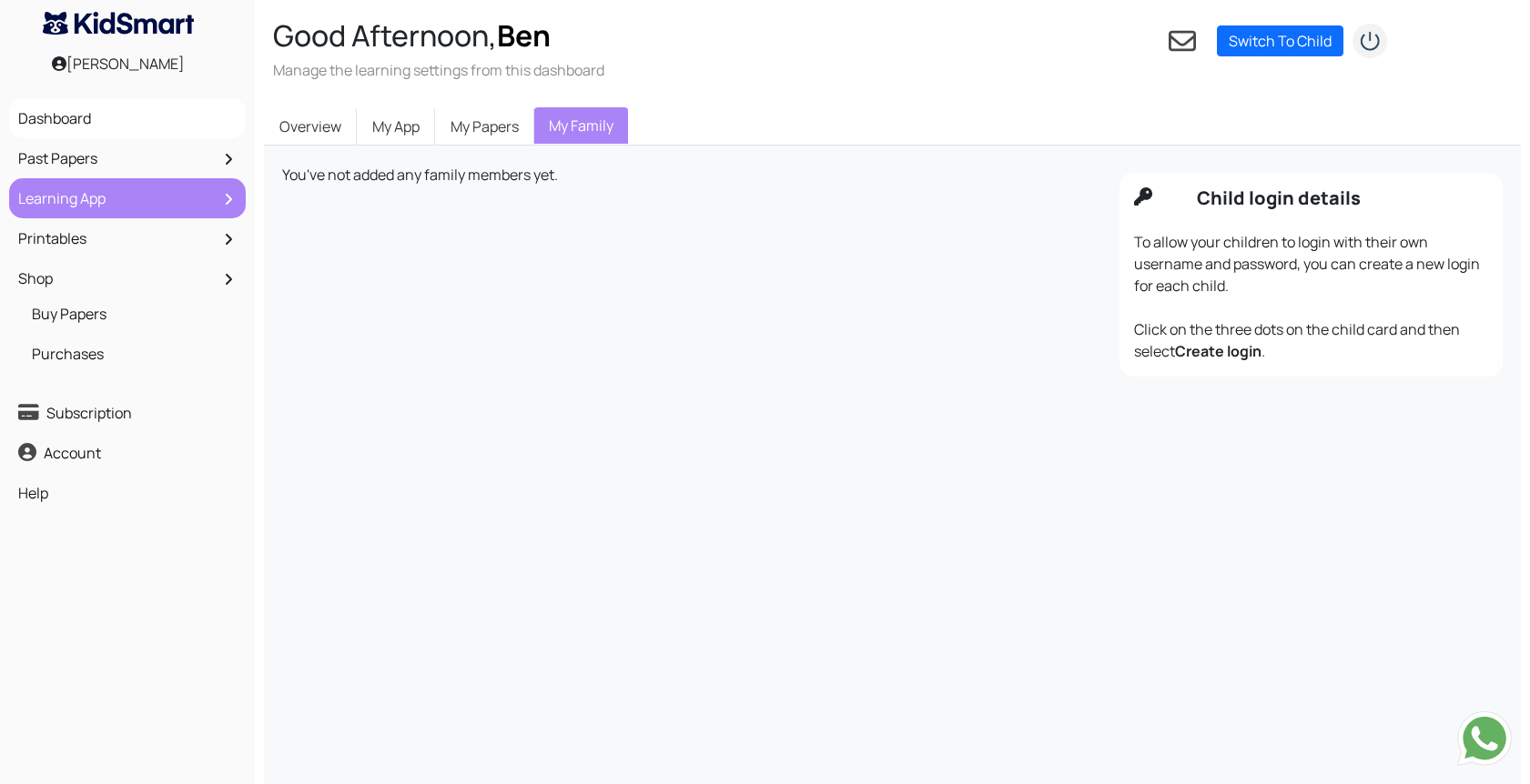
click at [104, 182] on li "Learning App Subscription trialing Reward Your Child Performance Subjects Topic…" at bounding box center [127, 198] width 237 height 40
click at [96, 207] on link "Learning App" at bounding box center [127, 199] width 228 height 31
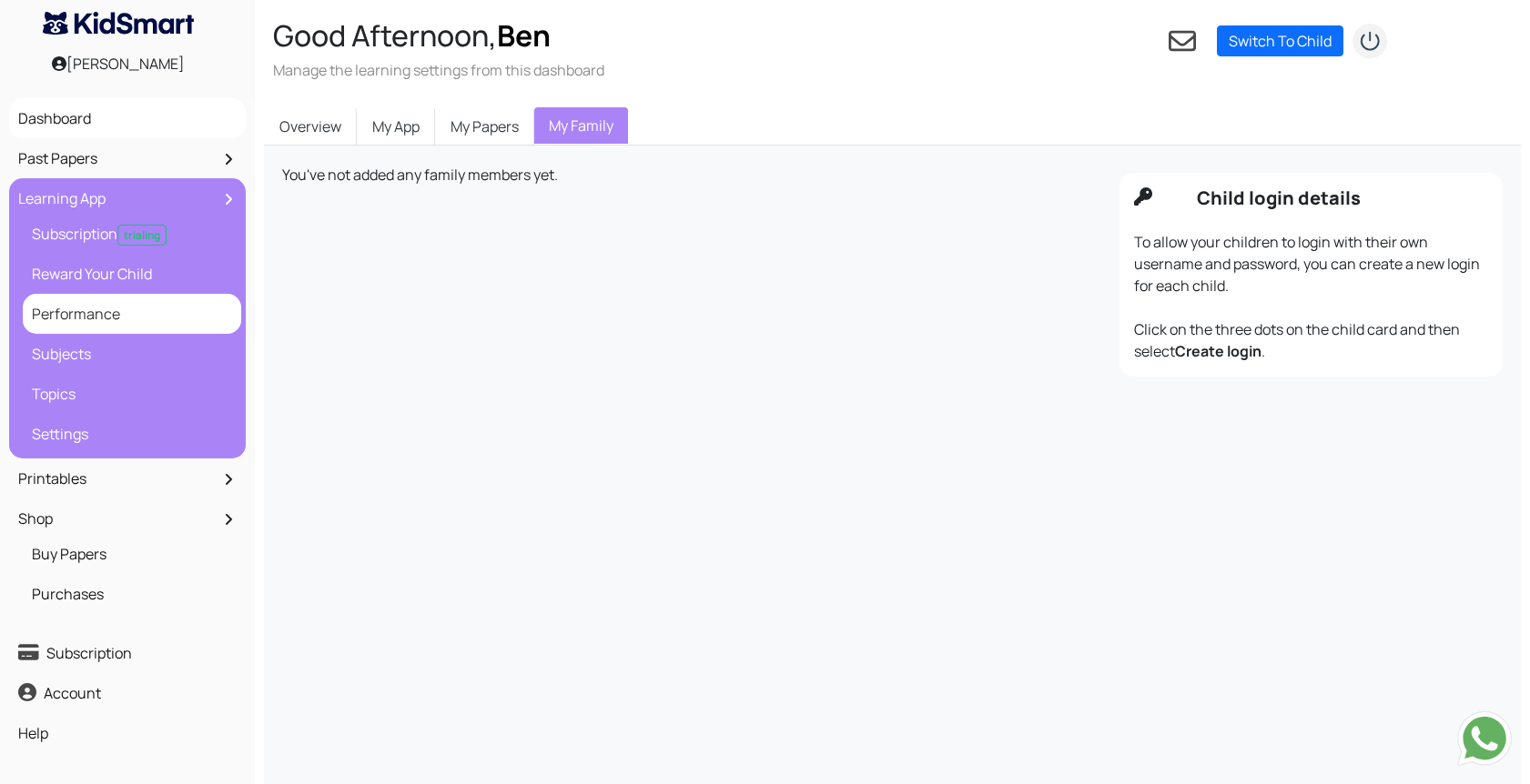
click at [123, 306] on link "Performance" at bounding box center [132, 314] width 209 height 31
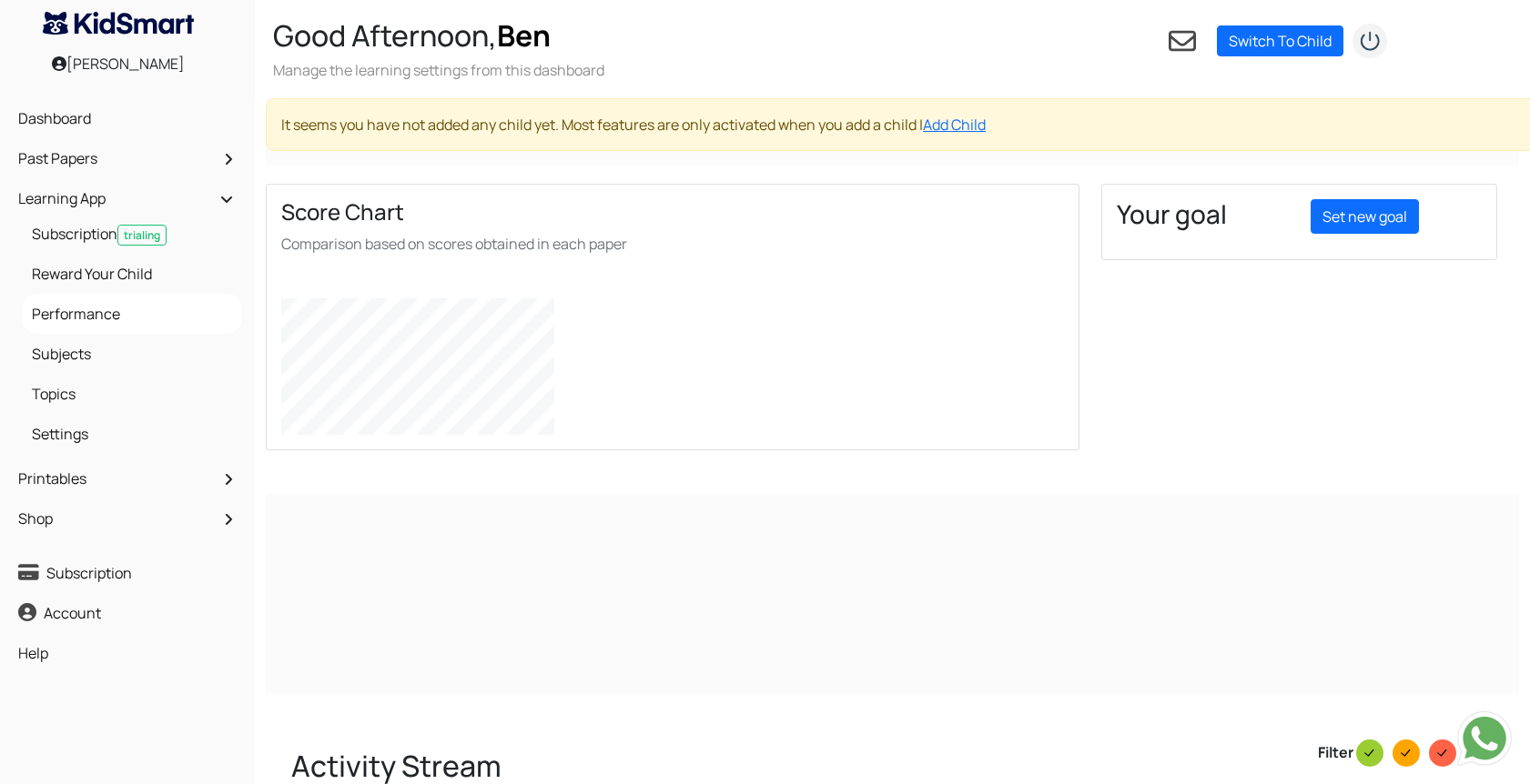
click at [86, 53] on div "[PERSON_NAME]" at bounding box center [118, 63] width 237 height 40
click at [56, 69] on div "[PERSON_NAME]" at bounding box center [118, 63] width 237 height 40
click at [1368, 39] on img "submit" at bounding box center [1370, 41] width 37 height 37
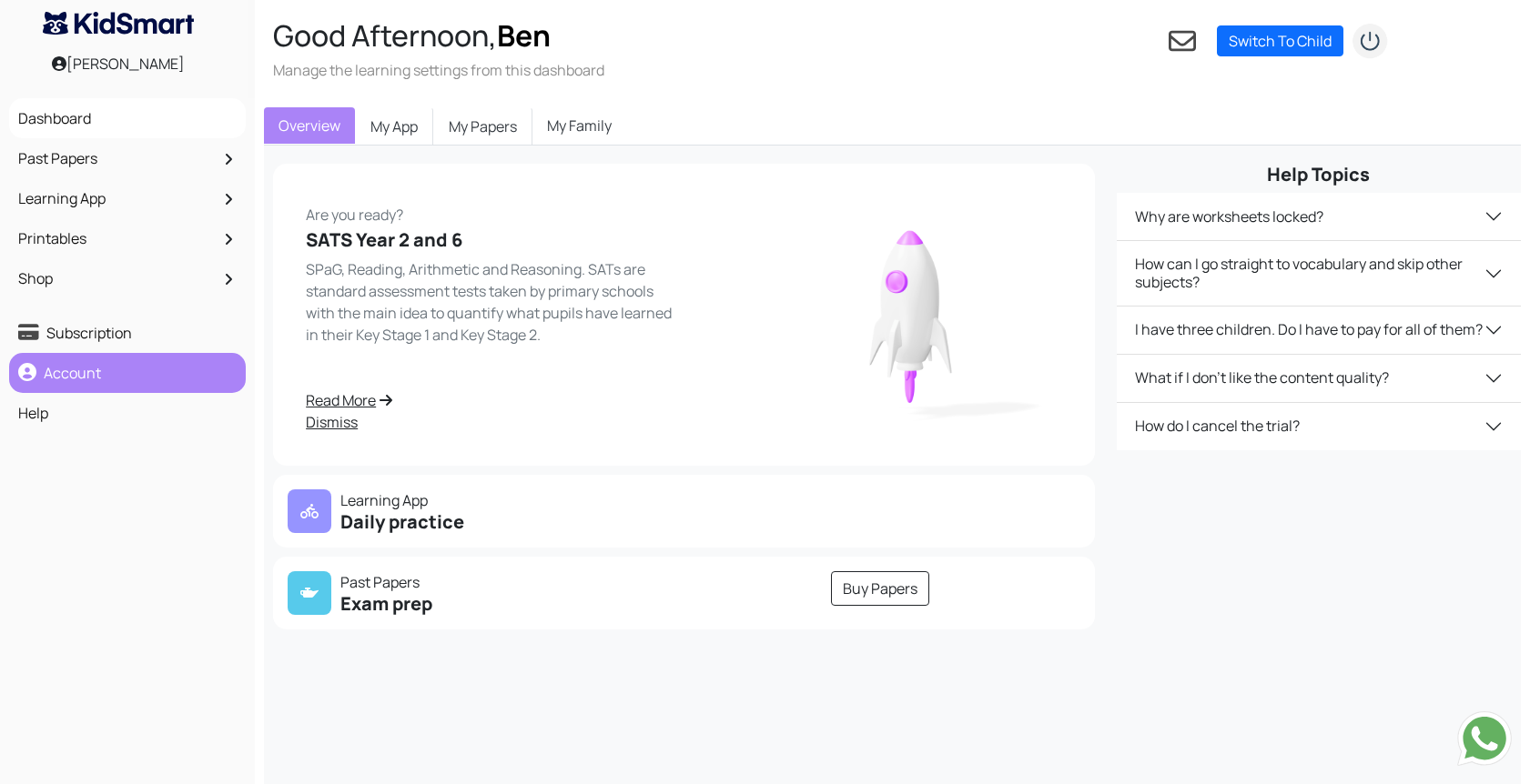
click at [101, 367] on link "Account" at bounding box center [127, 373] width 228 height 31
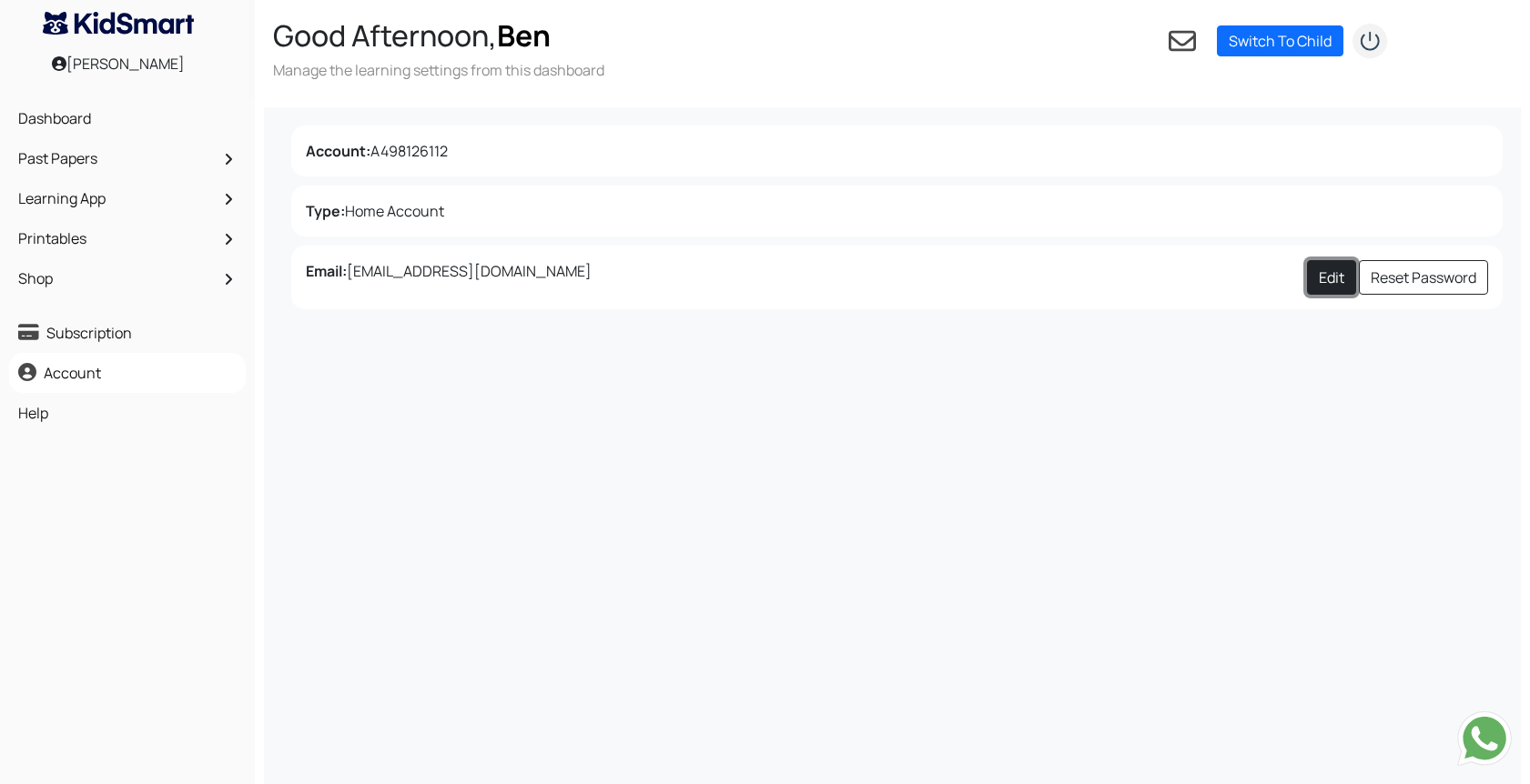
click at [1325, 277] on link "Edit" at bounding box center [1331, 278] width 49 height 35
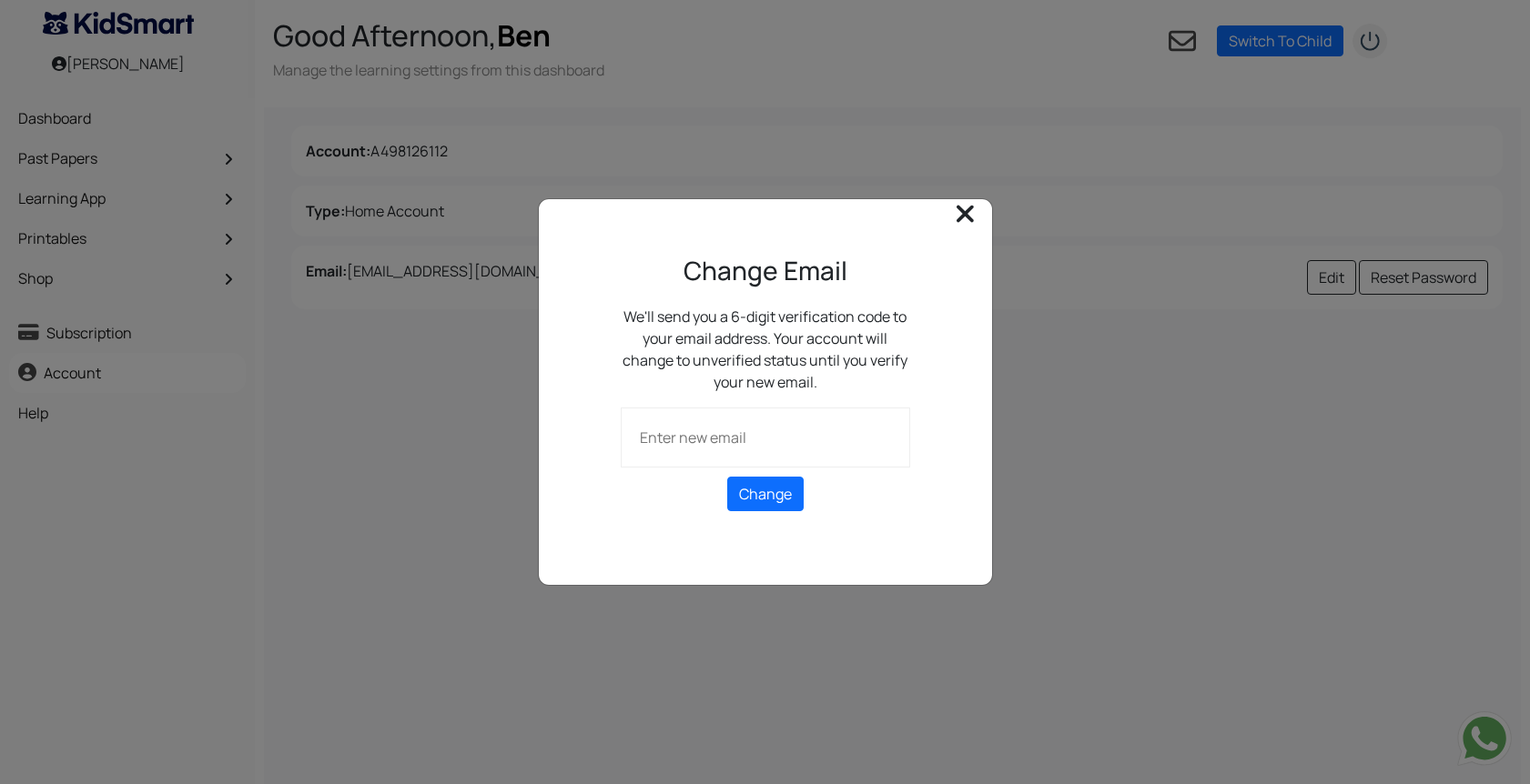
click at [965, 208] on icon at bounding box center [966, 214] width 17 height 27
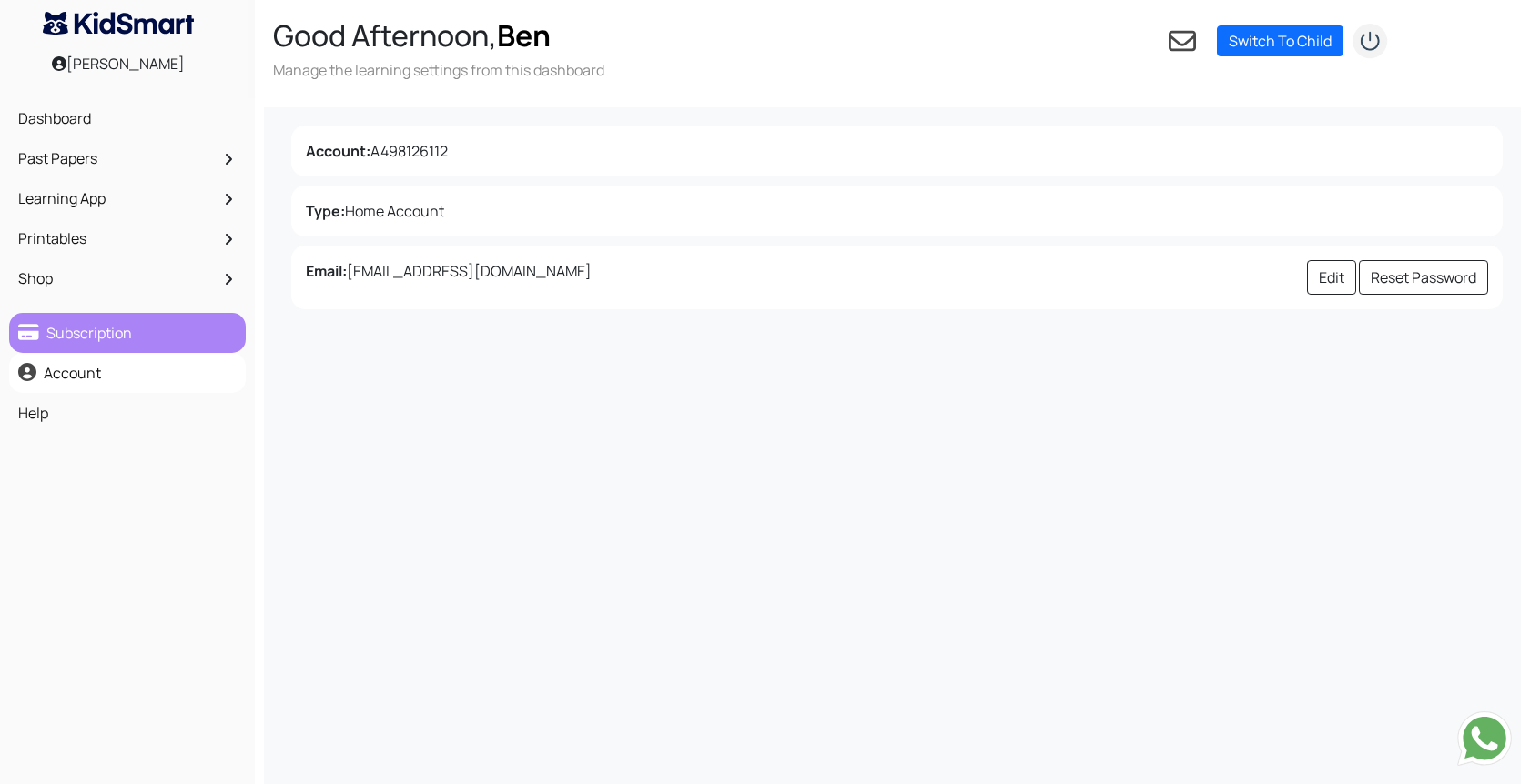
click at [73, 321] on link "Subscription" at bounding box center [127, 333] width 228 height 31
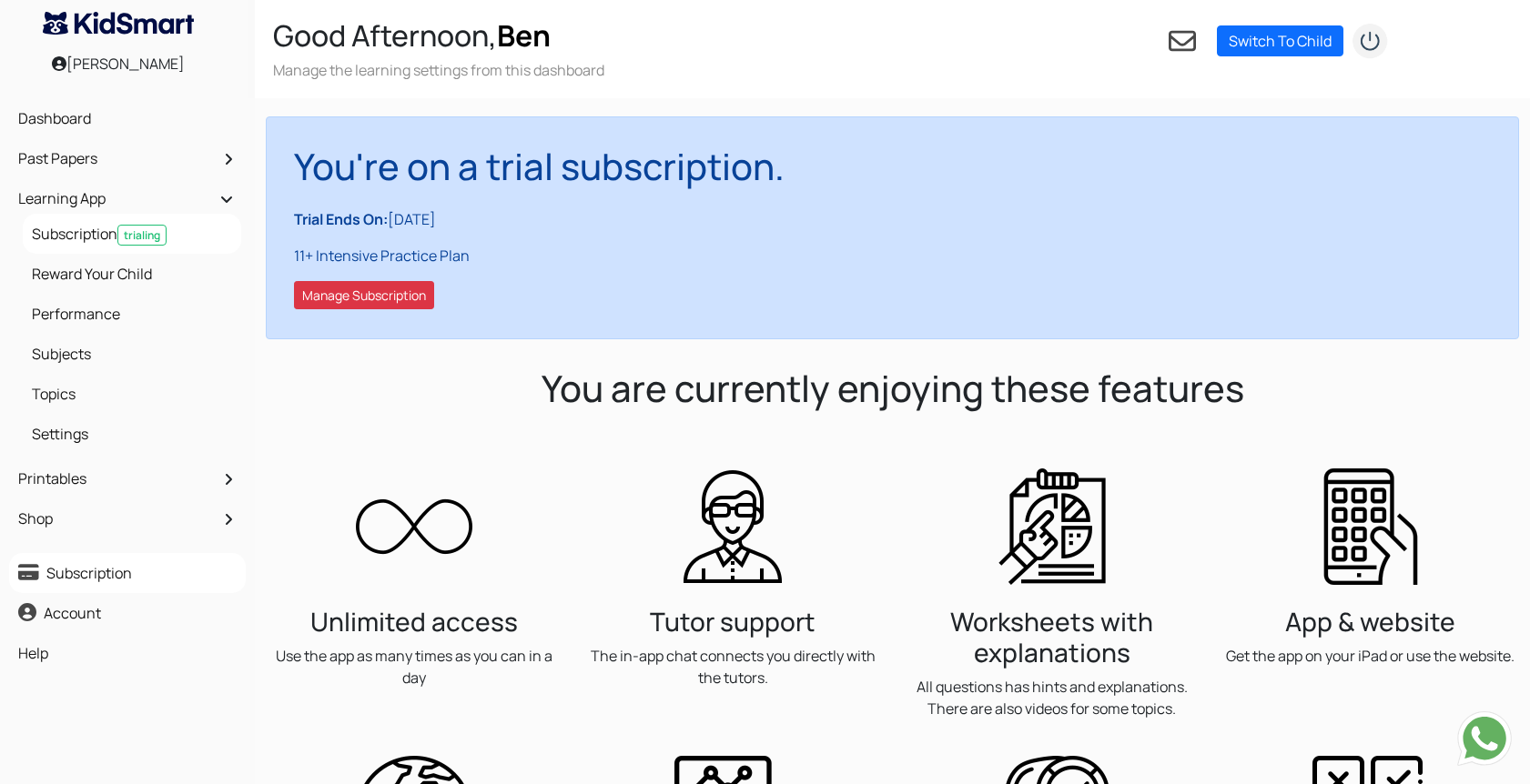
click at [1374, 39] on img "submit" at bounding box center [1370, 41] width 37 height 37
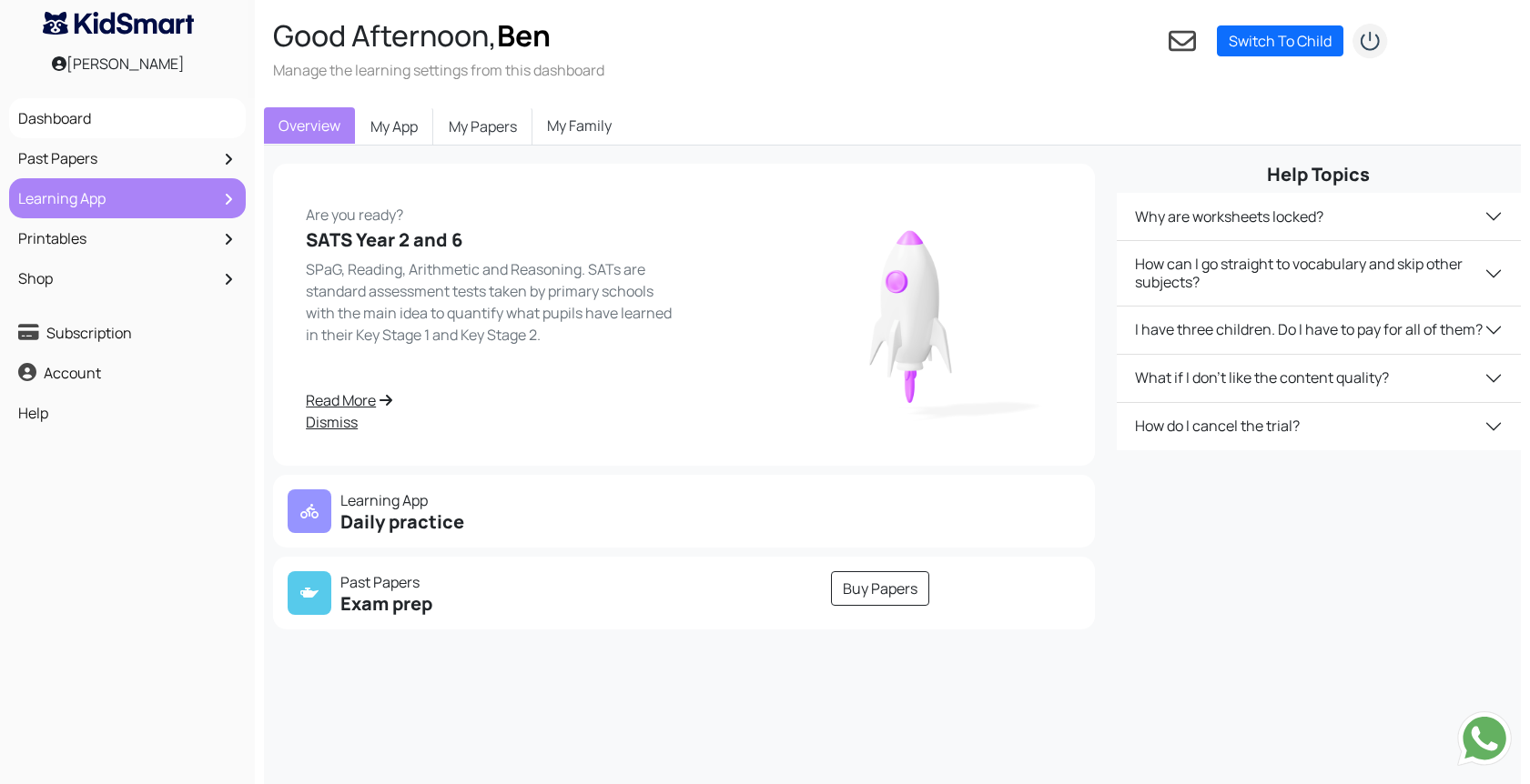
click at [97, 199] on link "Learning App" at bounding box center [127, 199] width 228 height 31
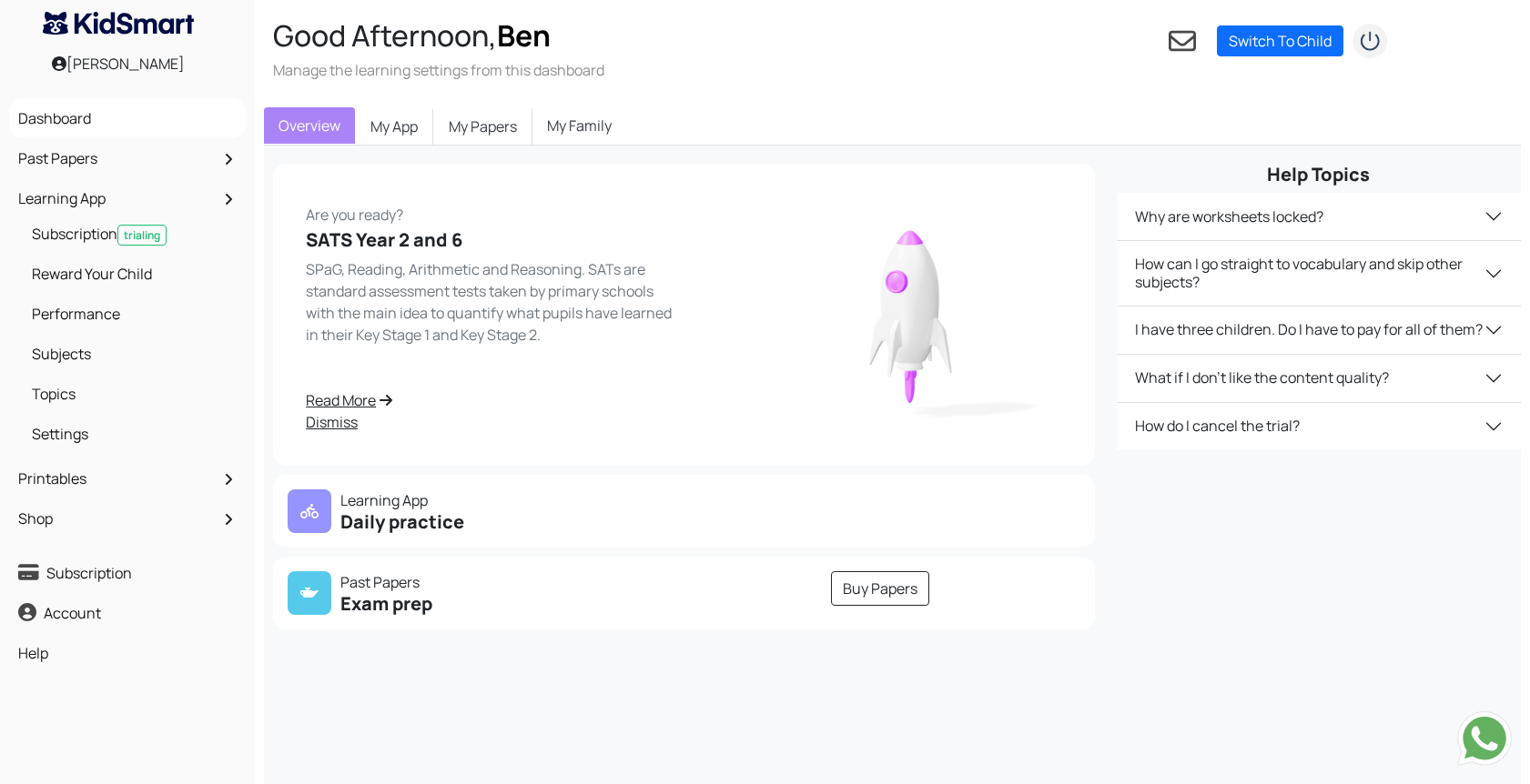
click at [613, 133] on link "My Family" at bounding box center [579, 126] width 94 height 37
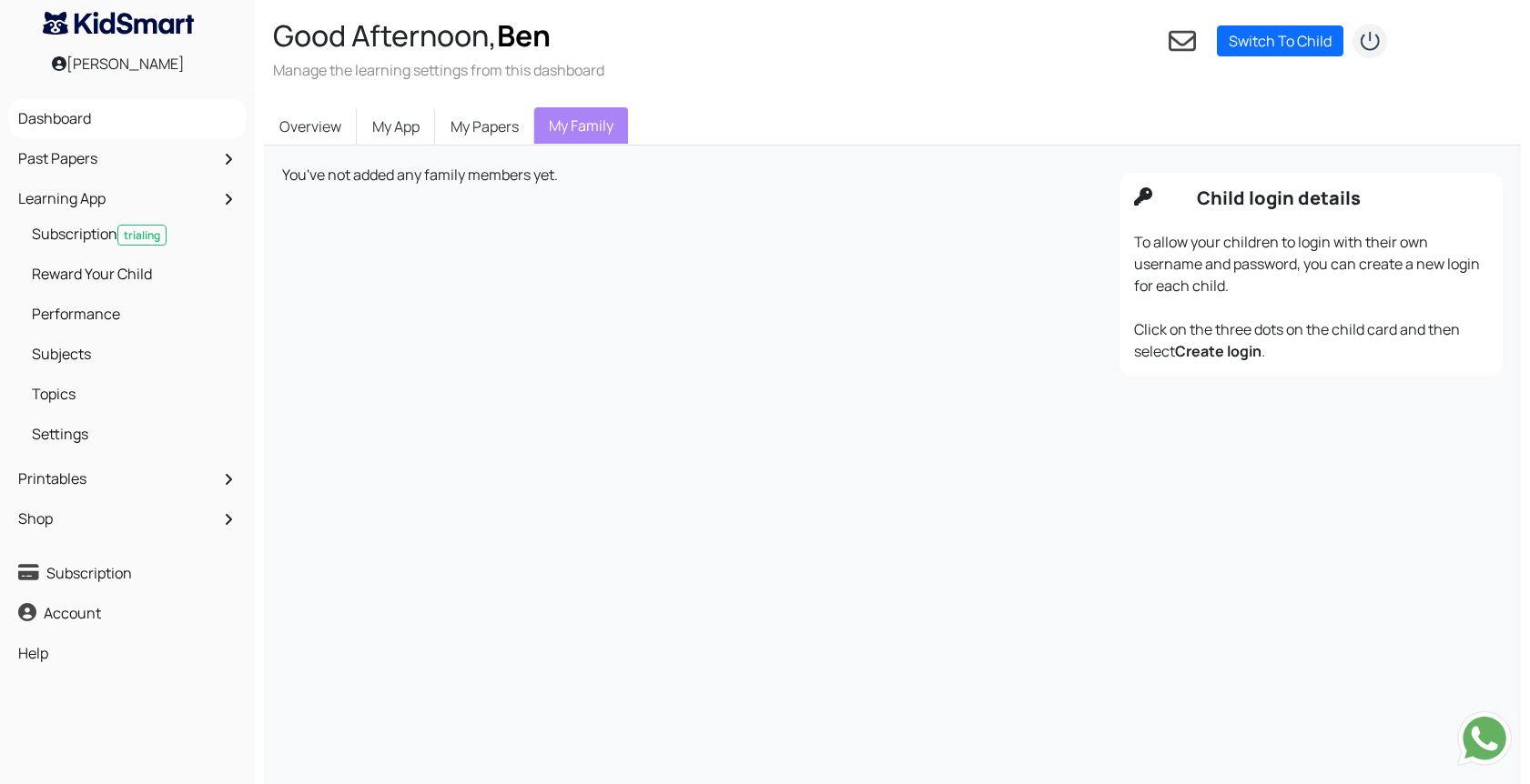
click at [1483, 734] on img at bounding box center [1484, 738] width 54 height 54
